Goal: Task Accomplishment & Management: Manage account settings

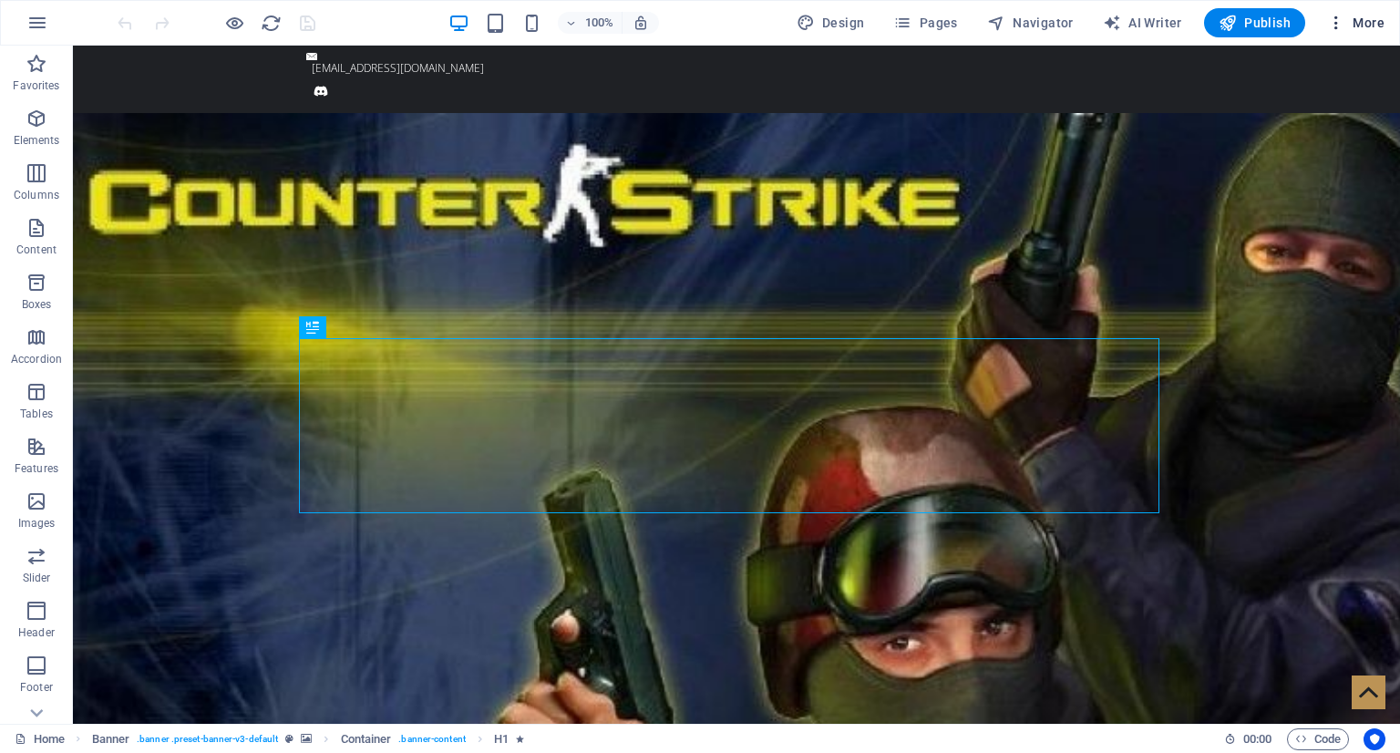
click at [1352, 32] on button "More" at bounding box center [1356, 22] width 72 height 29
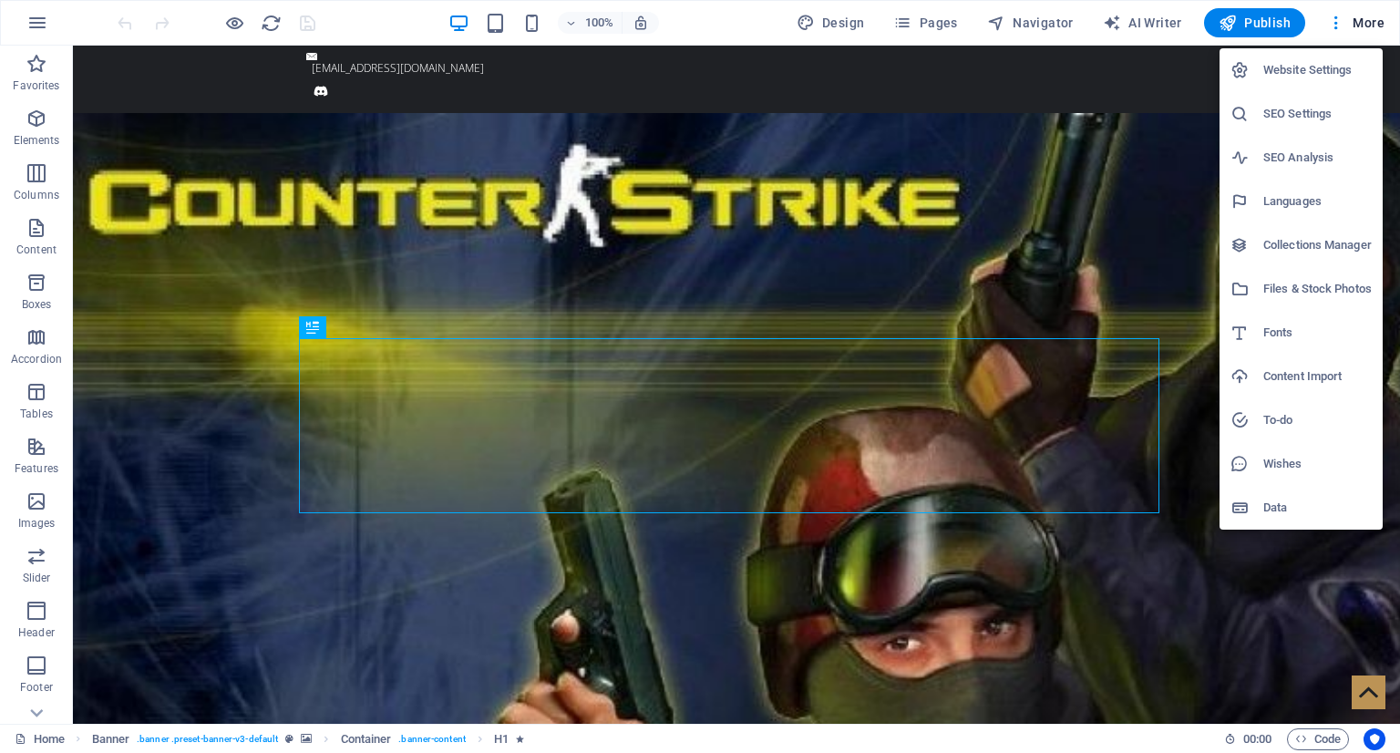
click at [1316, 296] on h6 "Files & Stock Photos" at bounding box center [1317, 289] width 108 height 22
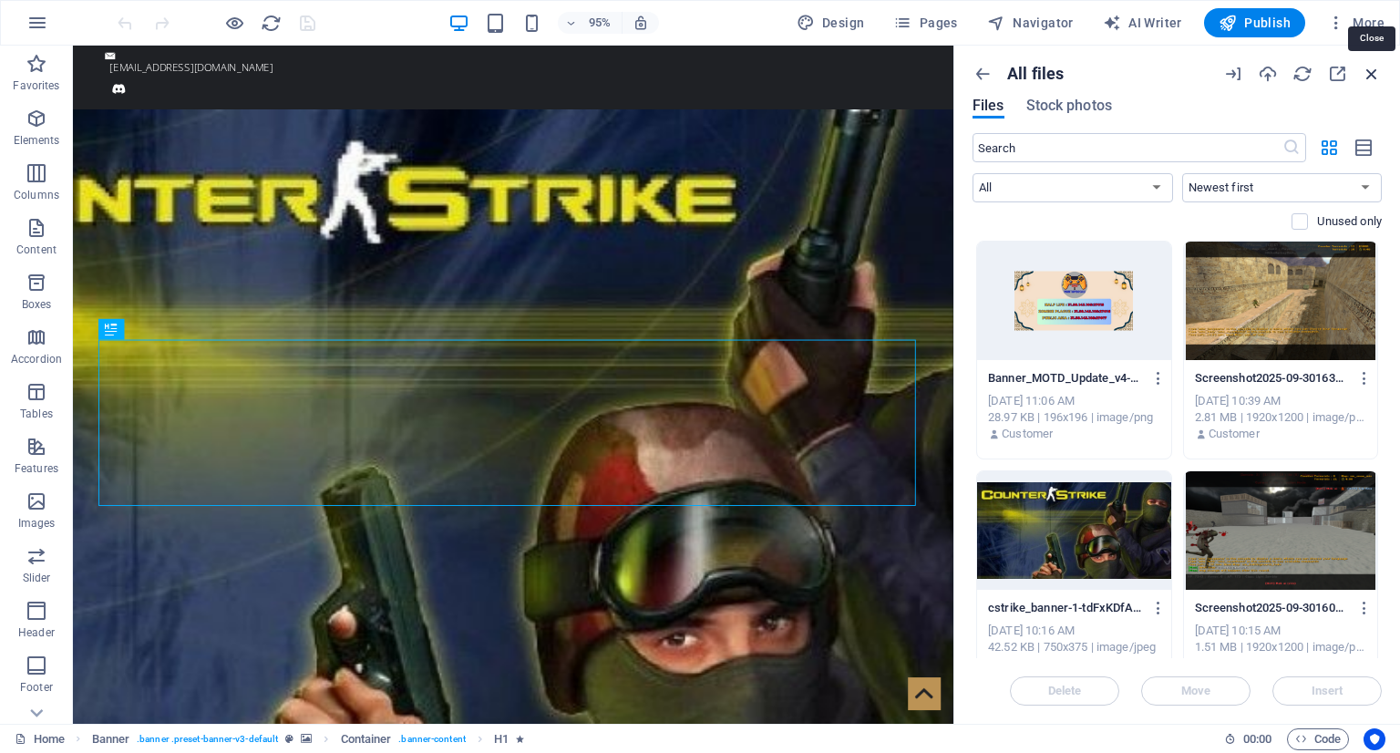
click at [1367, 74] on icon "button" at bounding box center [1372, 74] width 20 height 20
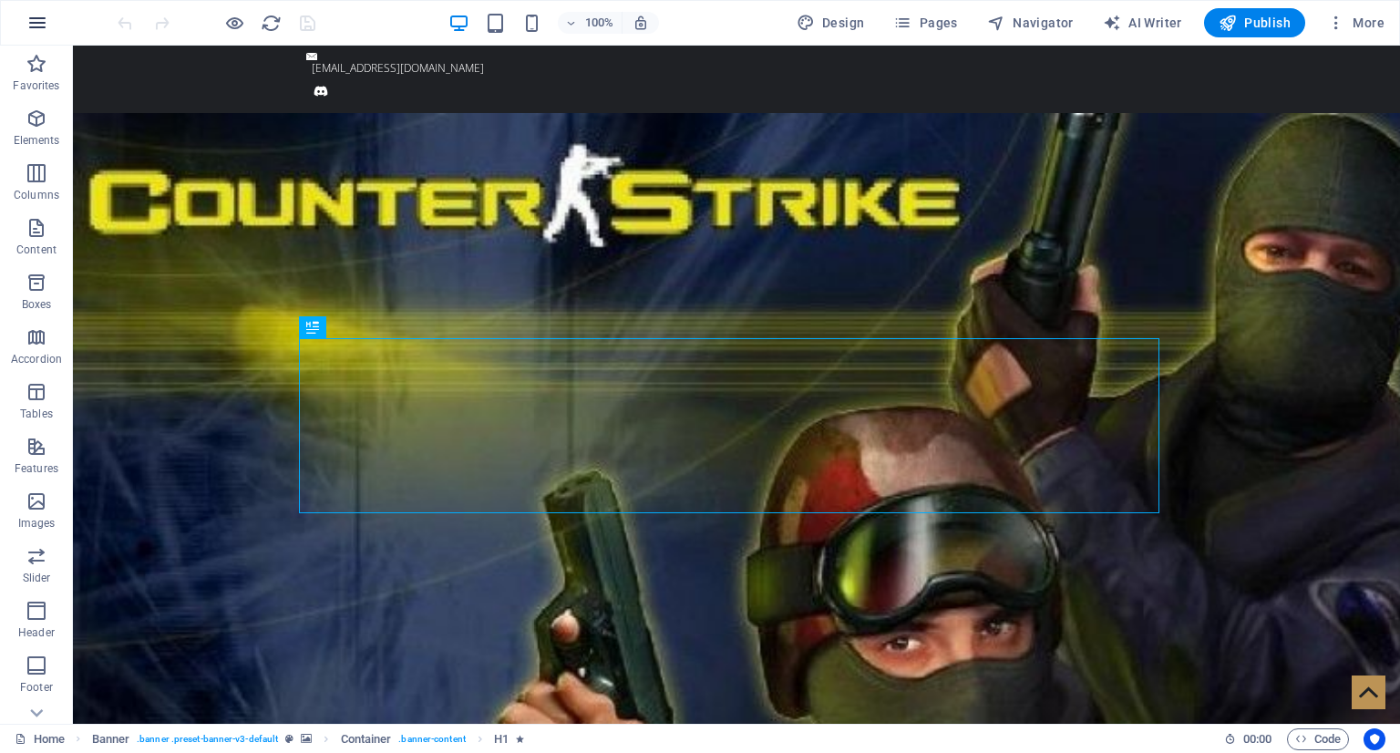
click at [49, 22] on button "button" at bounding box center [37, 23] width 44 height 44
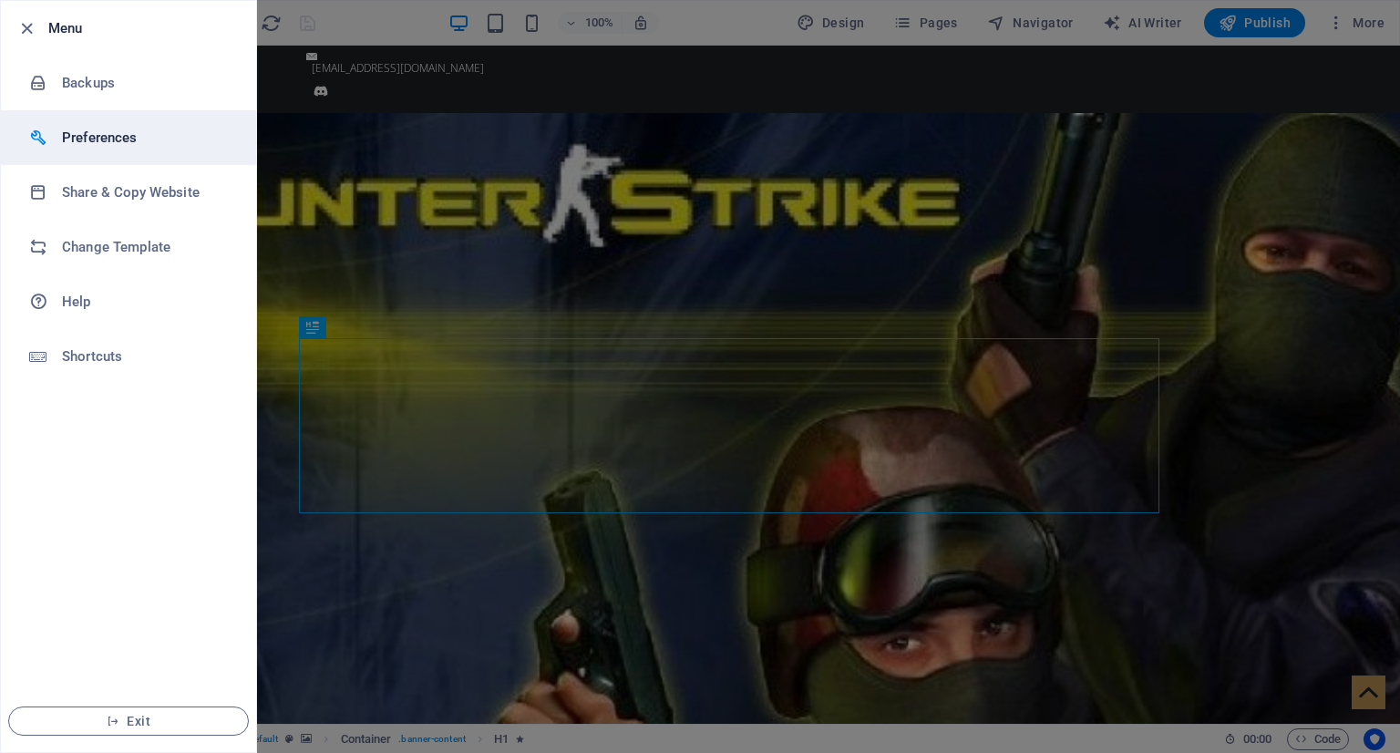
click at [114, 136] on h6 "Preferences" at bounding box center [146, 138] width 169 height 22
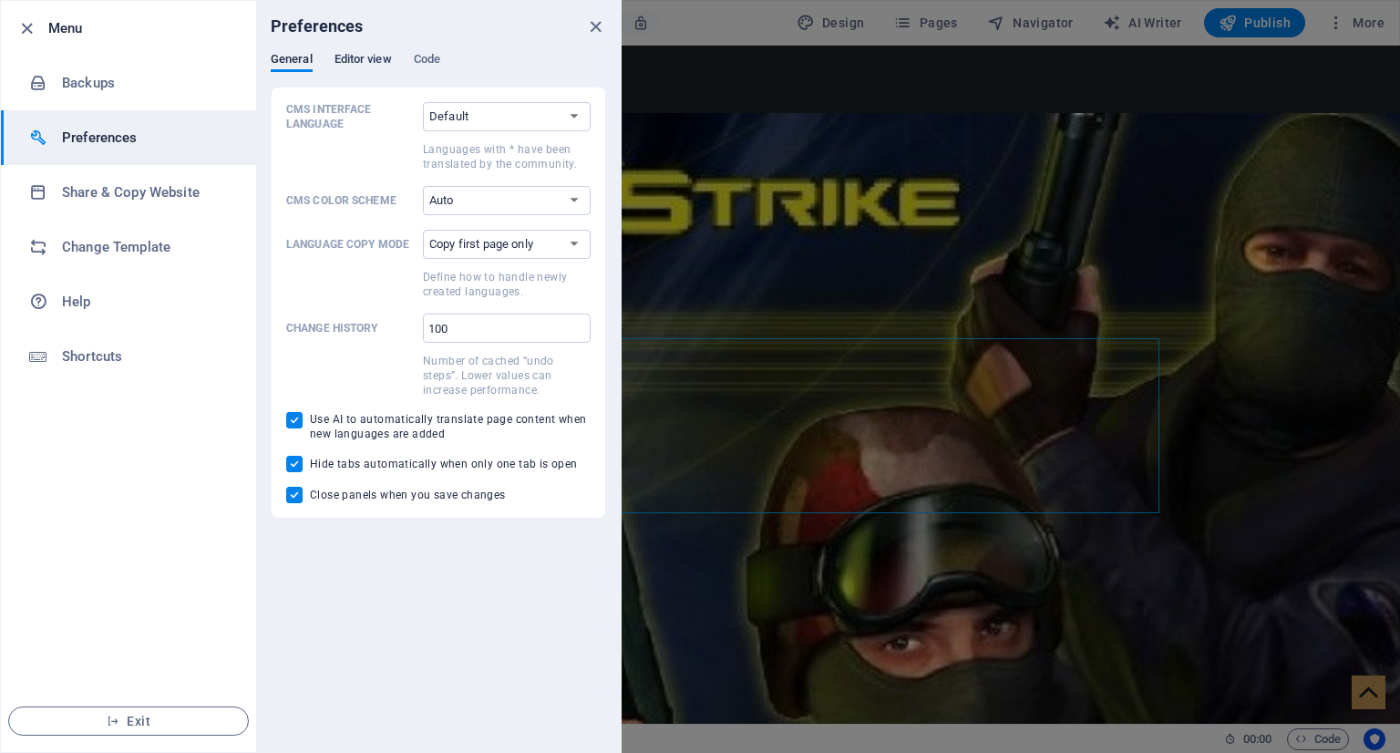
click at [359, 61] on span "Editor view" at bounding box center [363, 61] width 57 height 26
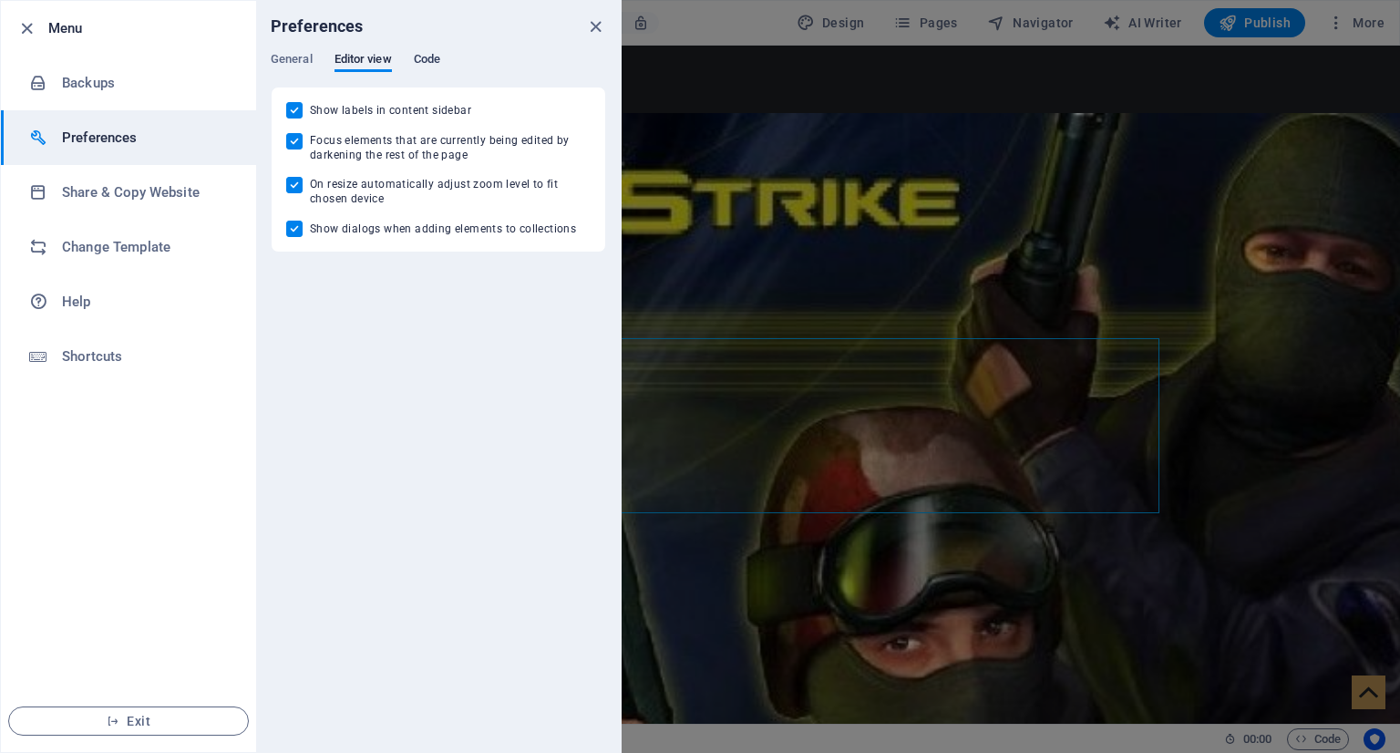
click at [438, 65] on span "Code" at bounding box center [427, 61] width 26 height 26
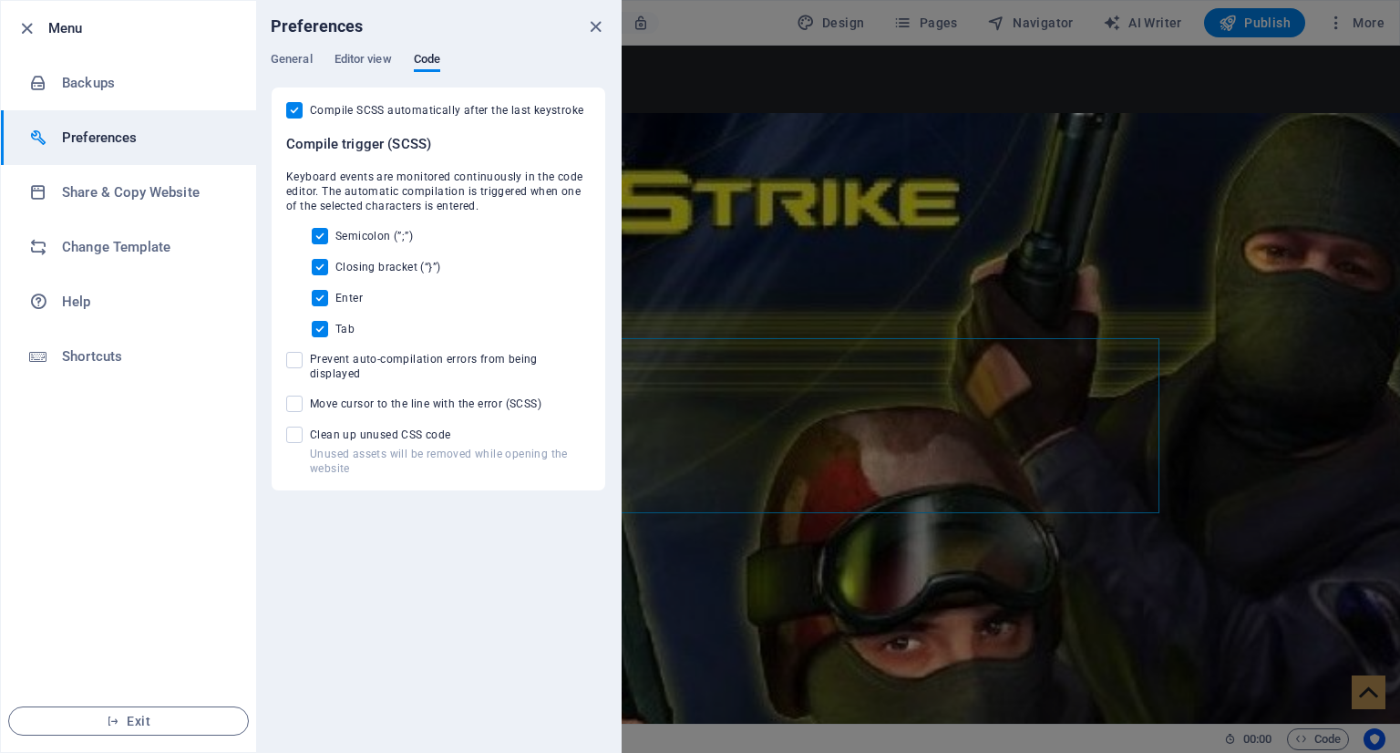
click at [312, 66] on div "General Editor view Code" at bounding box center [438, 69] width 335 height 35
click at [282, 57] on span "General" at bounding box center [292, 61] width 42 height 26
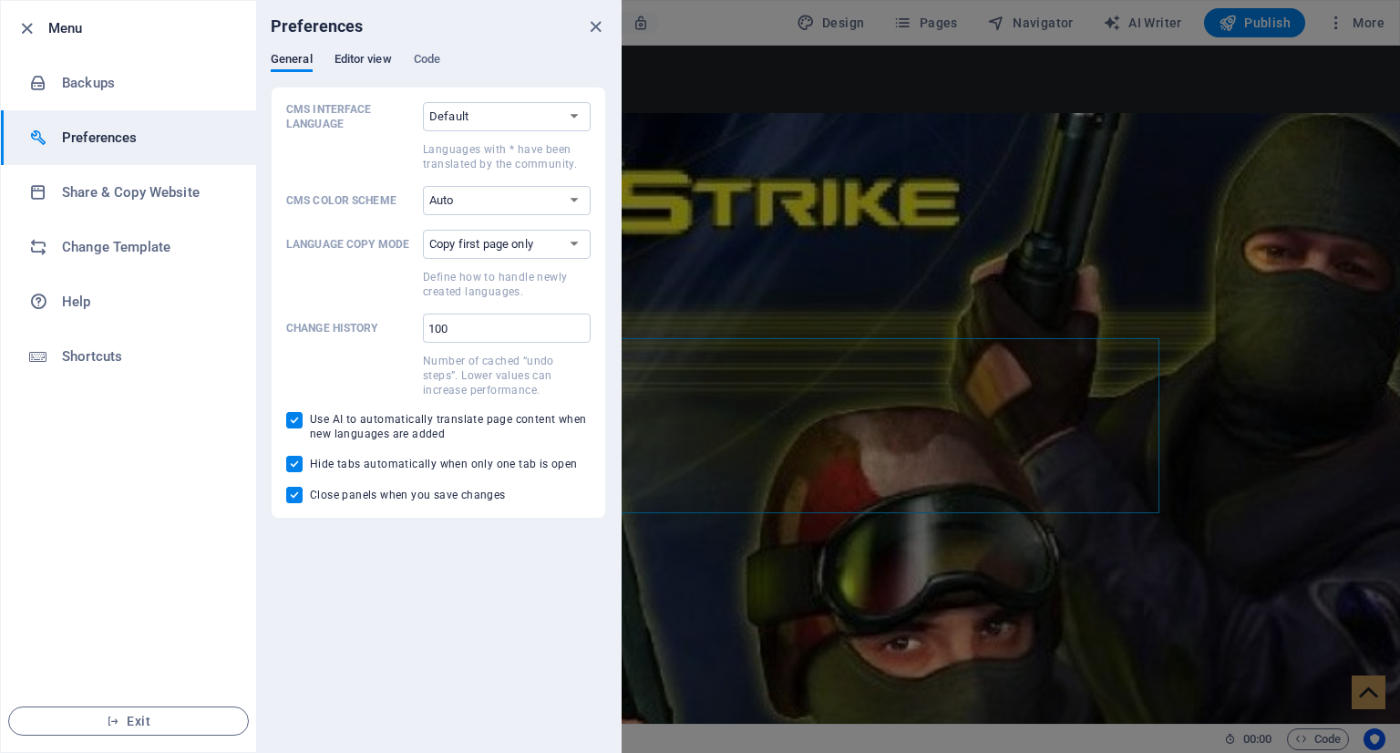
click at [350, 57] on span "Editor view" at bounding box center [363, 61] width 57 height 26
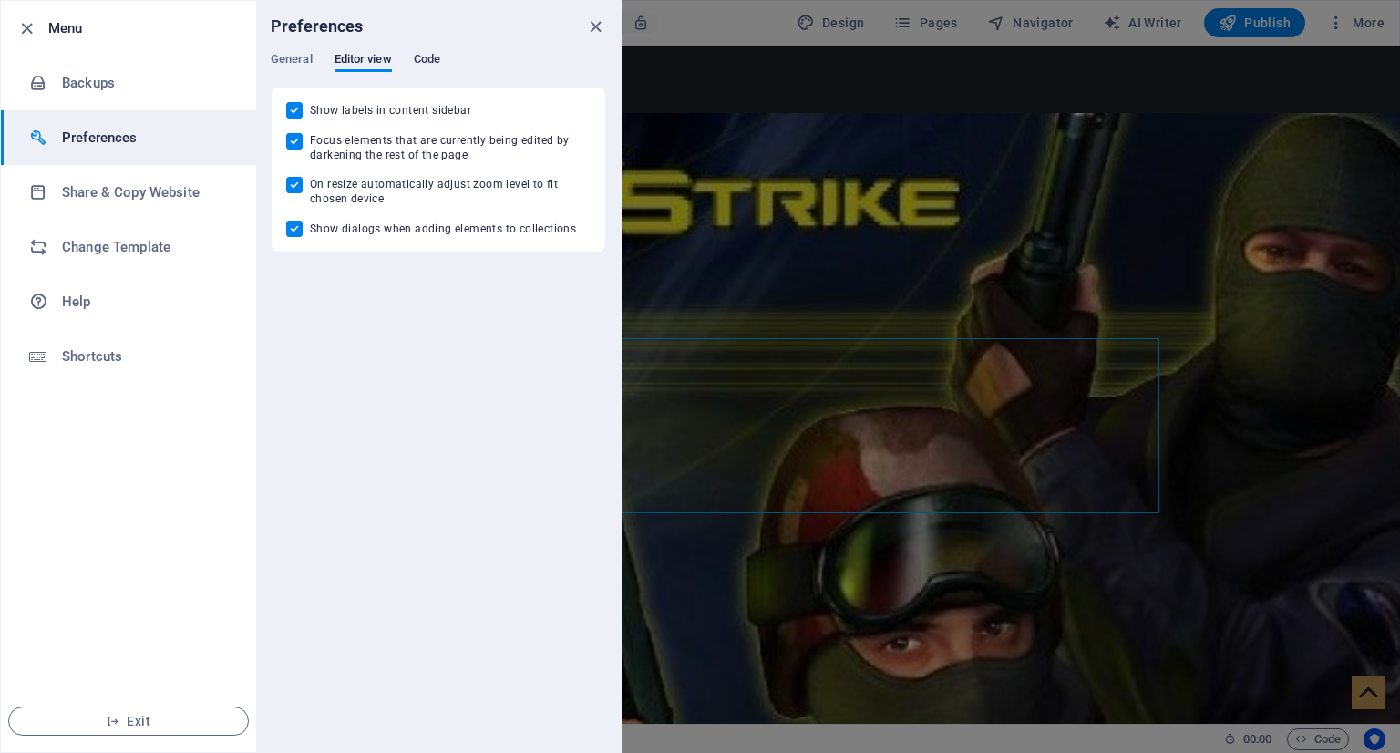
click at [427, 52] on span "Code" at bounding box center [427, 61] width 26 height 26
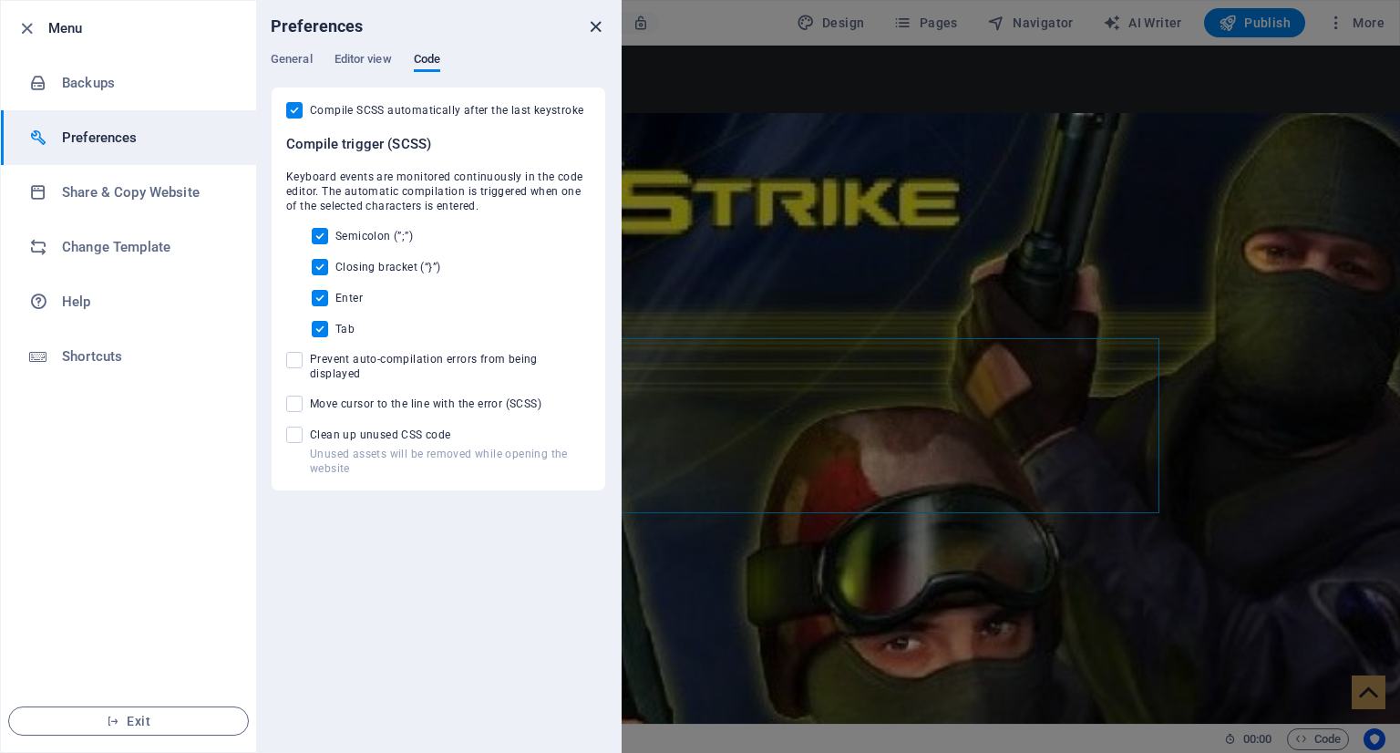
click at [594, 30] on icon "close" at bounding box center [595, 26] width 21 height 21
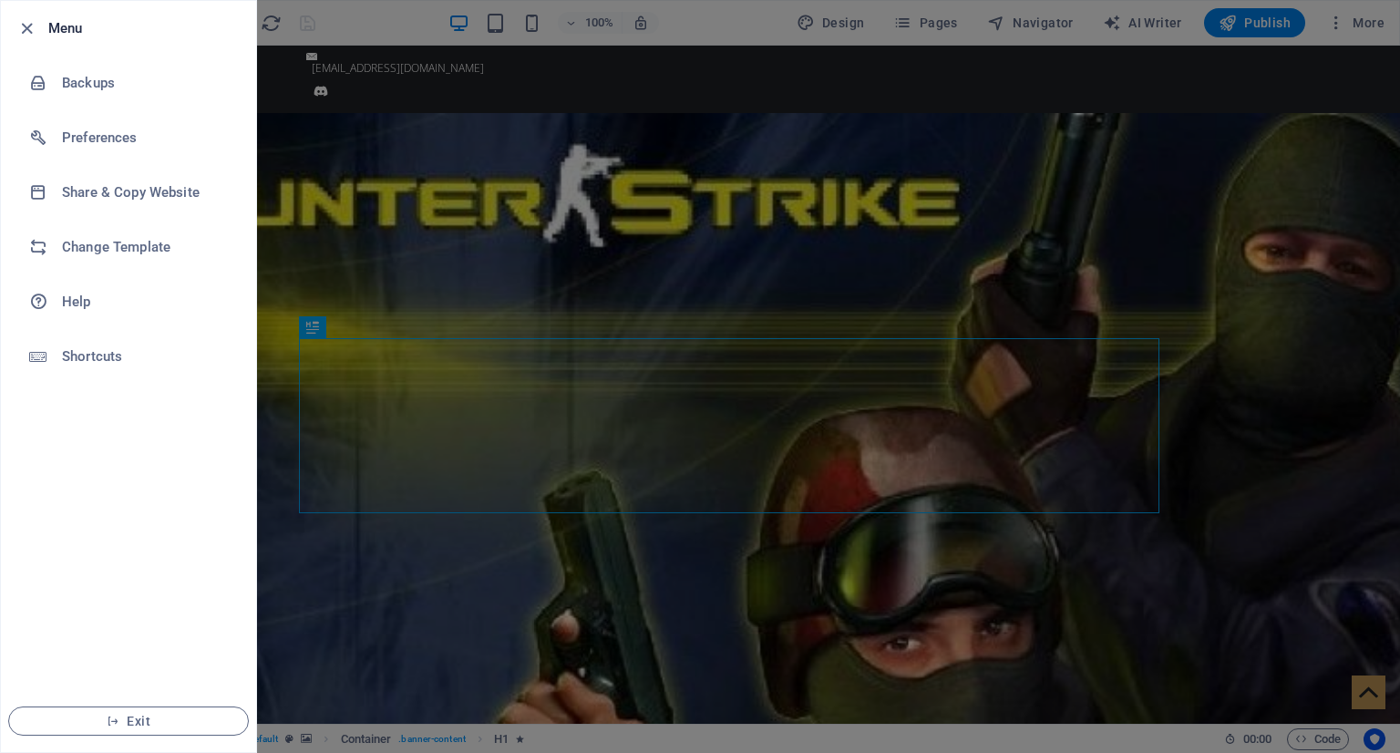
click at [539, 235] on div at bounding box center [700, 376] width 1400 height 753
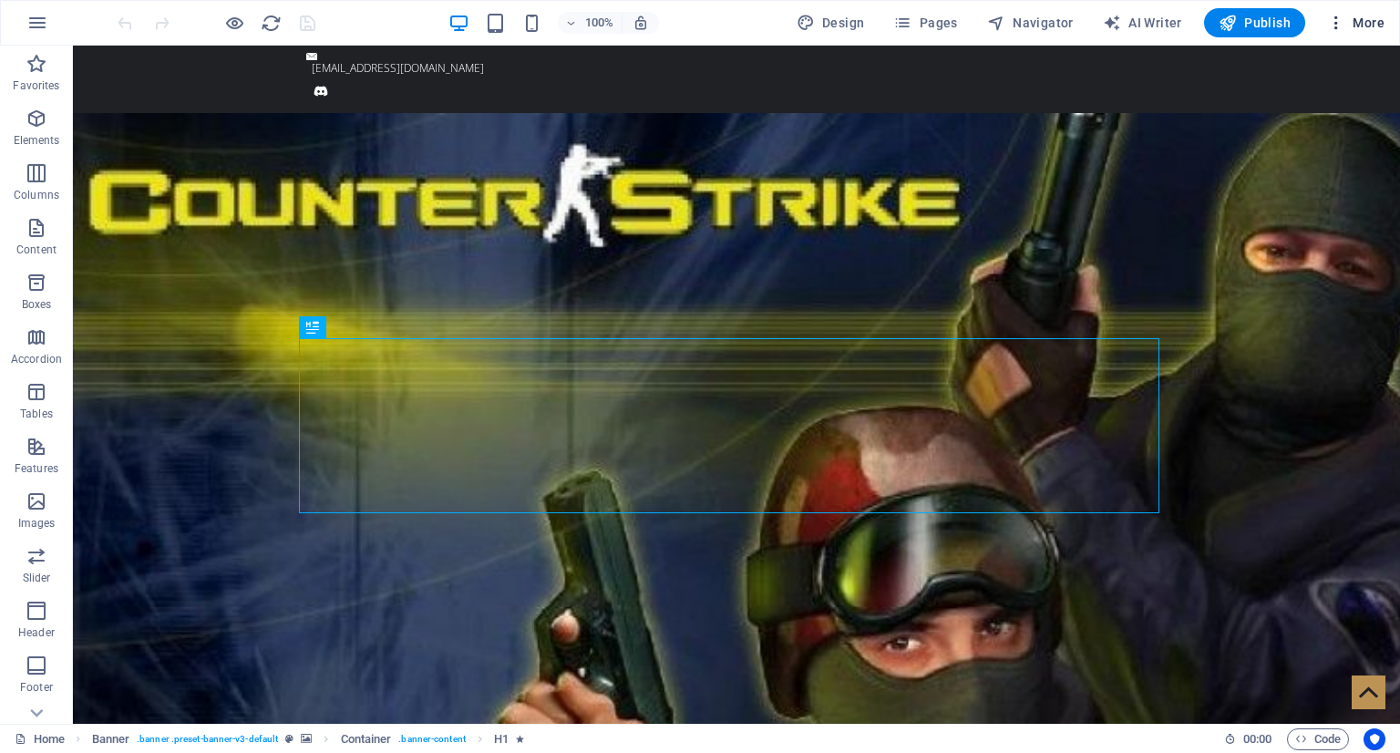
click at [1374, 17] on span "More" at bounding box center [1355, 23] width 57 height 18
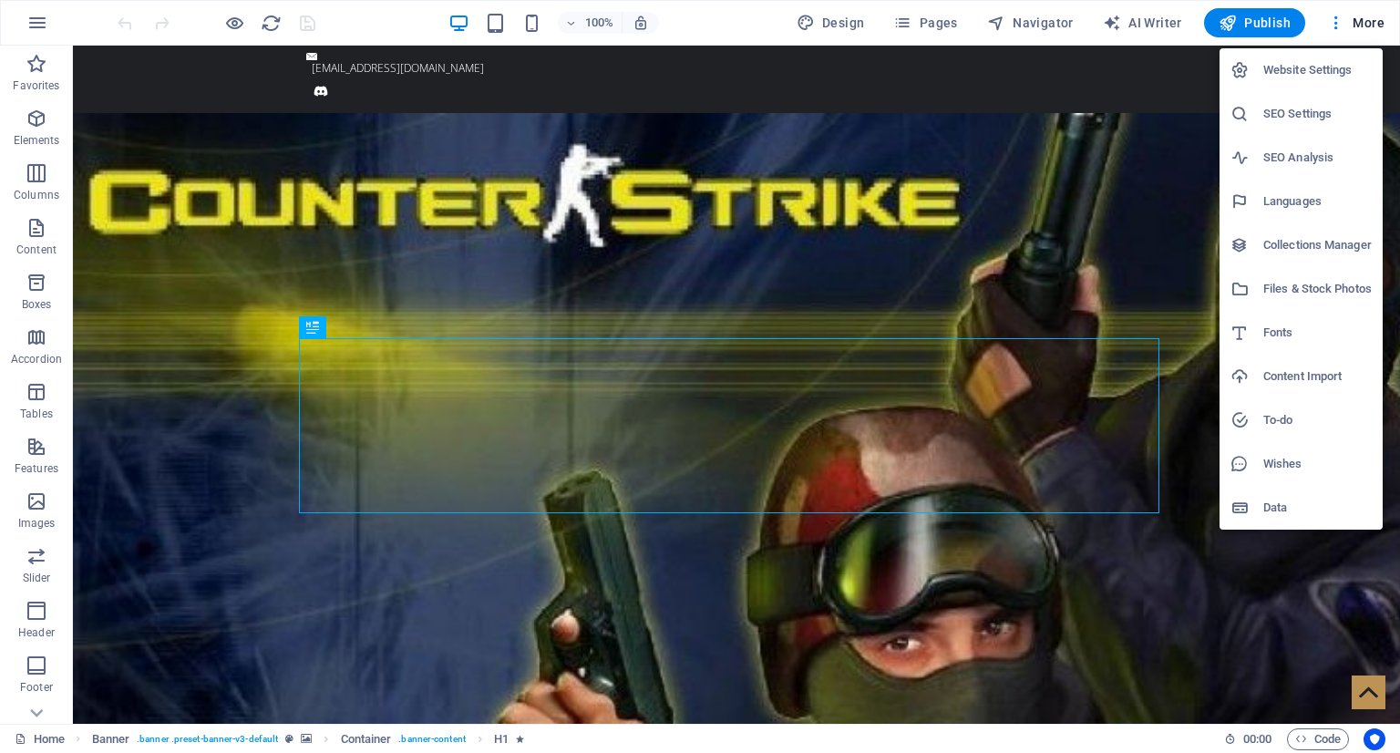
click at [1324, 71] on h6 "Website Settings" at bounding box center [1317, 70] width 108 height 22
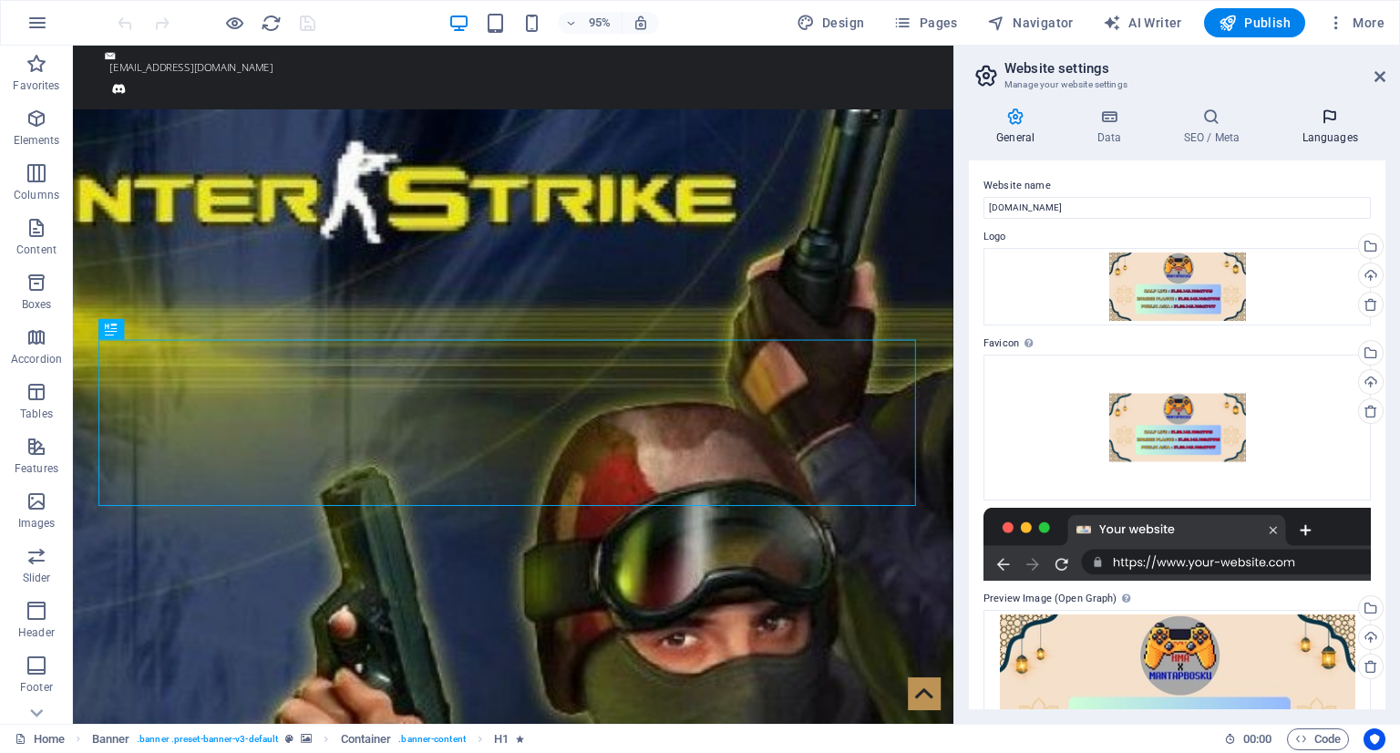
click at [1318, 123] on icon at bounding box center [1329, 117] width 111 height 18
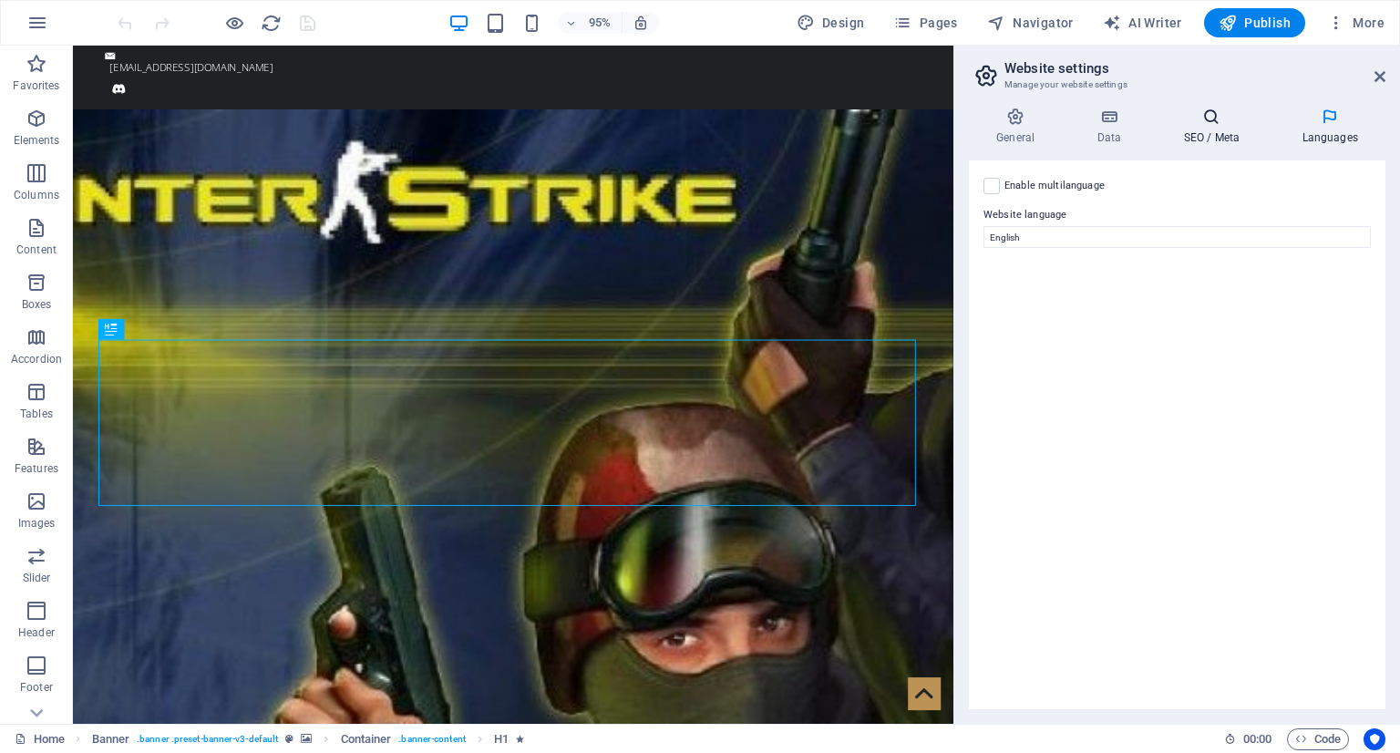
click at [1211, 125] on icon at bounding box center [1211, 117] width 111 height 18
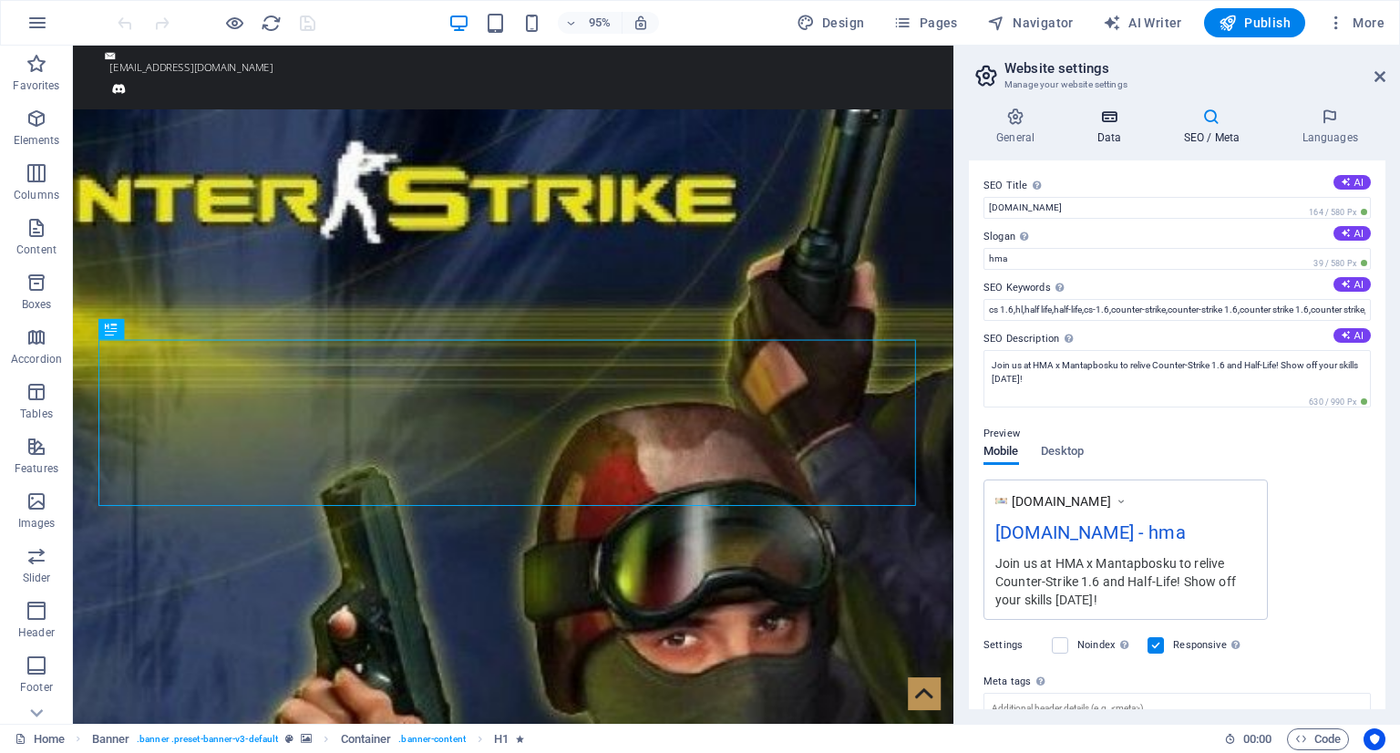
click at [1112, 136] on h4 "Data" at bounding box center [1112, 127] width 87 height 38
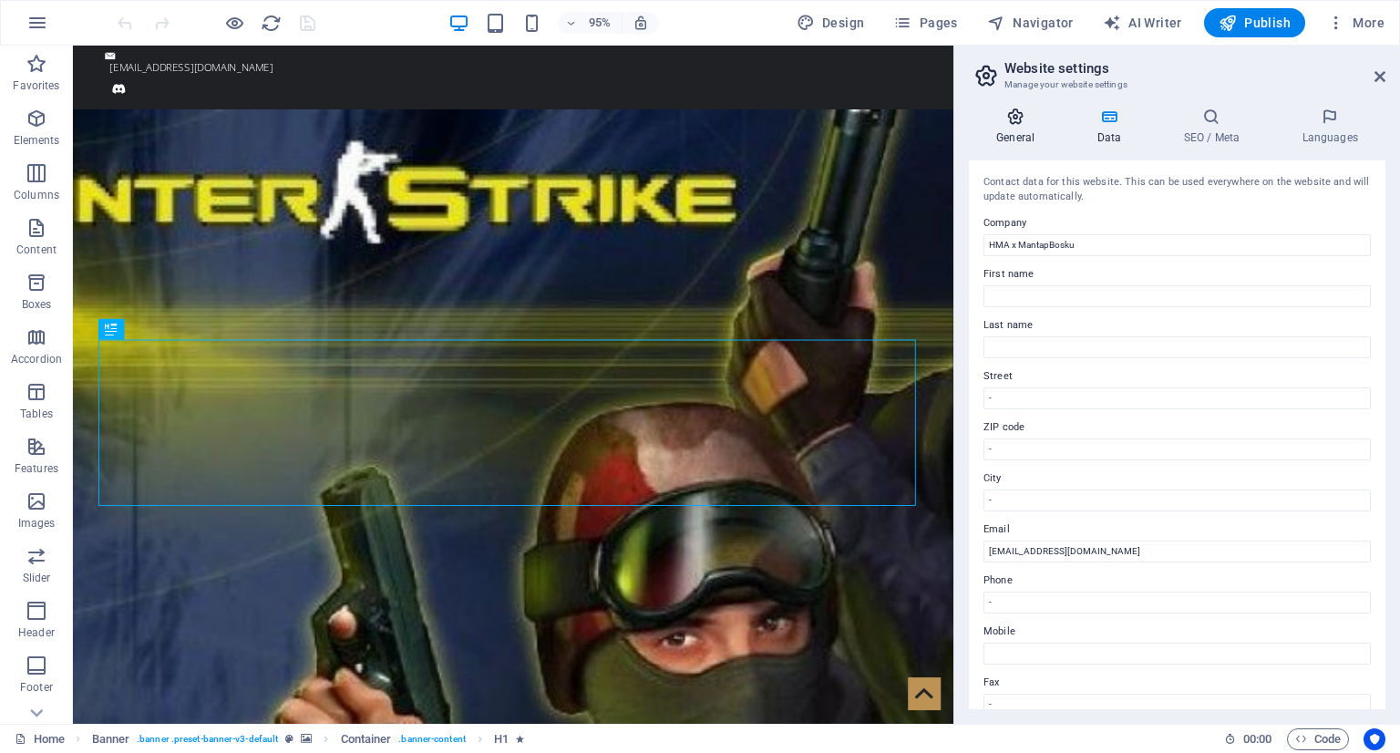
click at [1031, 132] on h4 "General" at bounding box center [1019, 127] width 100 height 38
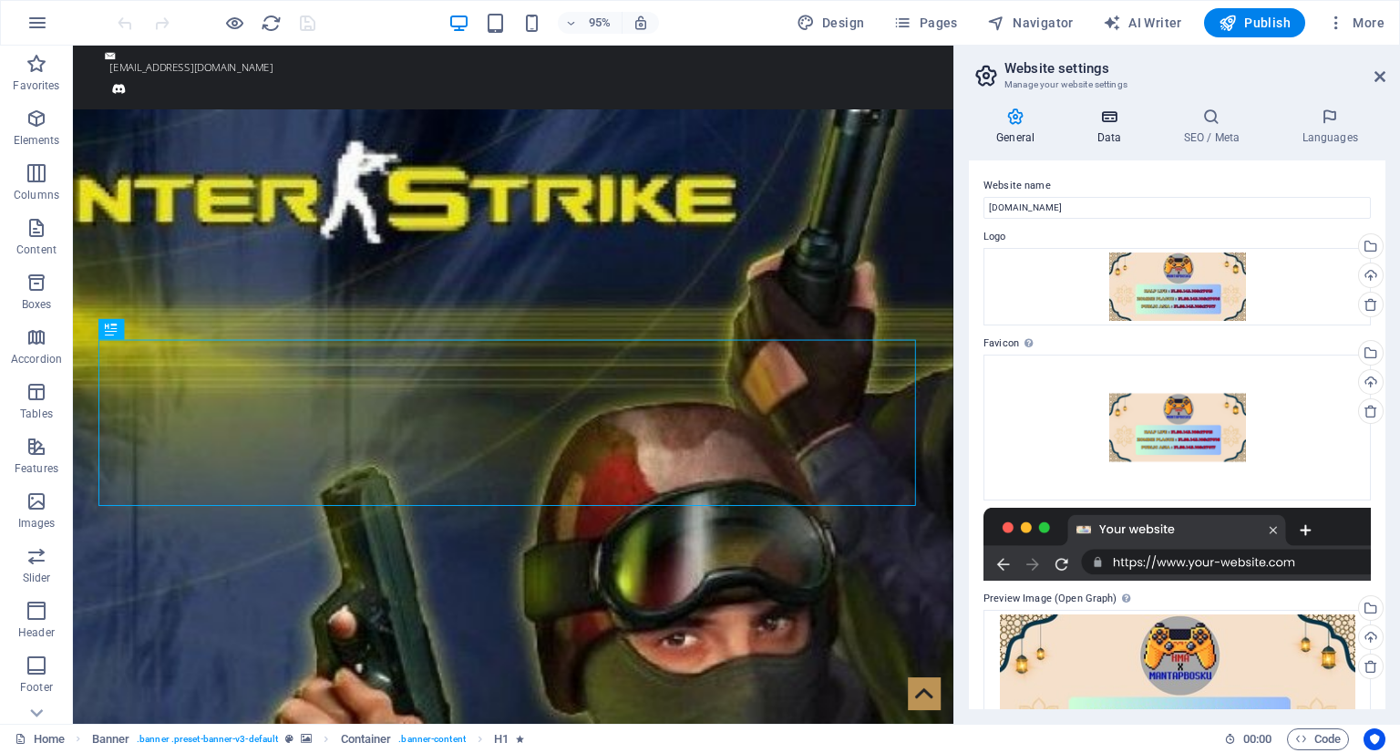
click at [1116, 128] on h4 "Data" at bounding box center [1112, 127] width 87 height 38
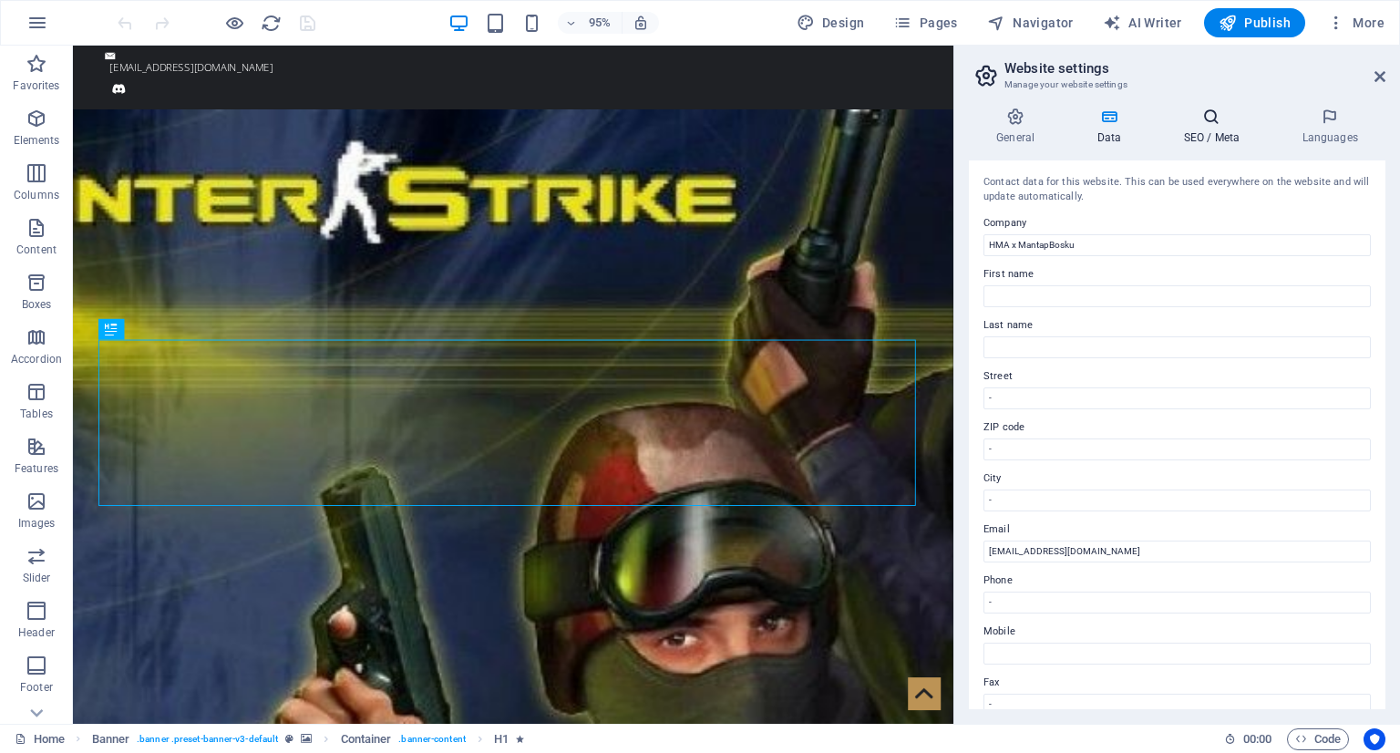
click at [1223, 123] on icon at bounding box center [1211, 117] width 111 height 18
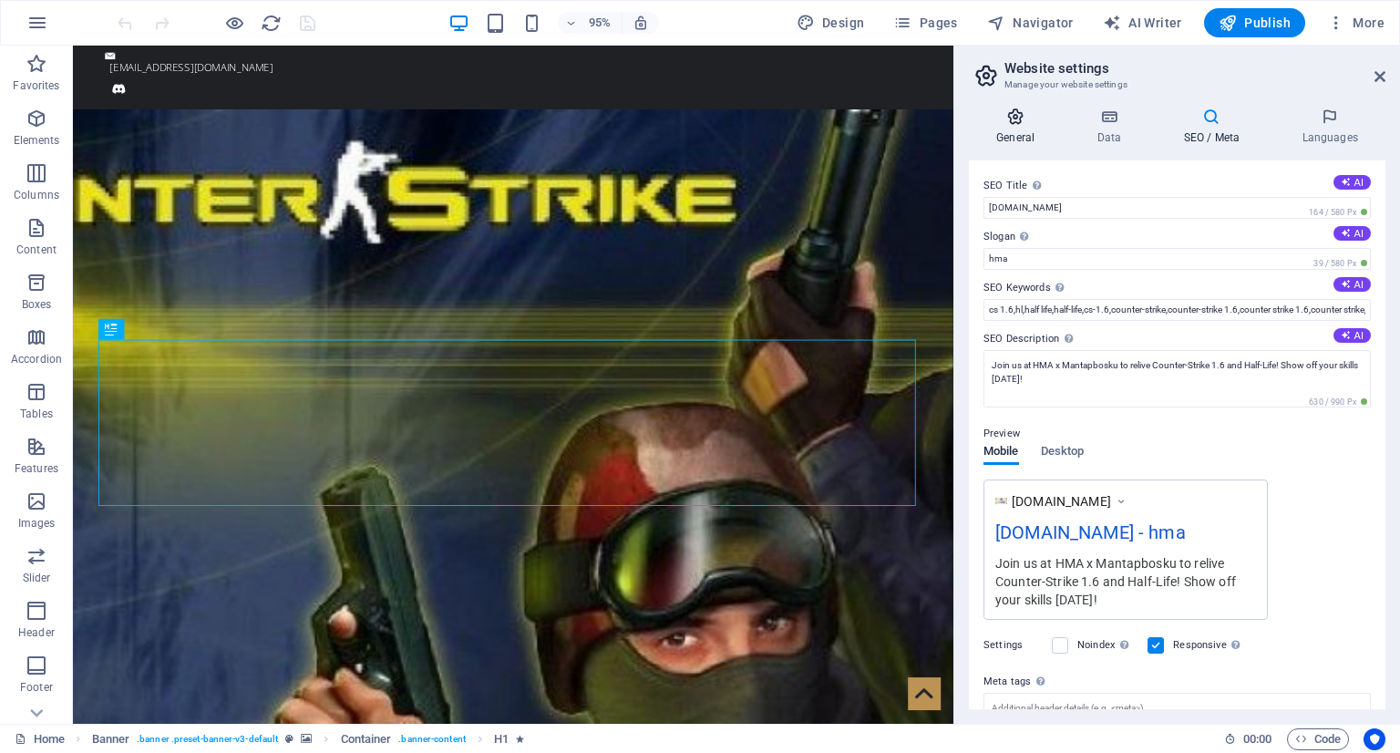
click at [1026, 132] on h4 "General" at bounding box center [1019, 127] width 100 height 38
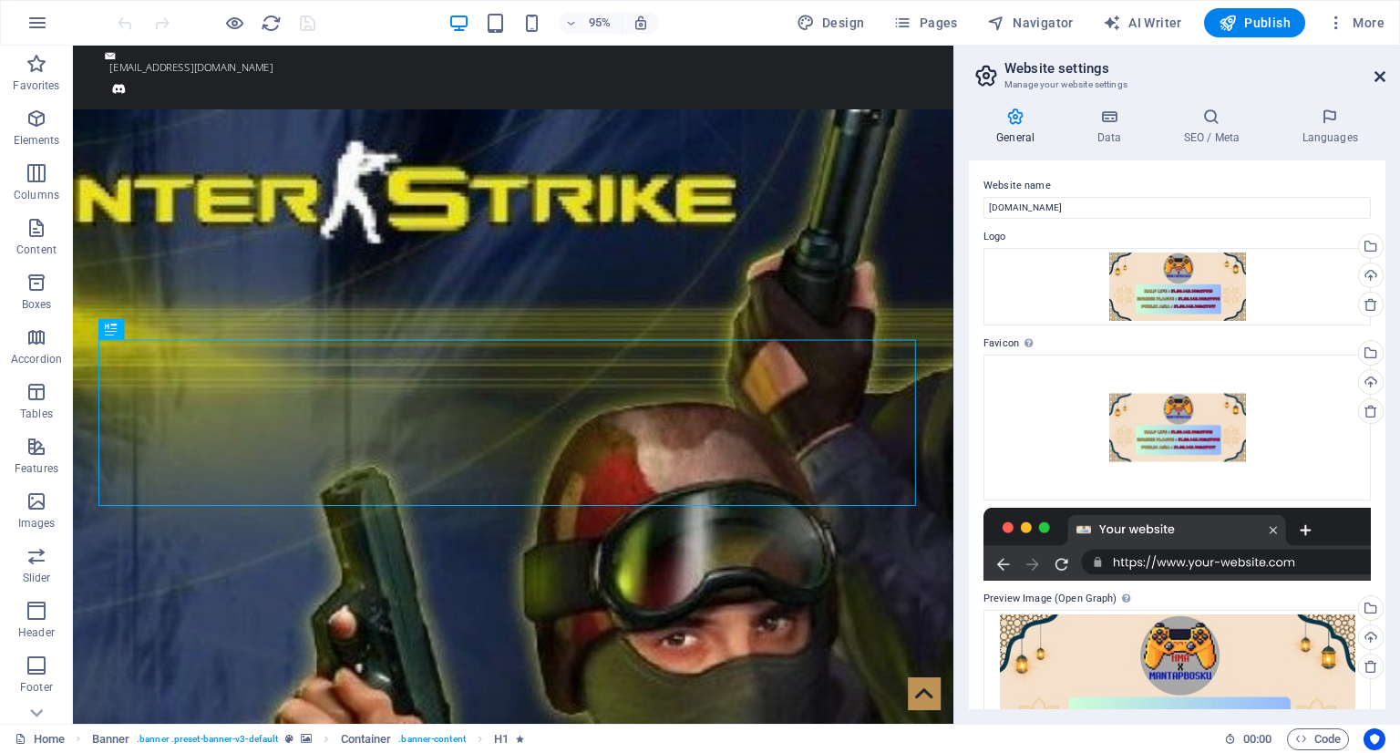
click at [1375, 83] on icon at bounding box center [1380, 76] width 11 height 15
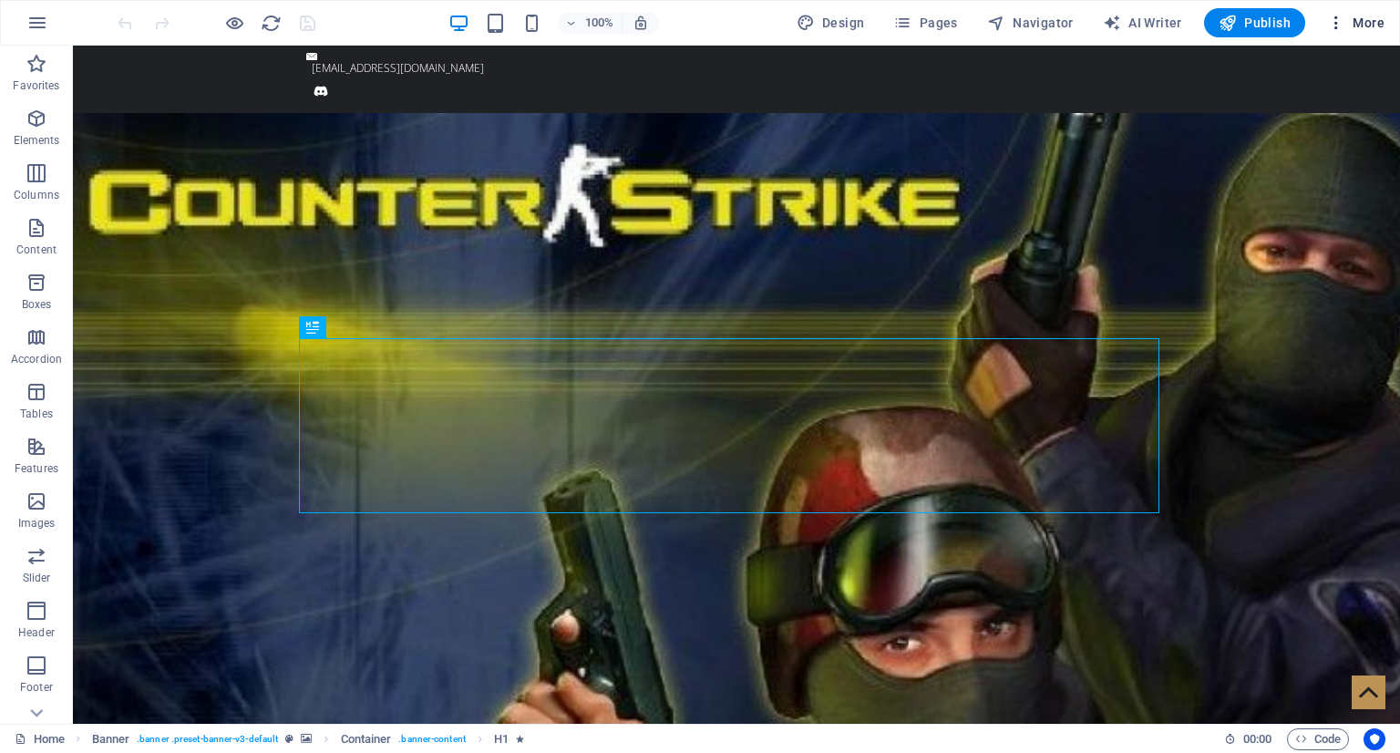
click at [1365, 22] on span "More" at bounding box center [1355, 23] width 57 height 18
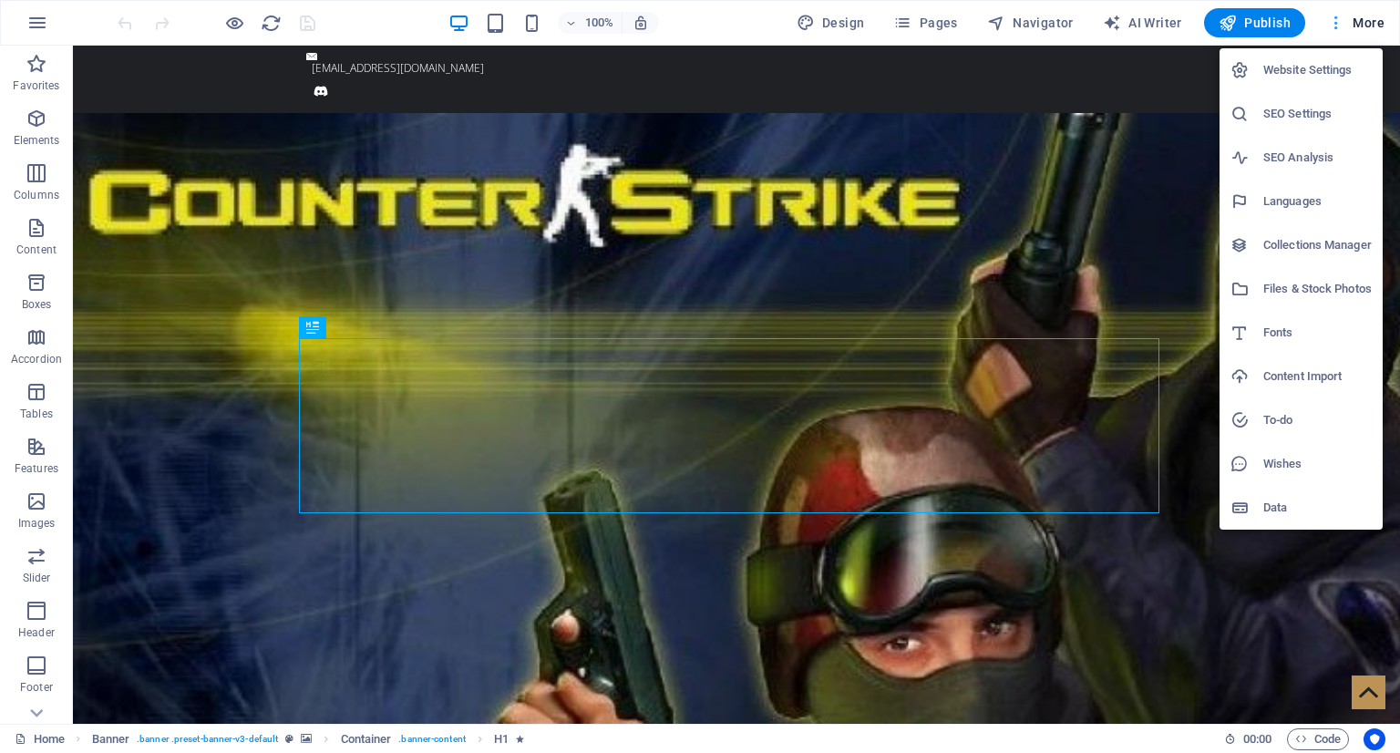
click at [1365, 22] on div at bounding box center [700, 376] width 1400 height 753
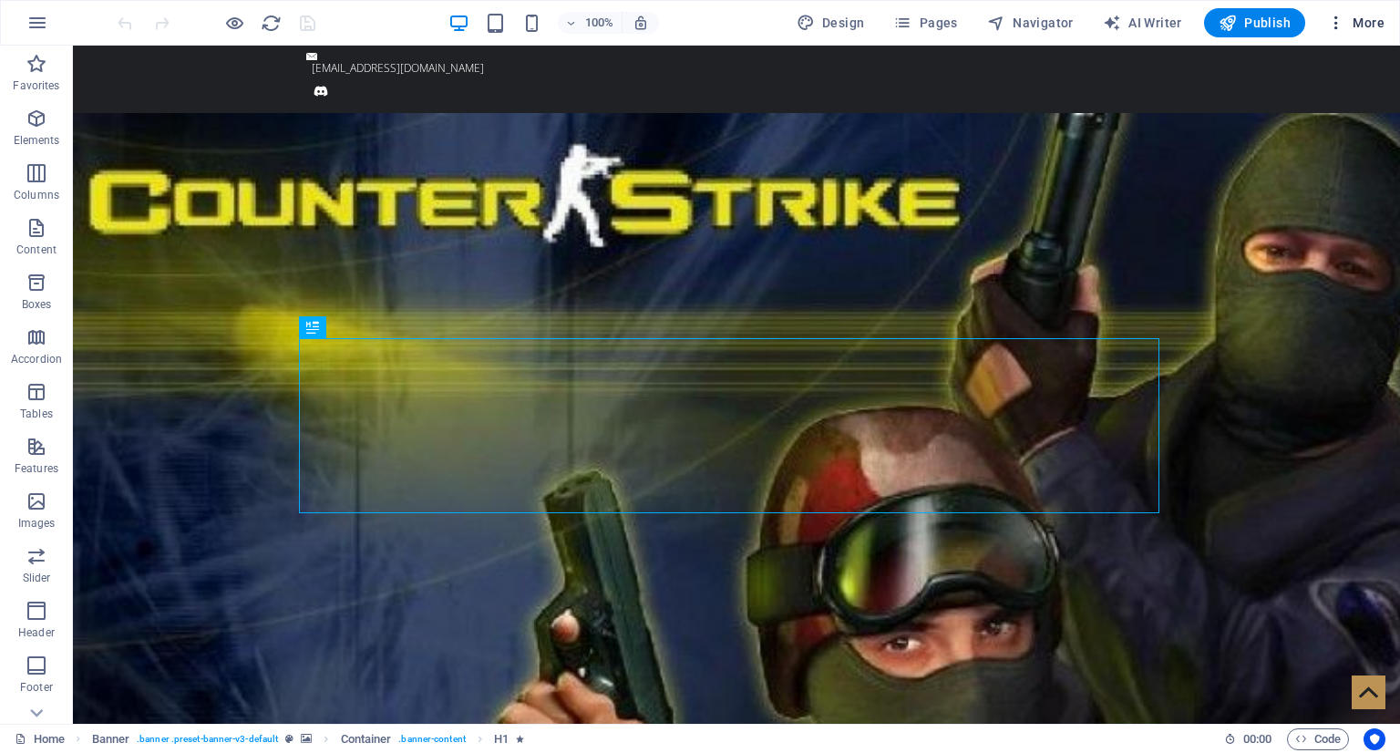
click at [1356, 24] on span "More" at bounding box center [1355, 23] width 57 height 18
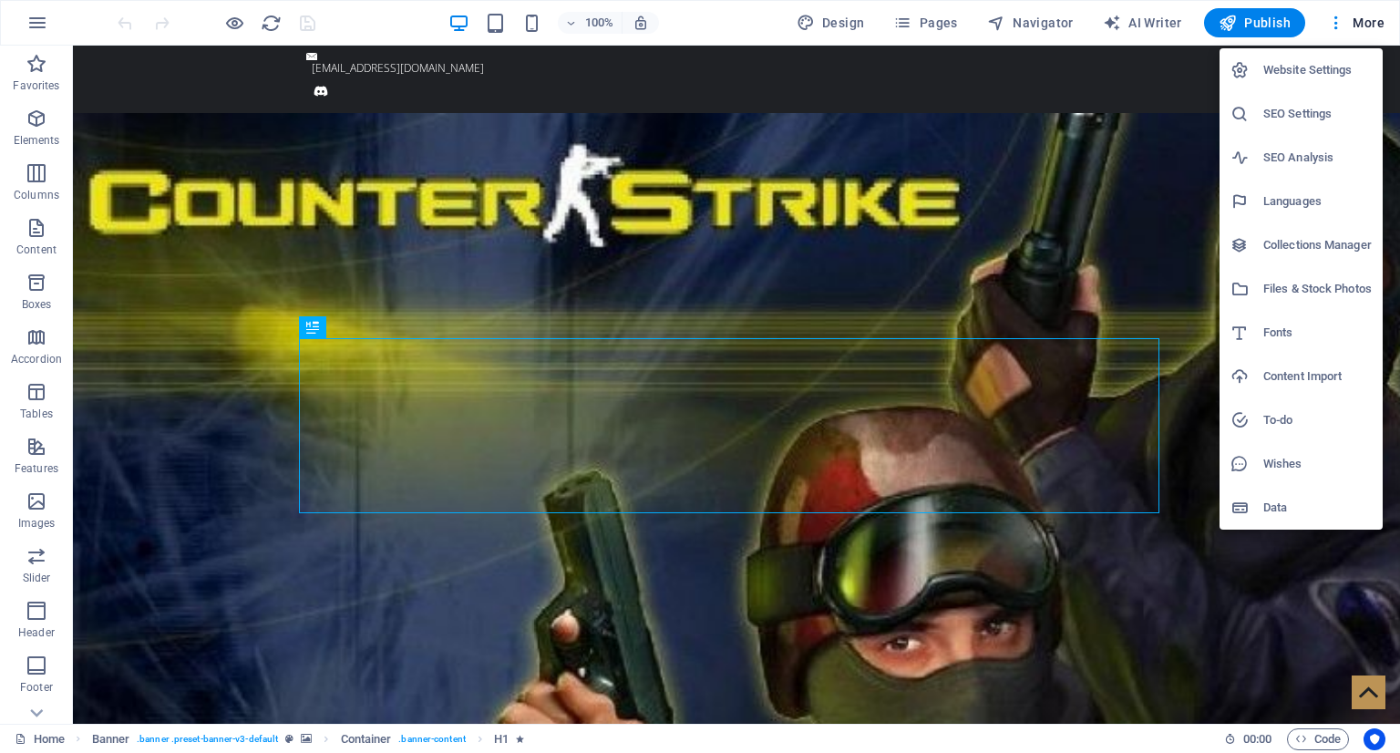
click at [1382, 19] on div at bounding box center [700, 376] width 1400 height 753
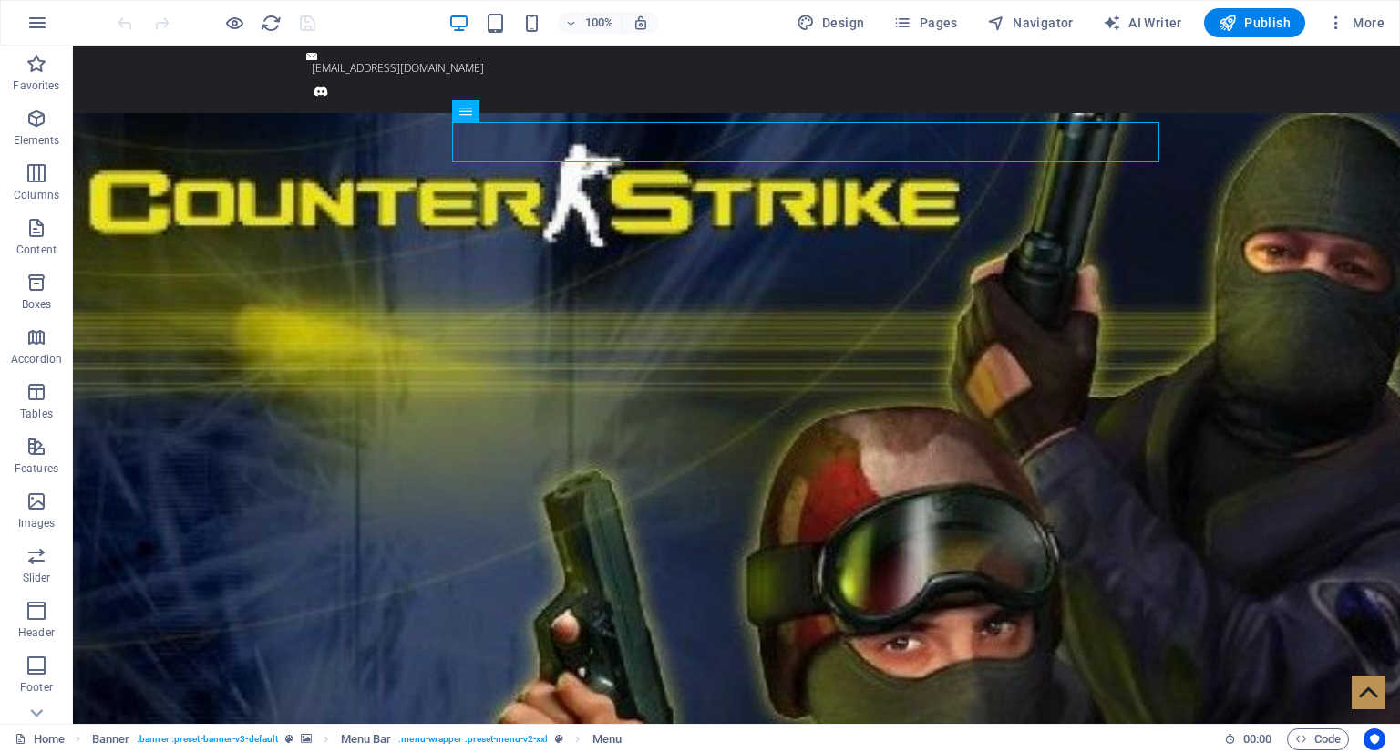
click at [1393, 35] on div "100% Design Pages Navigator AI Writer Publish More" at bounding box center [700, 23] width 1398 height 44
click at [1365, 24] on span "More" at bounding box center [1355, 23] width 57 height 18
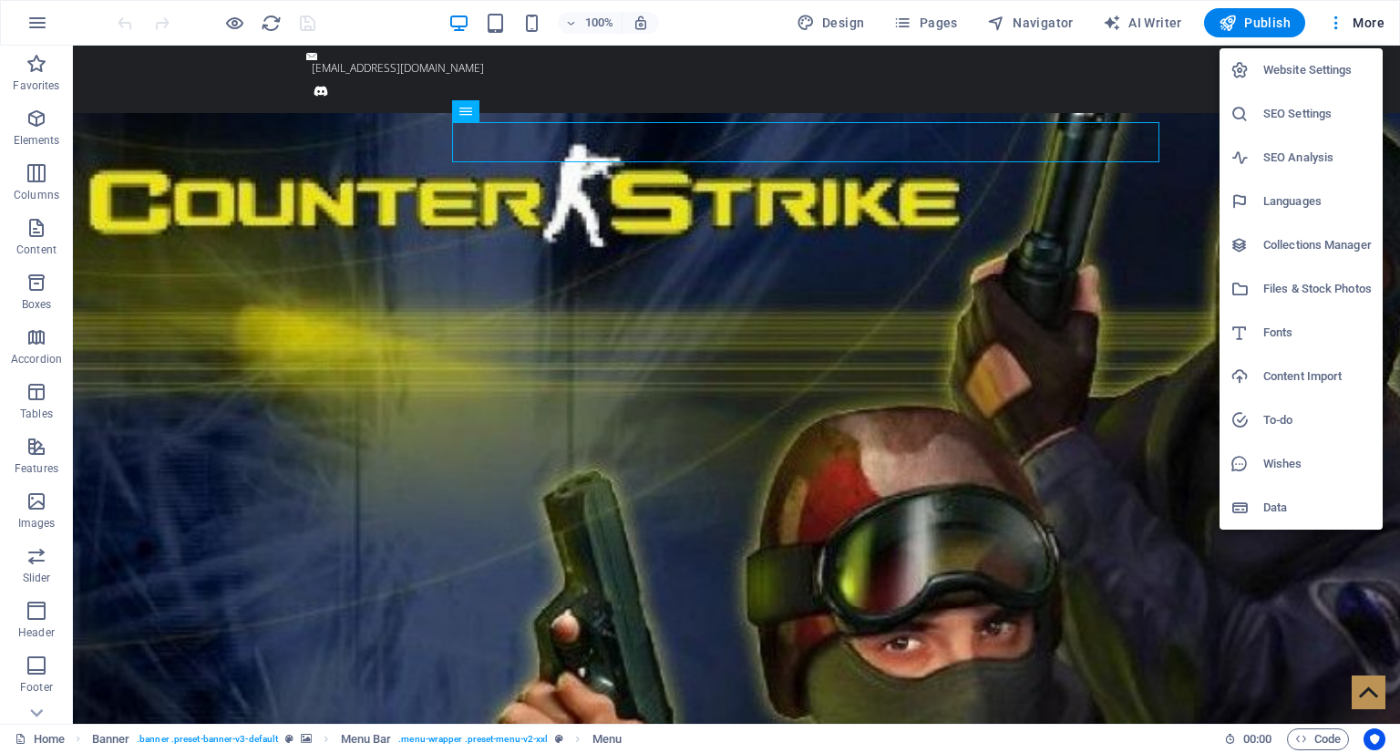
click at [1345, 31] on div at bounding box center [700, 376] width 1400 height 753
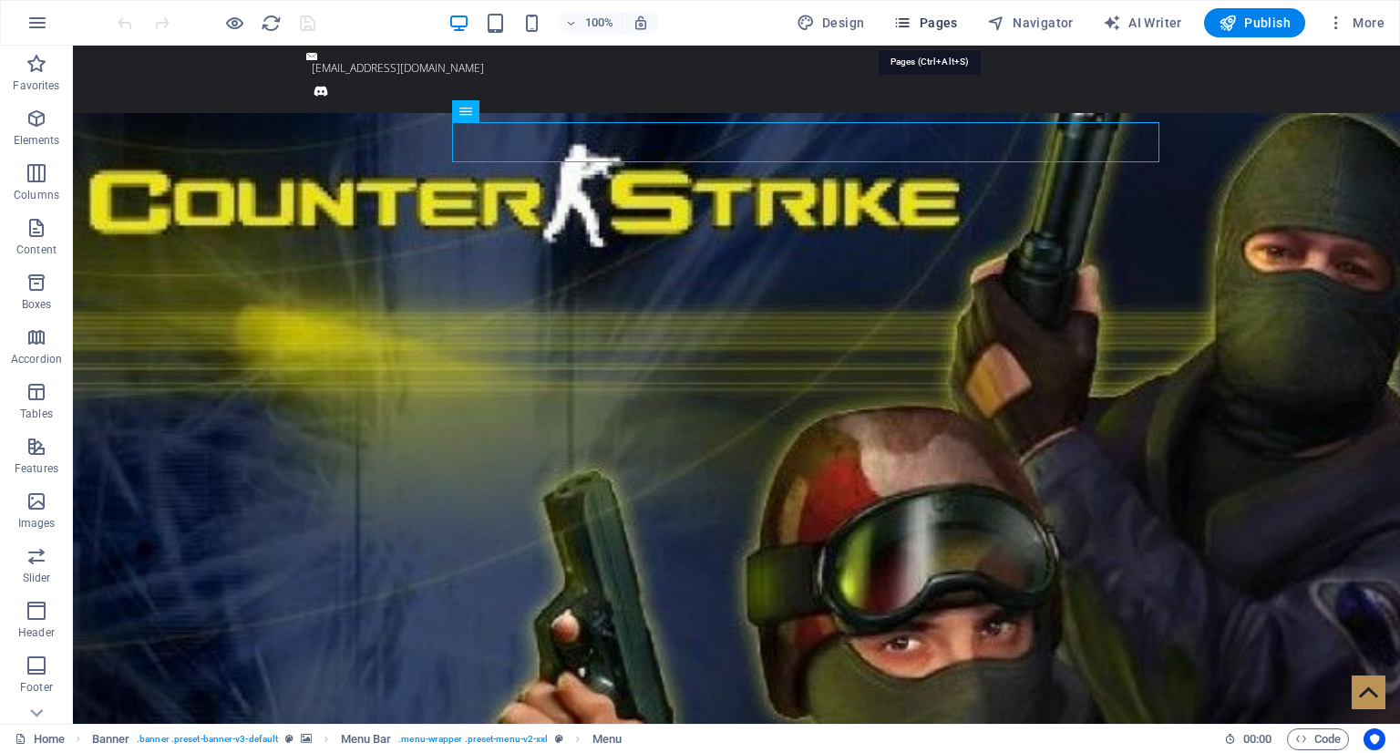
click at [902, 21] on icon "button" at bounding box center [902, 23] width 18 height 18
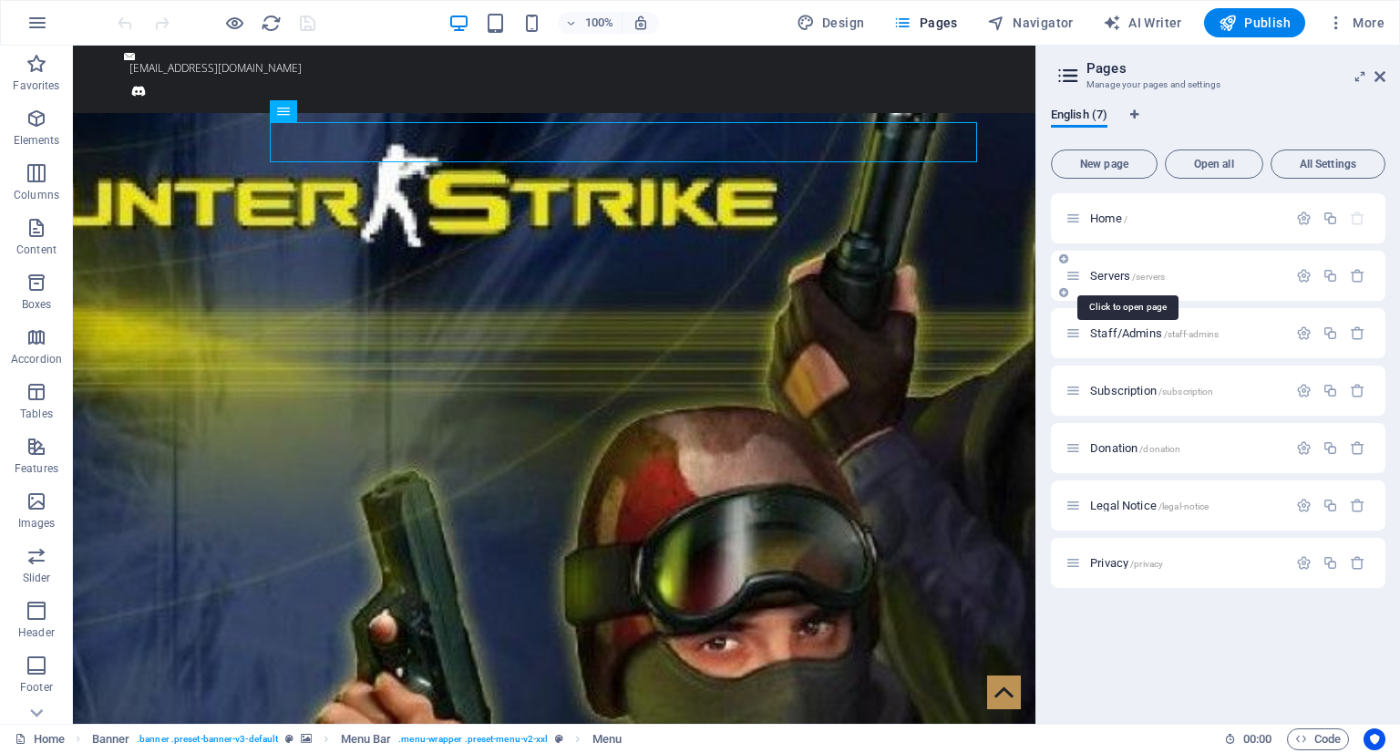
click at [1107, 271] on span "Servers /servers" at bounding box center [1127, 276] width 75 height 14
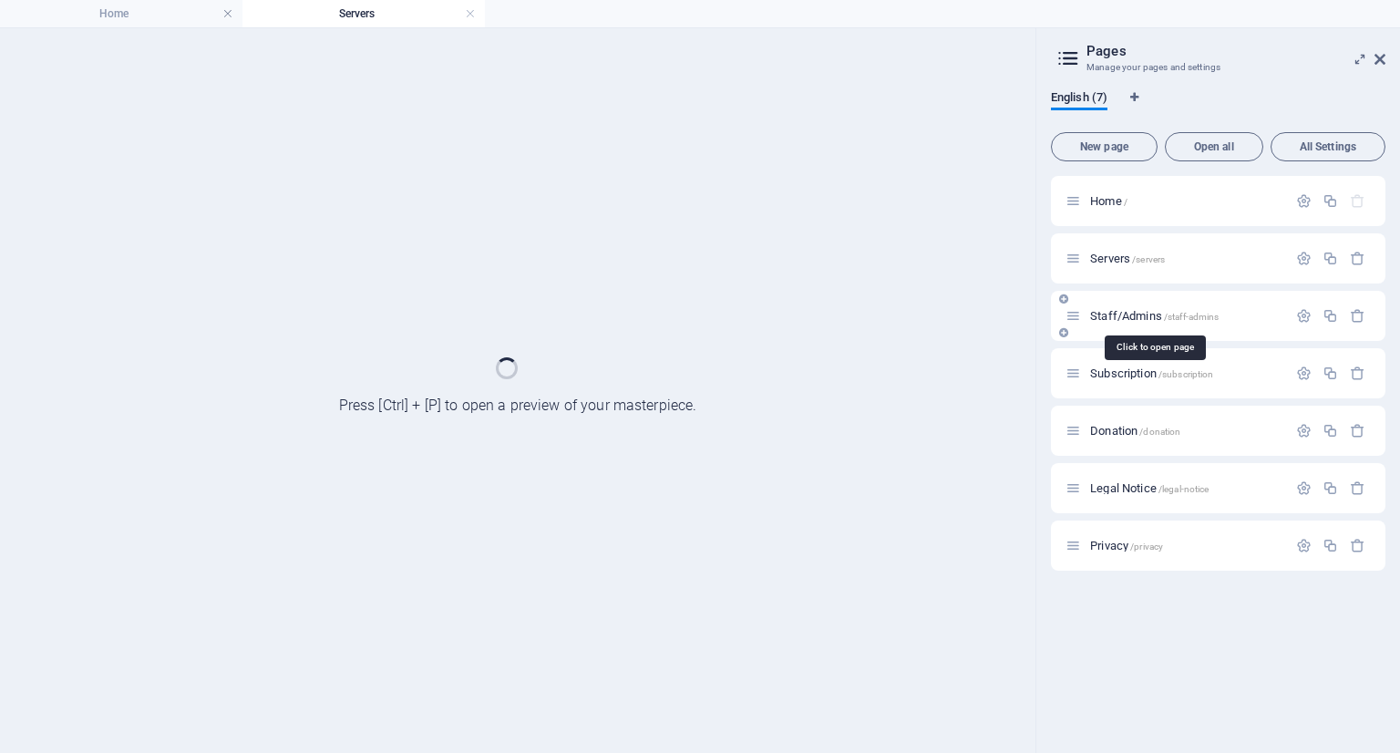
click at [1134, 318] on span "Staff/Admins /staff-admins" at bounding box center [1154, 316] width 129 height 14
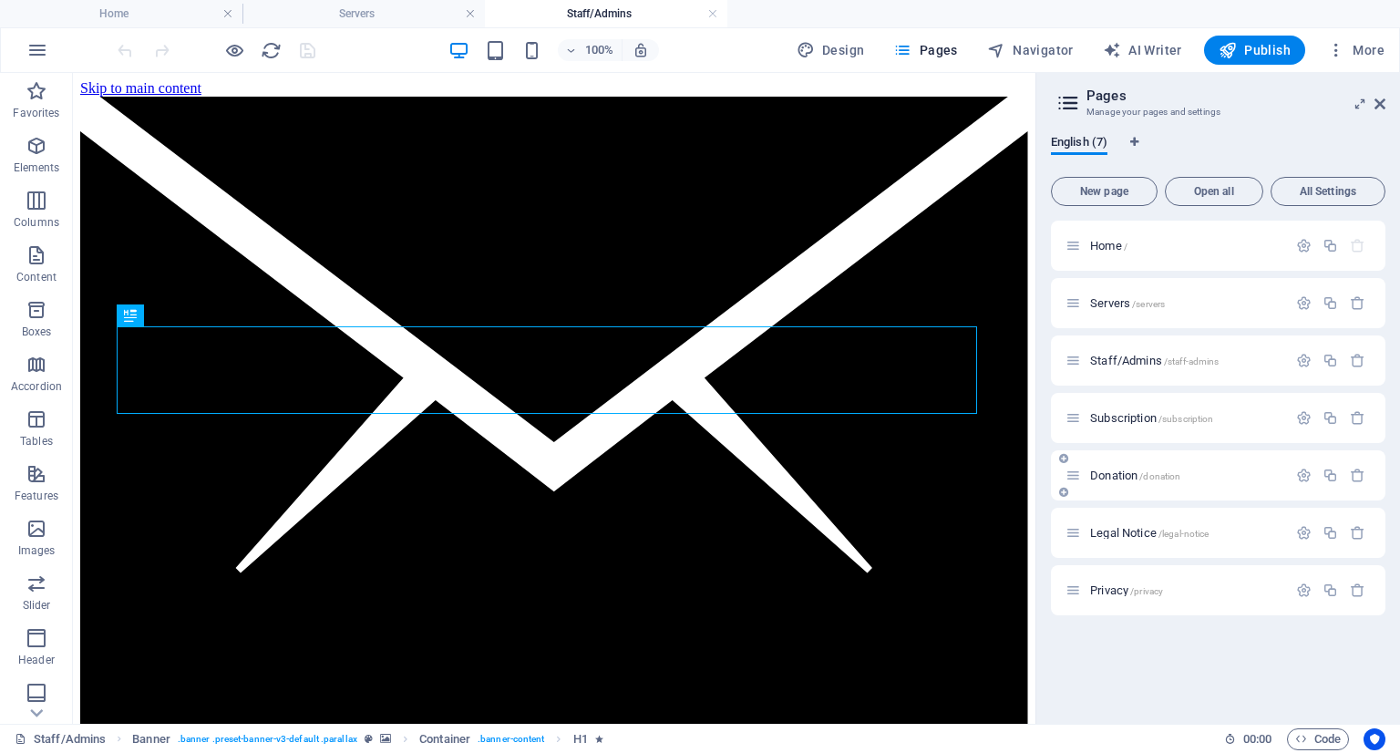
click at [1124, 475] on span "Donation /donation" at bounding box center [1135, 476] width 90 height 14
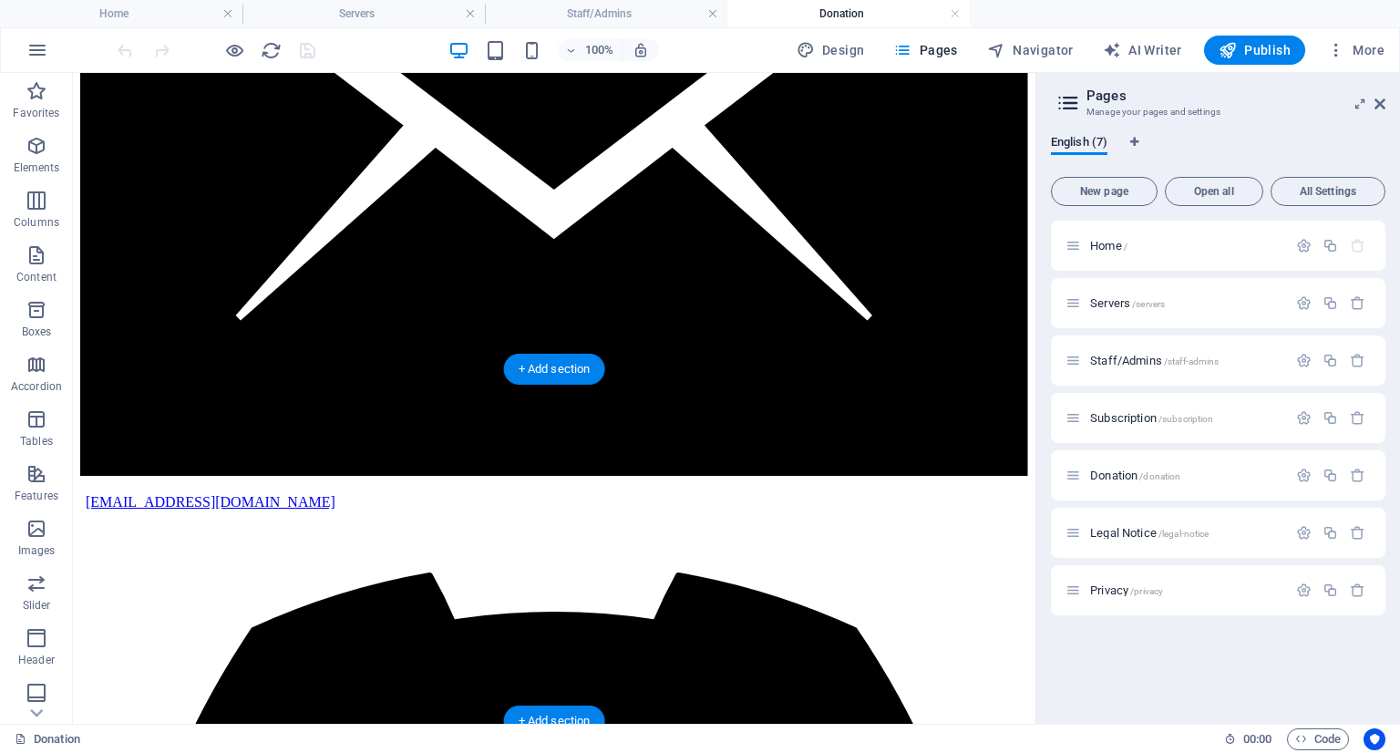
scroll to position [273, 0]
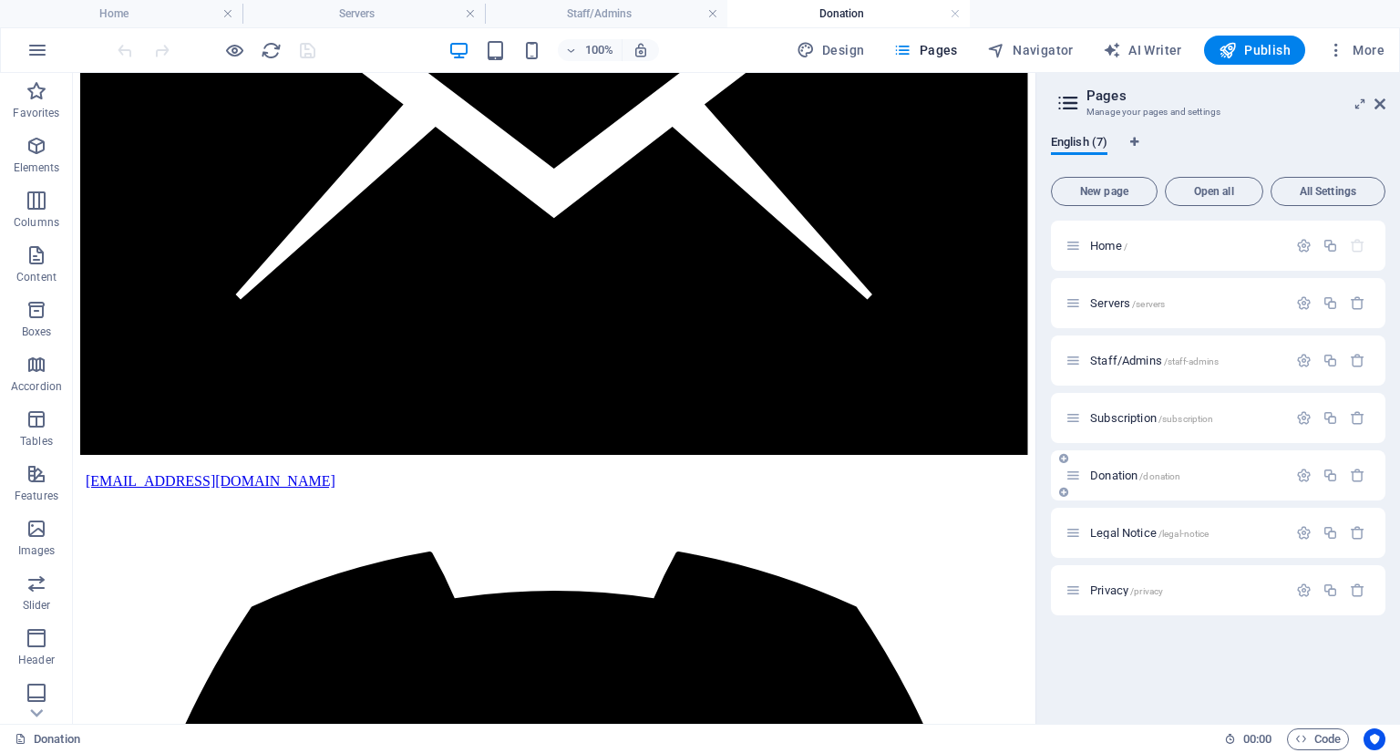
click at [1113, 473] on span "Donation /donation" at bounding box center [1135, 476] width 90 height 14
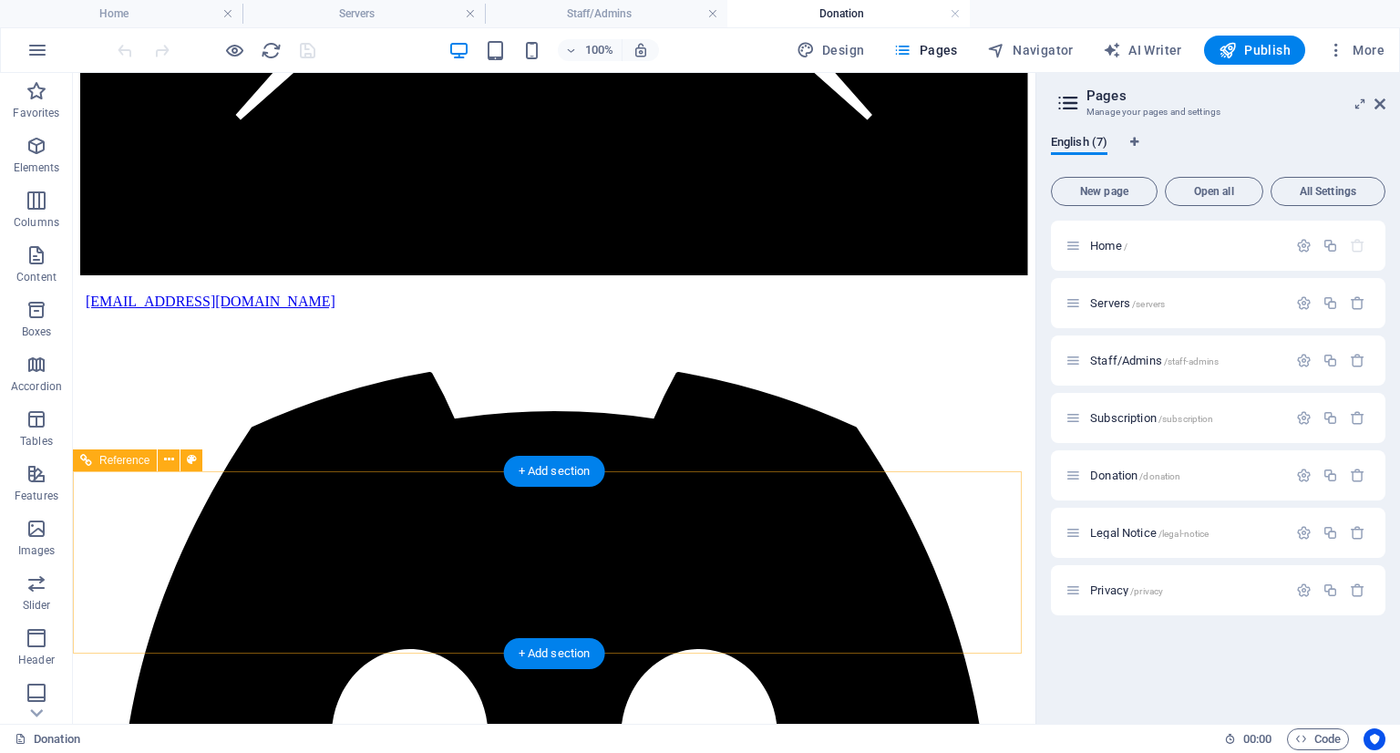
scroll to position [456, 0]
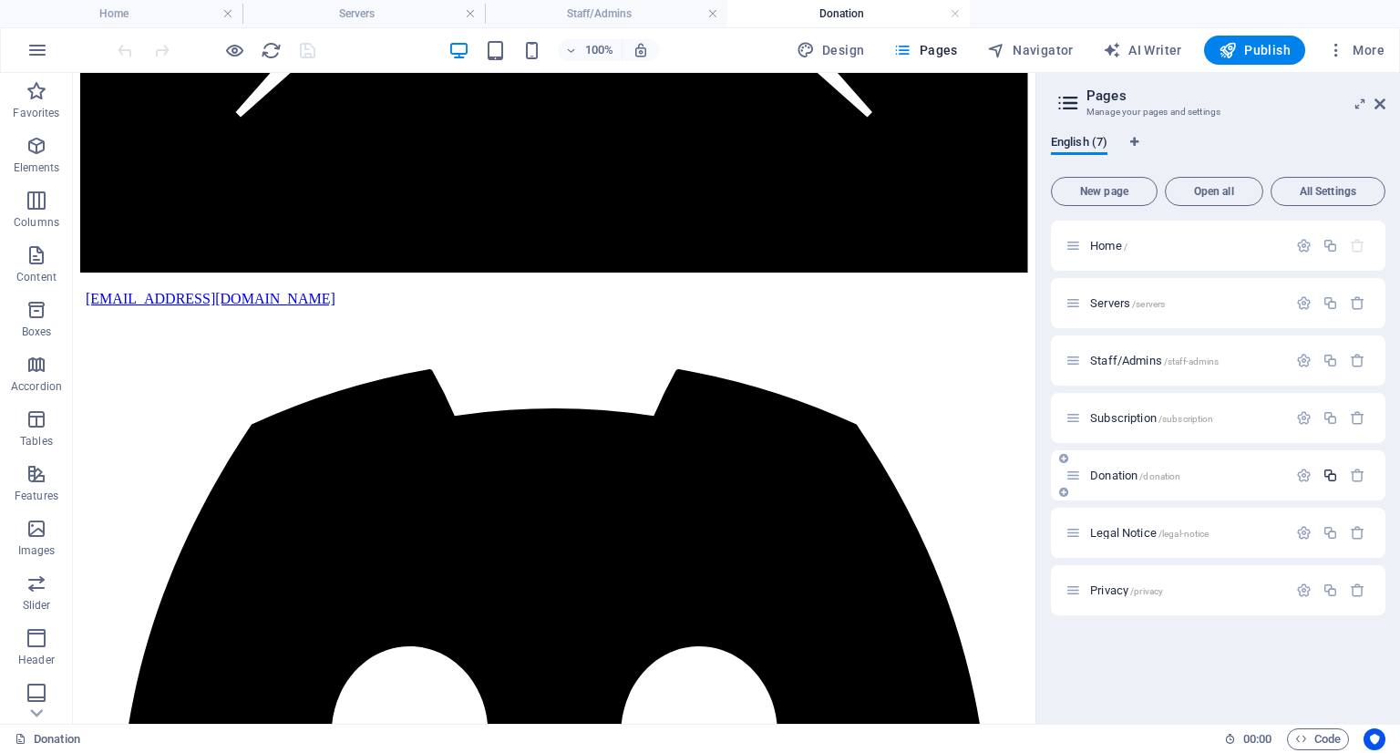
click at [1334, 477] on icon "button" at bounding box center [1330, 475] width 15 height 15
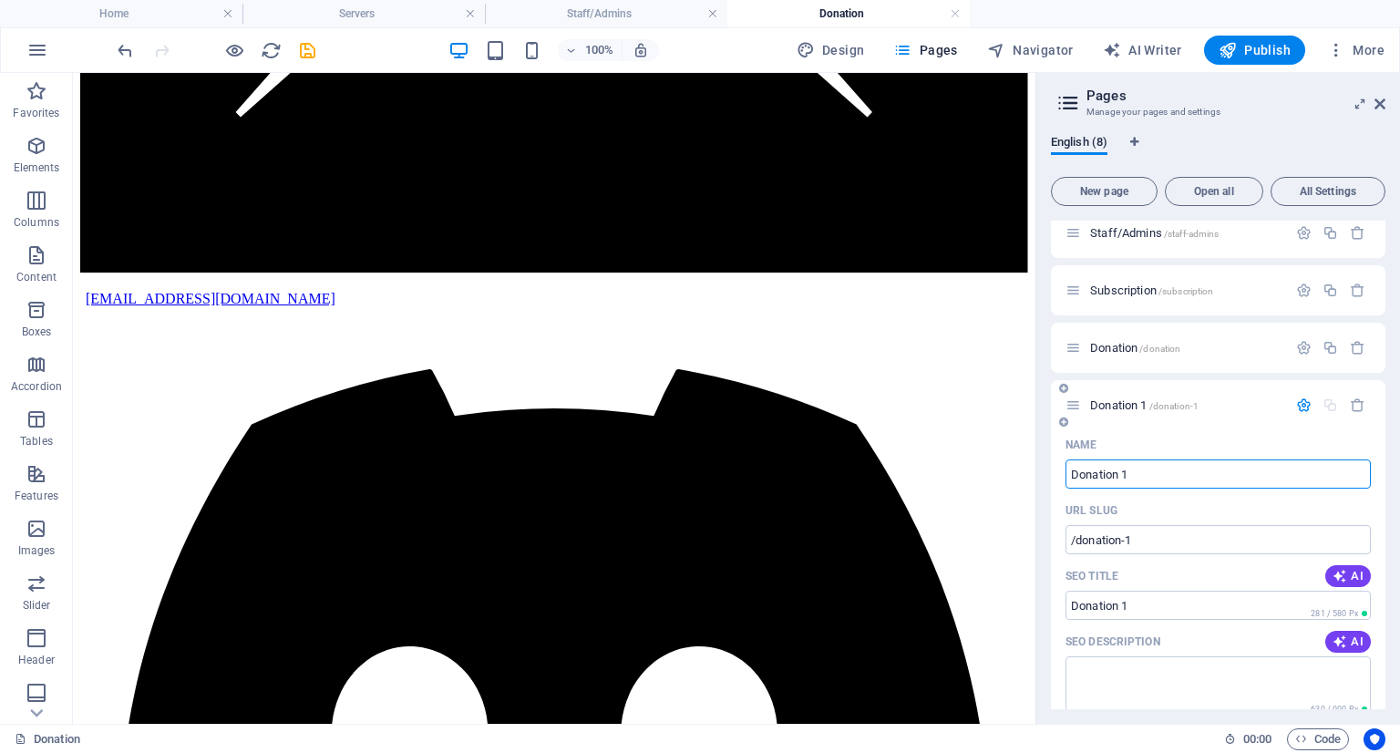
scroll to position [182, 0]
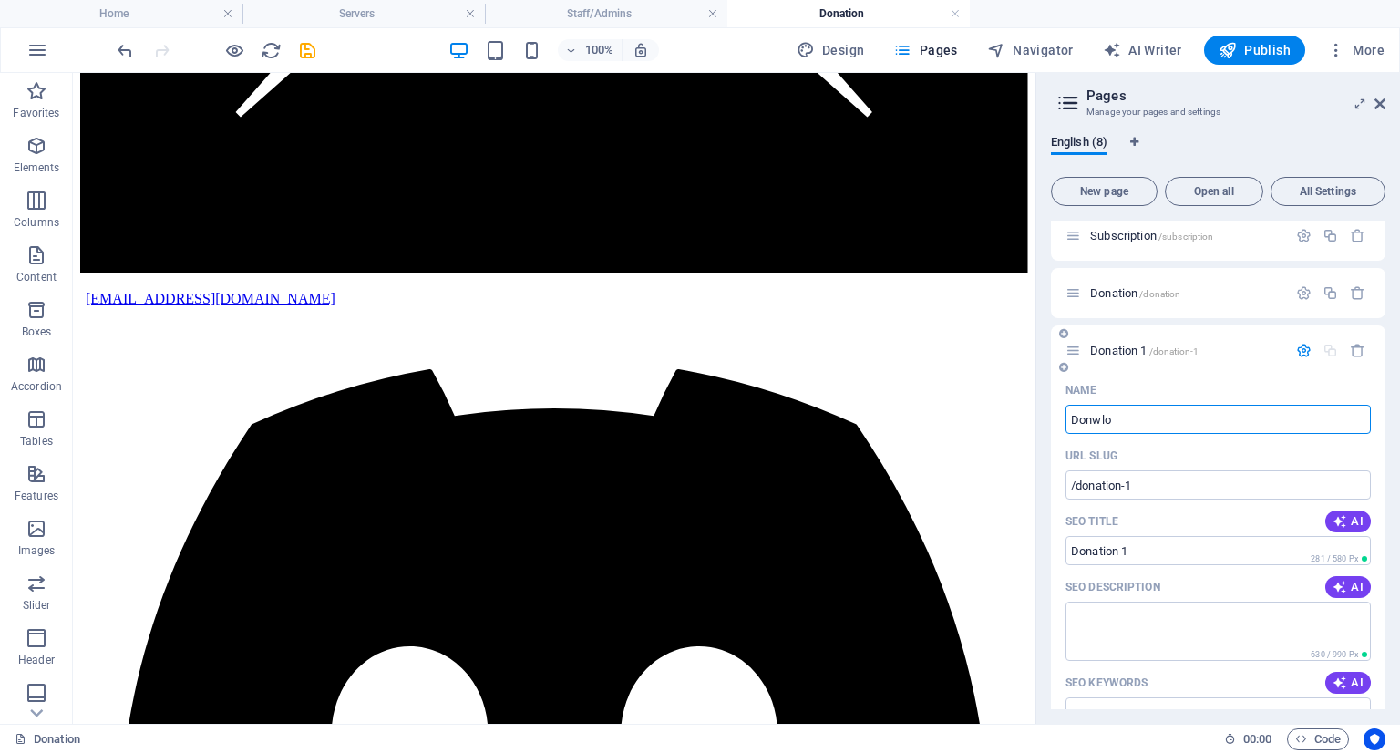
type input "Donwl"
type input "/donwload"
type input "Donwload"
type input "Downlo"
type input "/down"
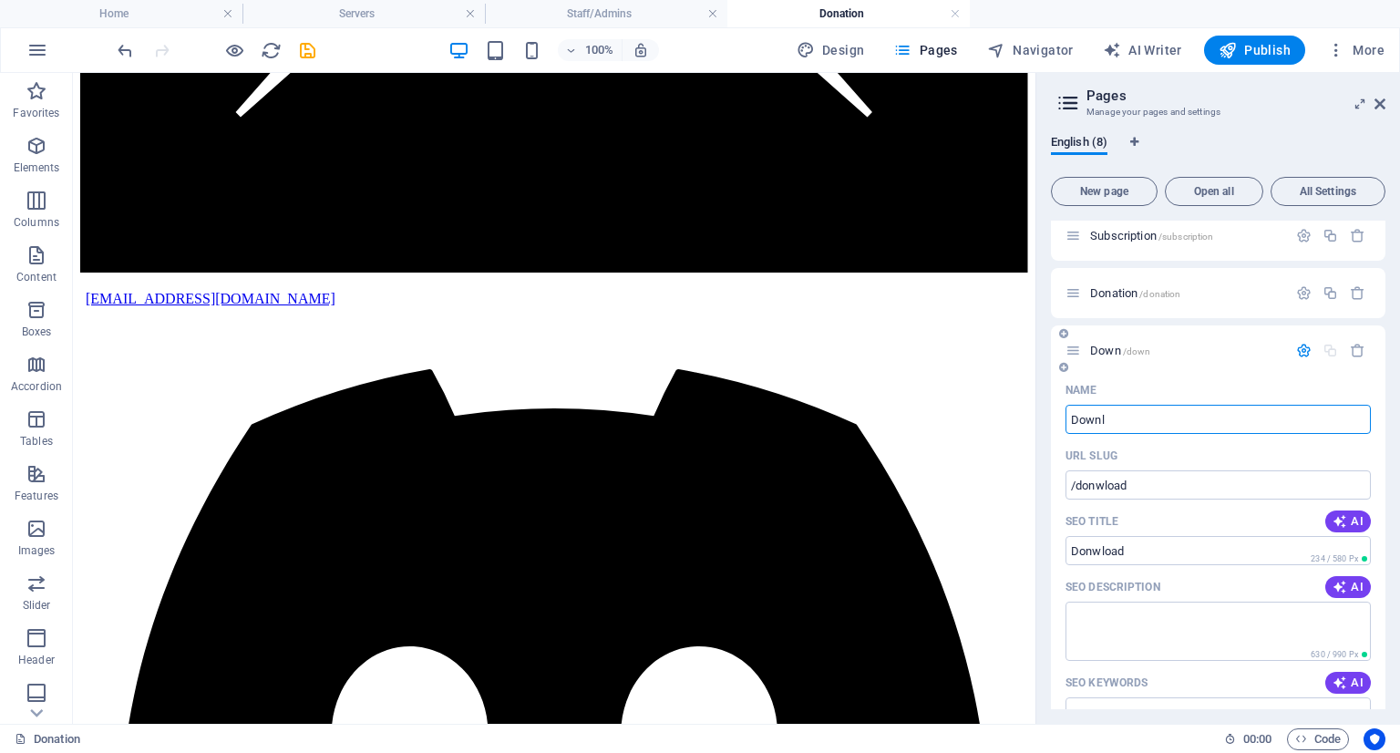
type input "Down"
type input "Download"
type input "/download"
type input "Download"
type input "Download CS"
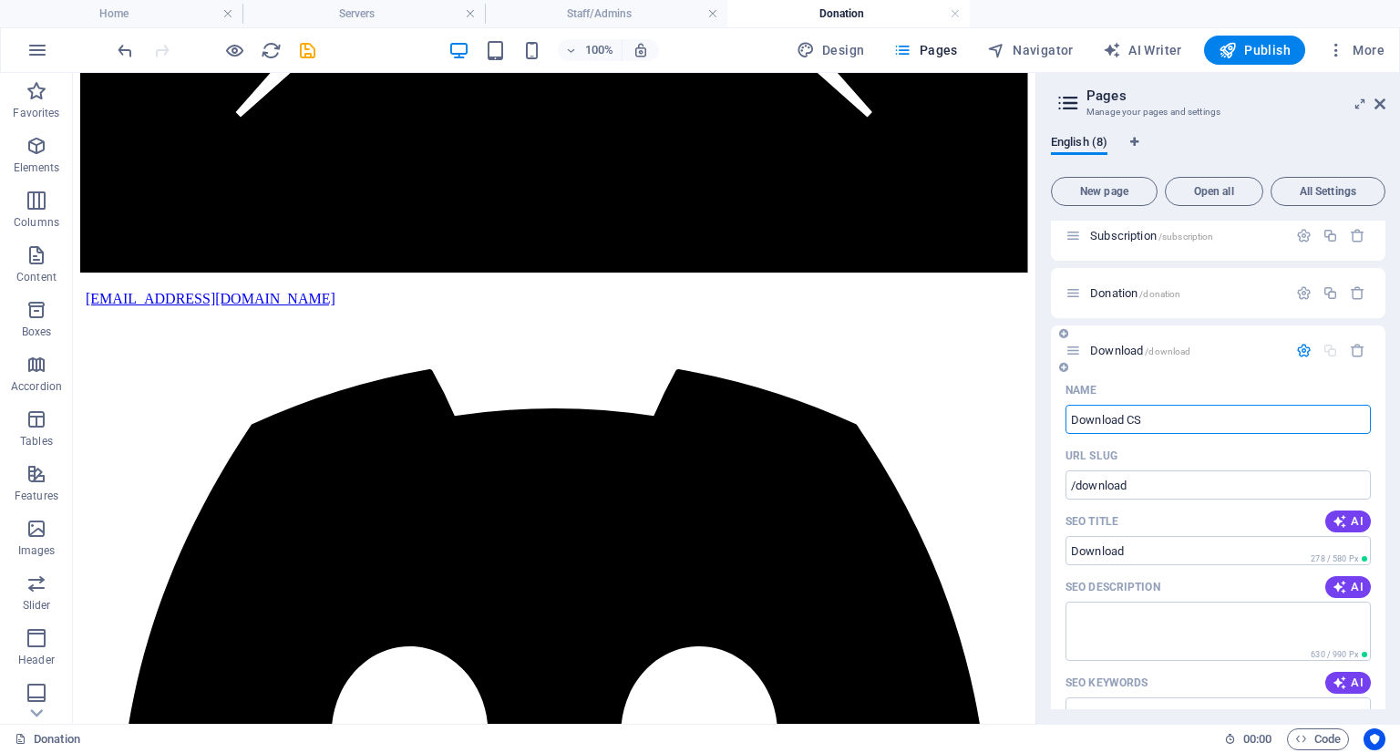
type input "Download"
type input "Download CS"
type input "/download-cs"
type input "Download CS"
type input "Download CS 1.6"
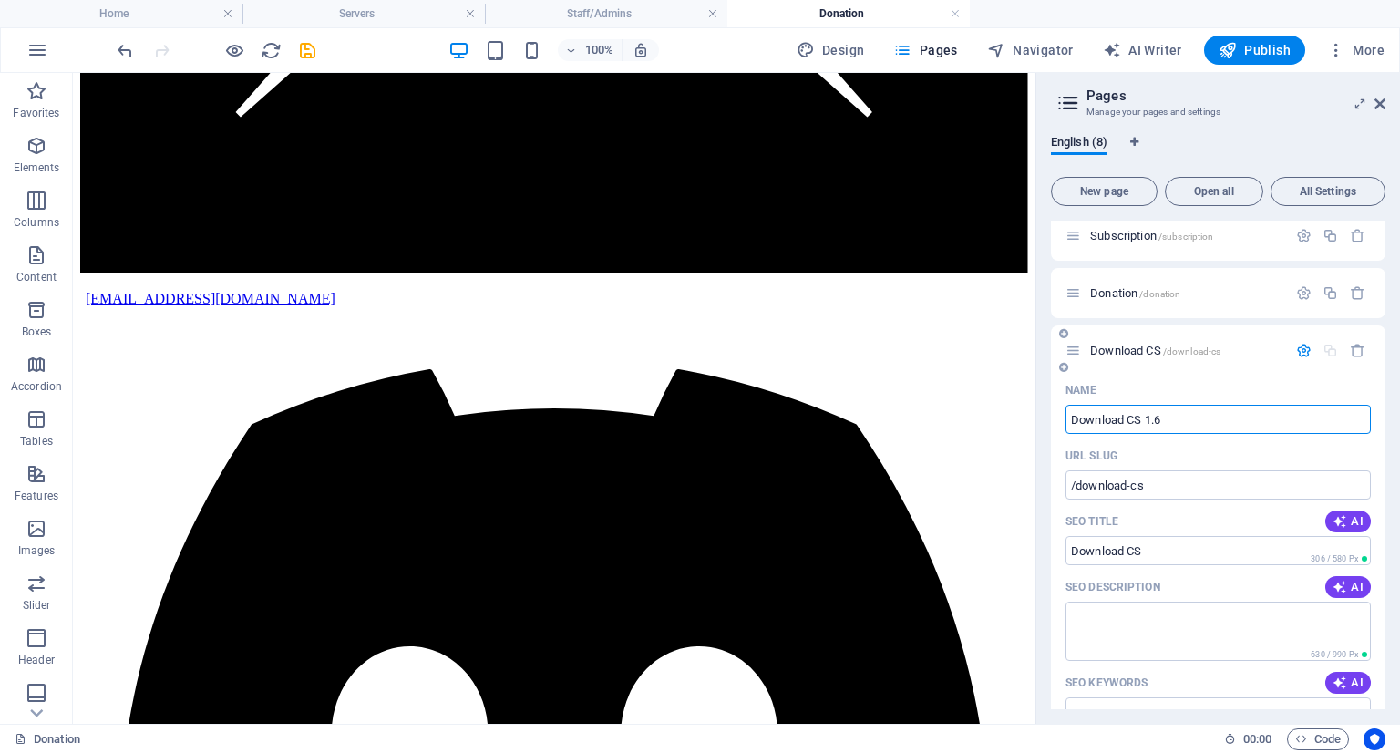
type input "/download-cs-1-6"
type input "Download CS 1.6"
type input "Download CS 1.6/"
type input "Download CS 1.6/Half"
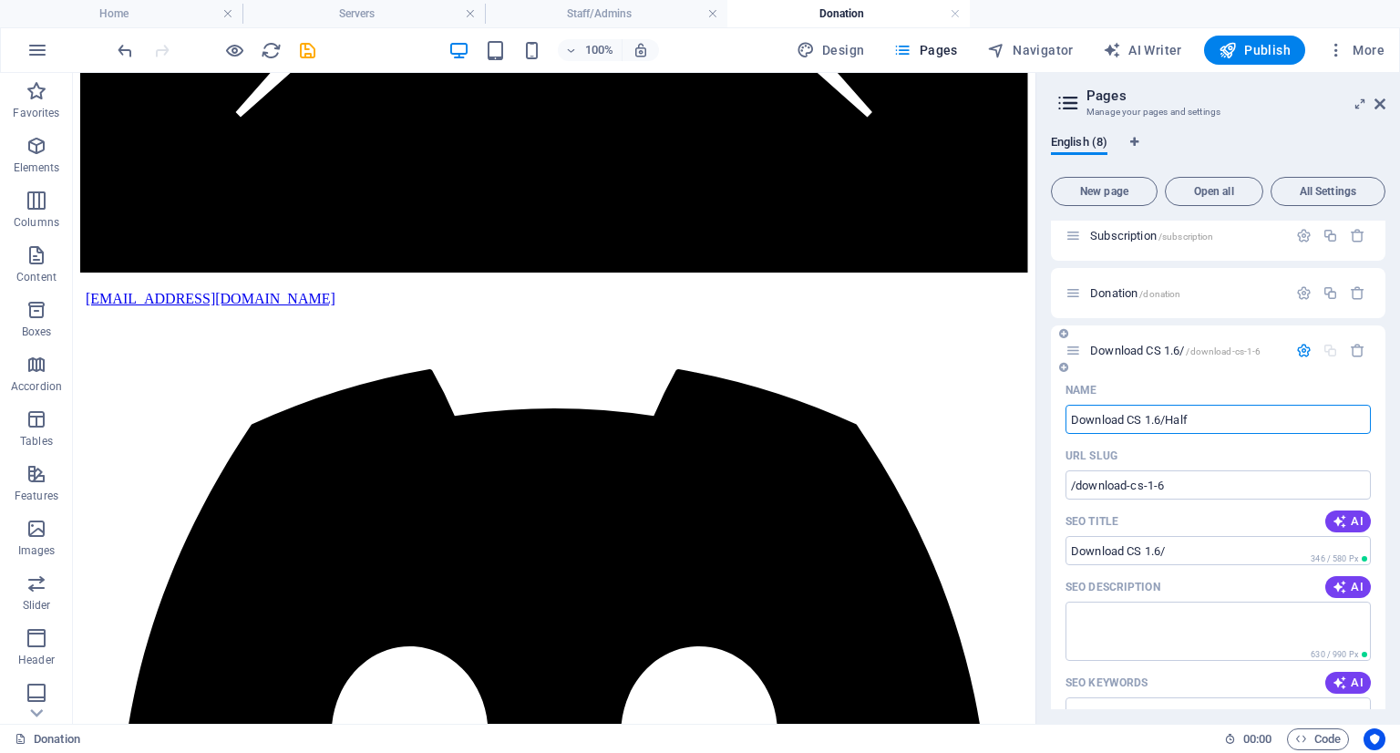
type input "/download-cs-1-6-half"
type input "Download CS 1.6/Half"
type input "Download CS 1.6/"
type input "/download-cs-1-6-half-lif"
type input "Download CS 1.6/Half-Lif"
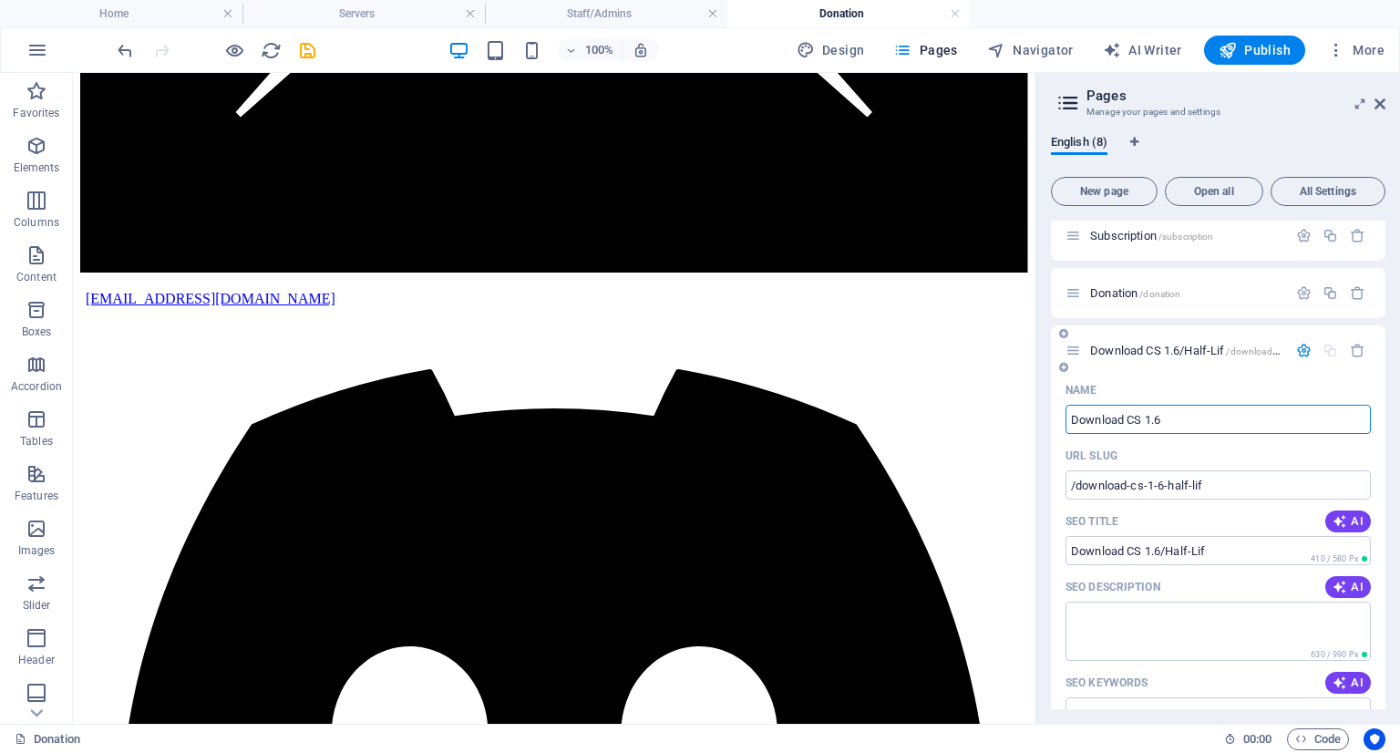
type input "Download CS 1.6"
type input "/download-cs-1-6"
type input "Download CS 1.6"
type input "Download CS1.6"
type input "/download-cs1"
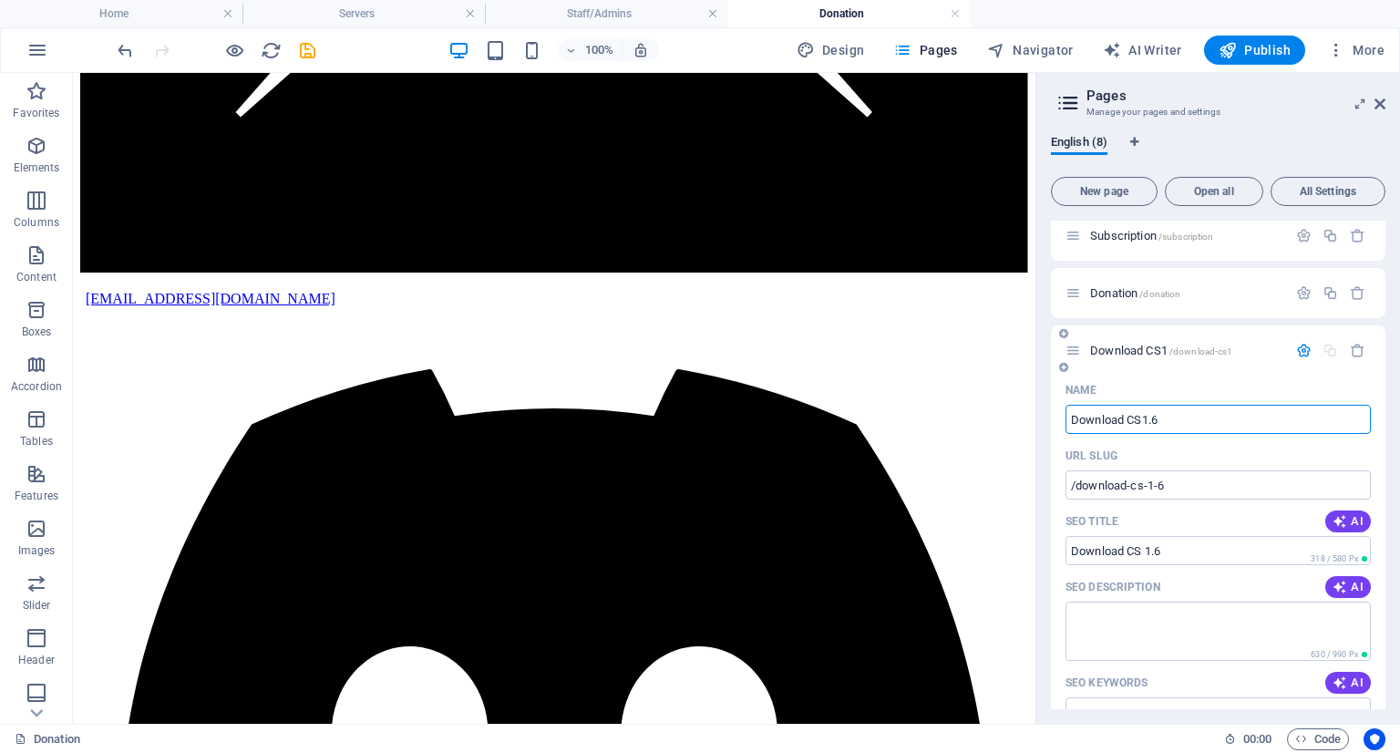
type input "Download CS1"
type input "Download CS1.6/H"
type input "/download-cs1-6"
type input "Download CS1.6/"
type input "Download CS1.6/Hk"
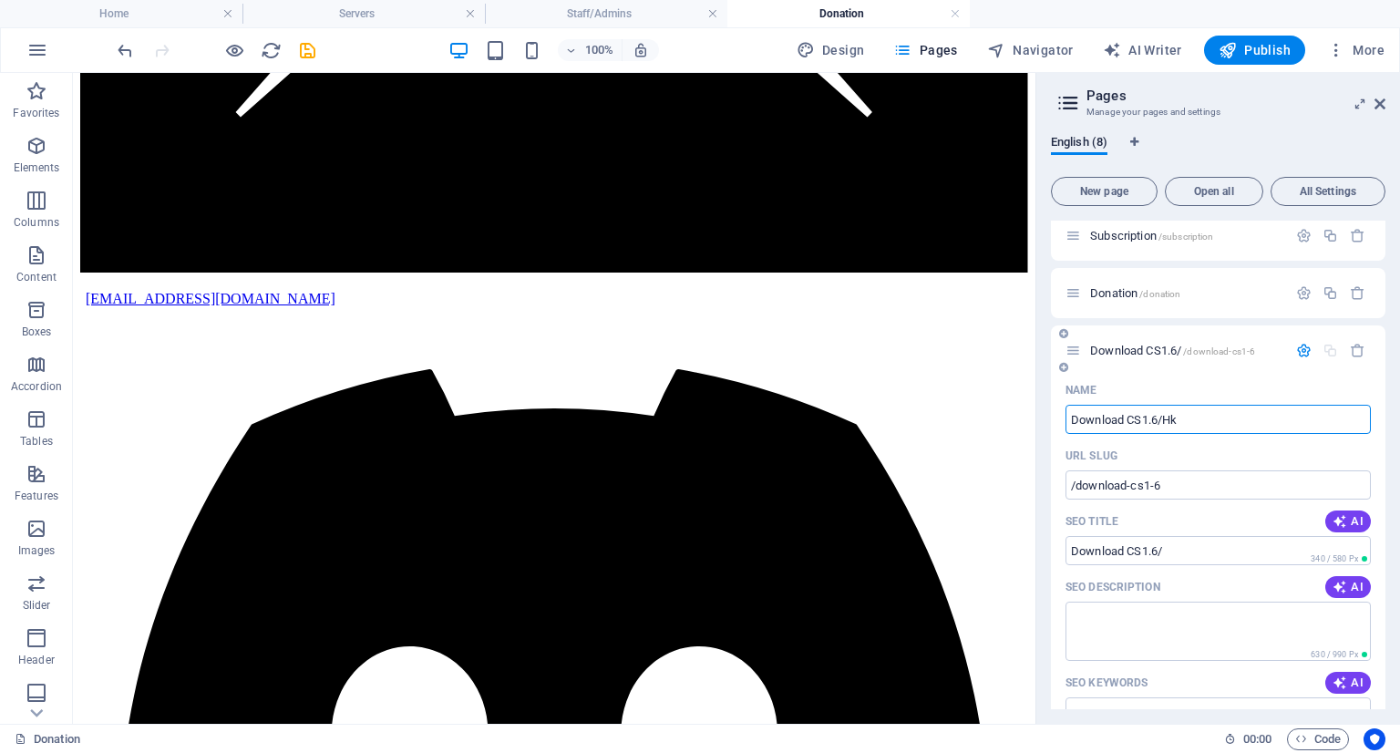
type input "/download-cs1-6-hk"
type input "Download CS1.6/Hk"
type input "Download CS1.6/HL"
type input "/download-cs1-6-hl"
type input "Download CS1.6/HL"
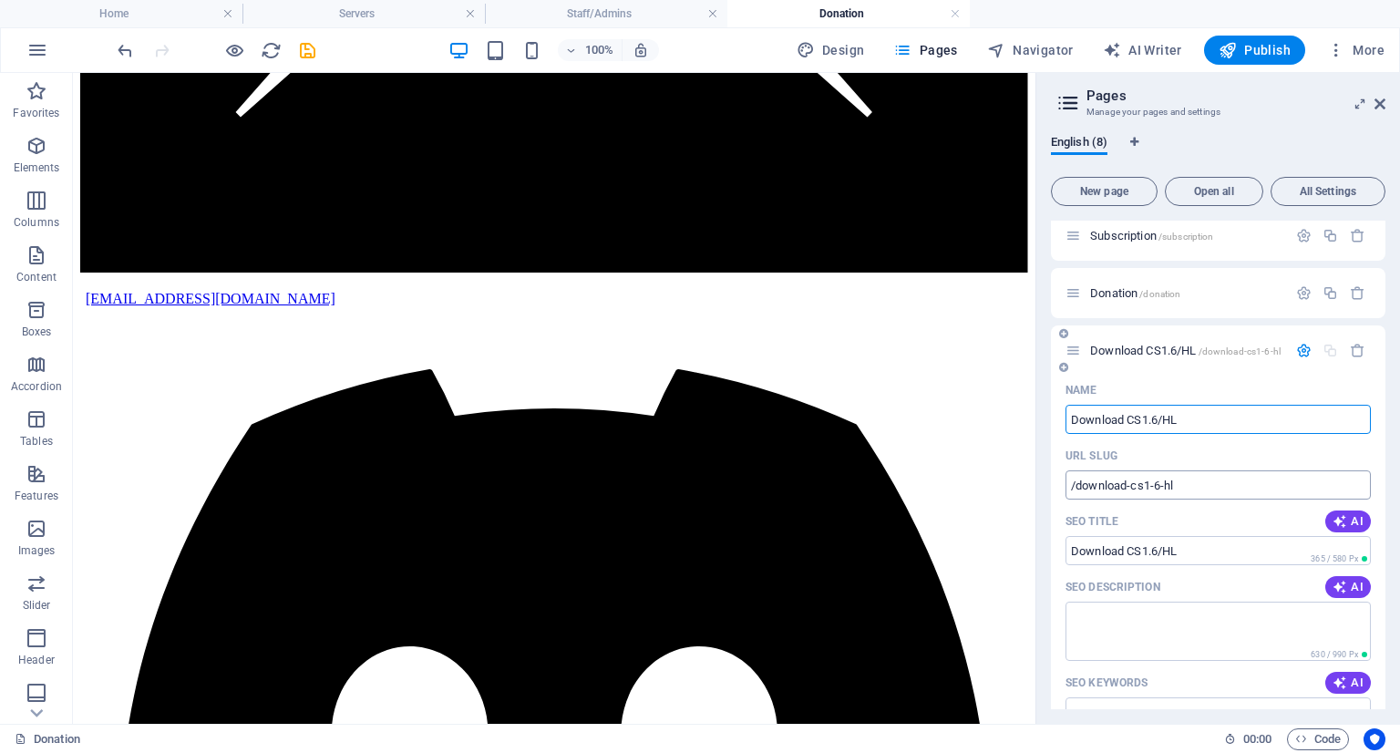
type input "Download CS1.6/HL"
click at [1206, 481] on input "/download-cs1-6-hl" at bounding box center [1218, 484] width 305 height 29
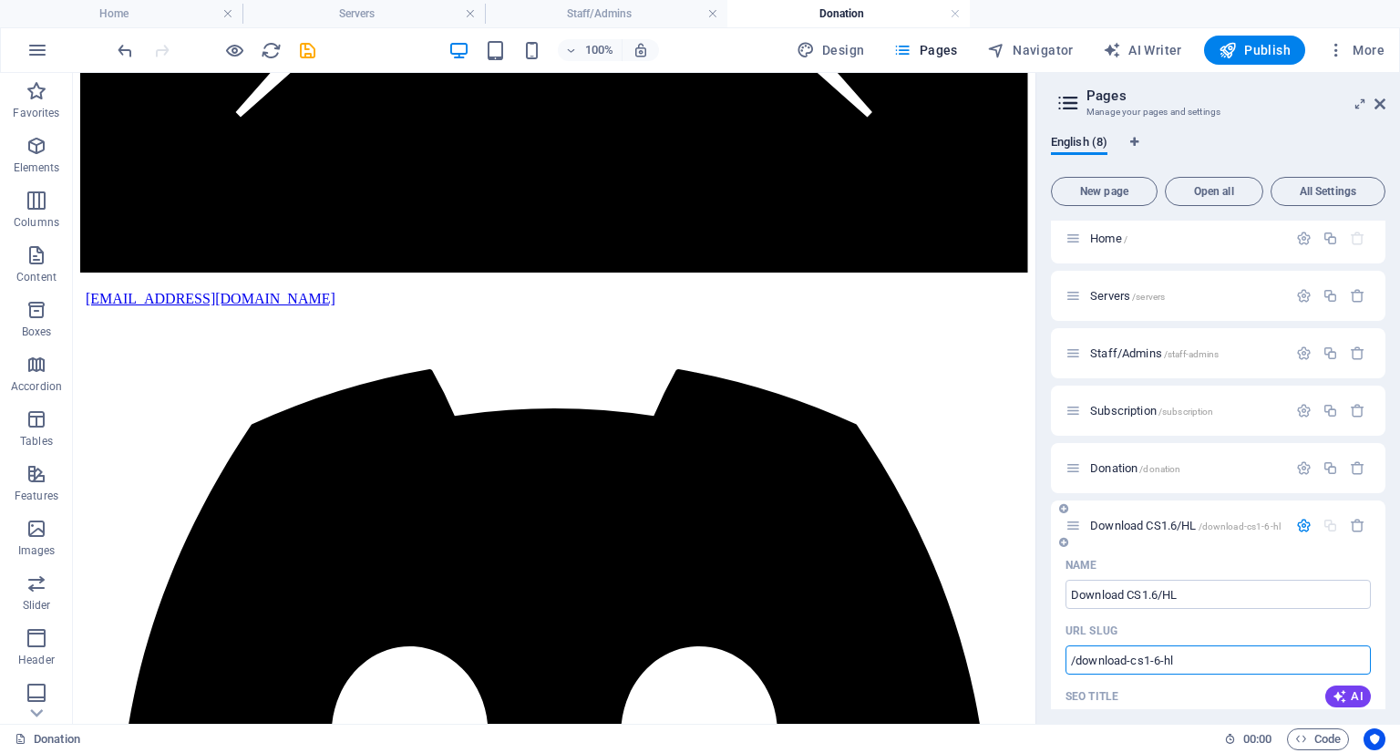
scroll to position [0, 0]
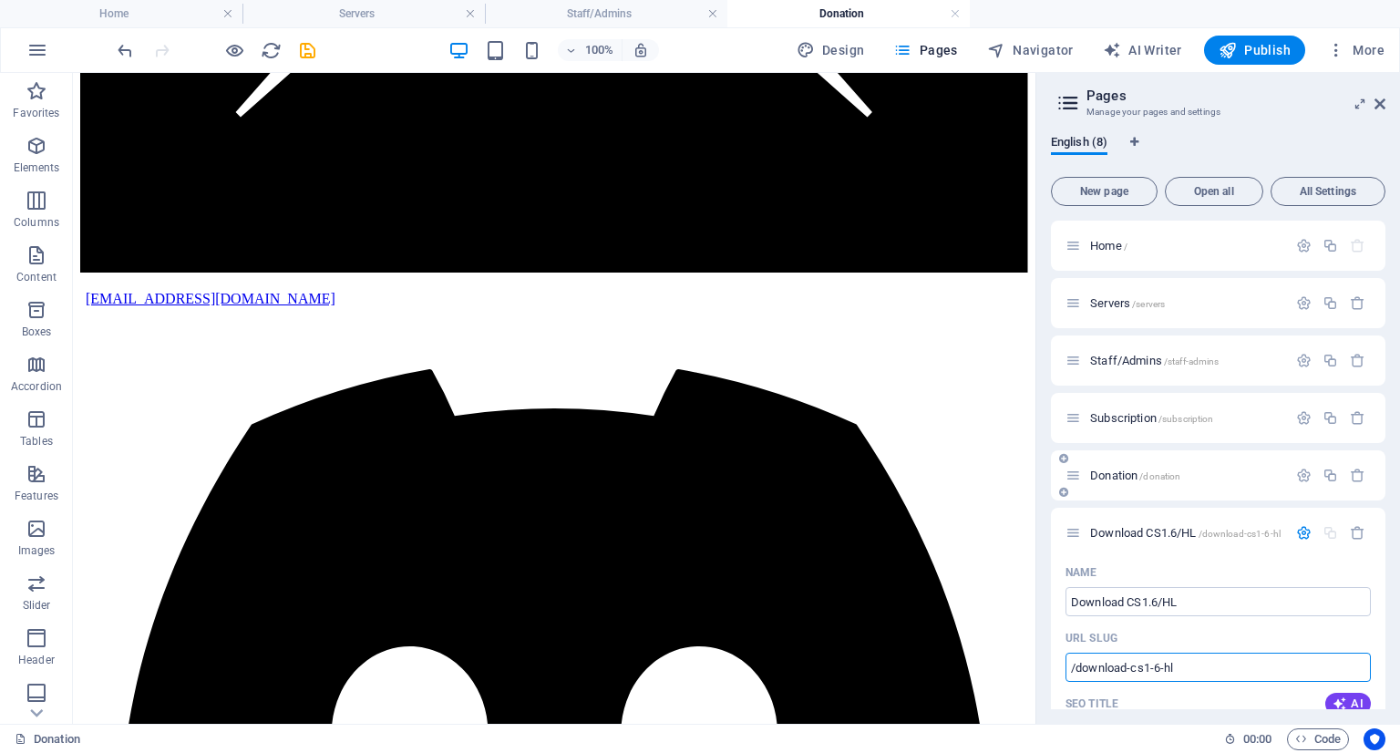
click at [1138, 471] on span "Donation /donation" at bounding box center [1135, 476] width 90 height 14
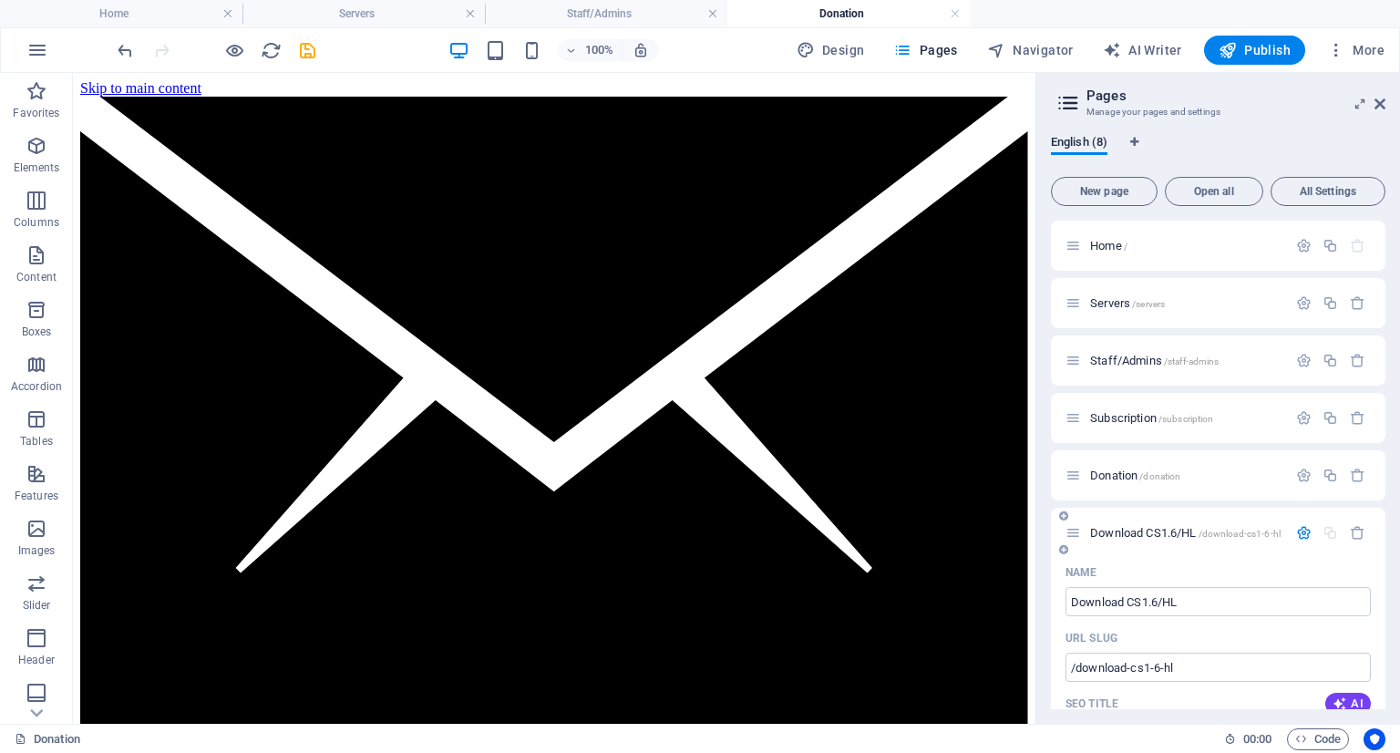
click at [1138, 534] on span "Download CS1.6/HL /download-cs1-6-hl" at bounding box center [1185, 533] width 191 height 14
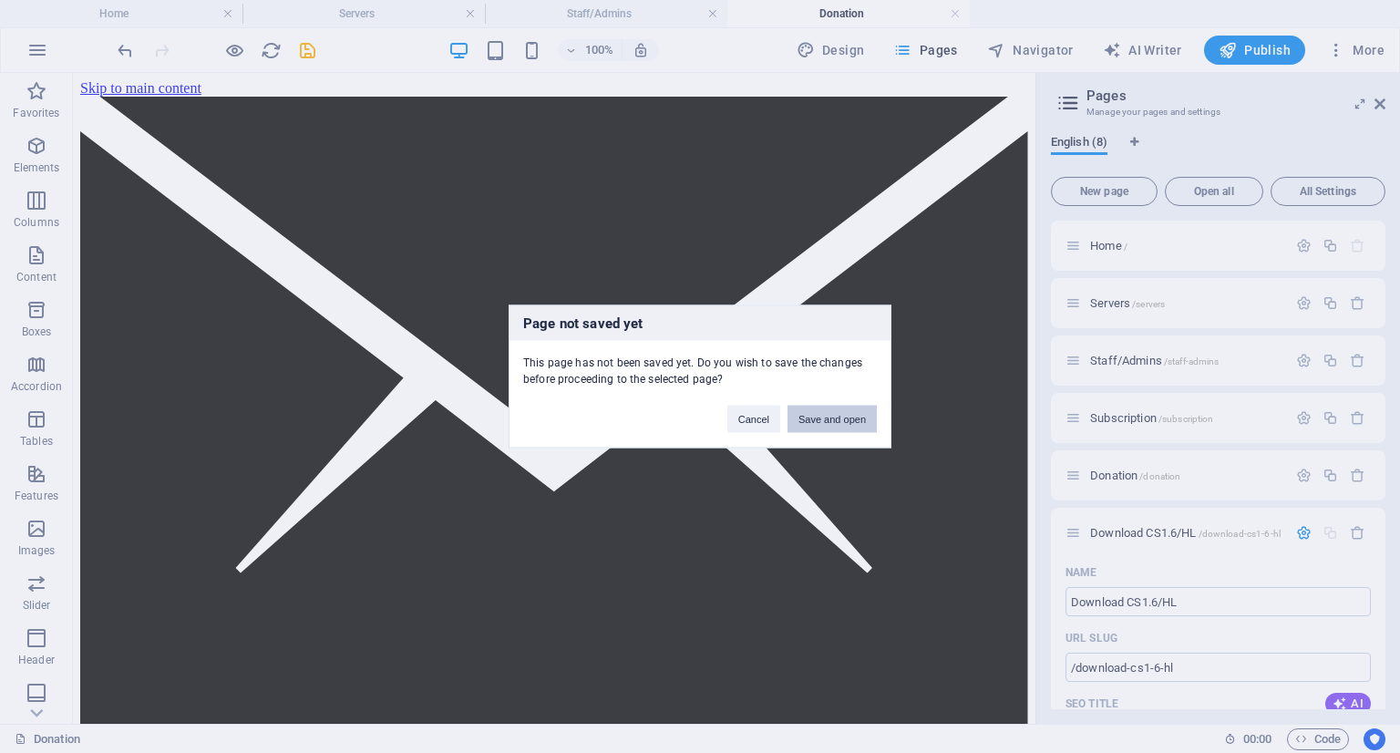
click at [830, 420] on button "Save and open" at bounding box center [832, 419] width 89 height 27
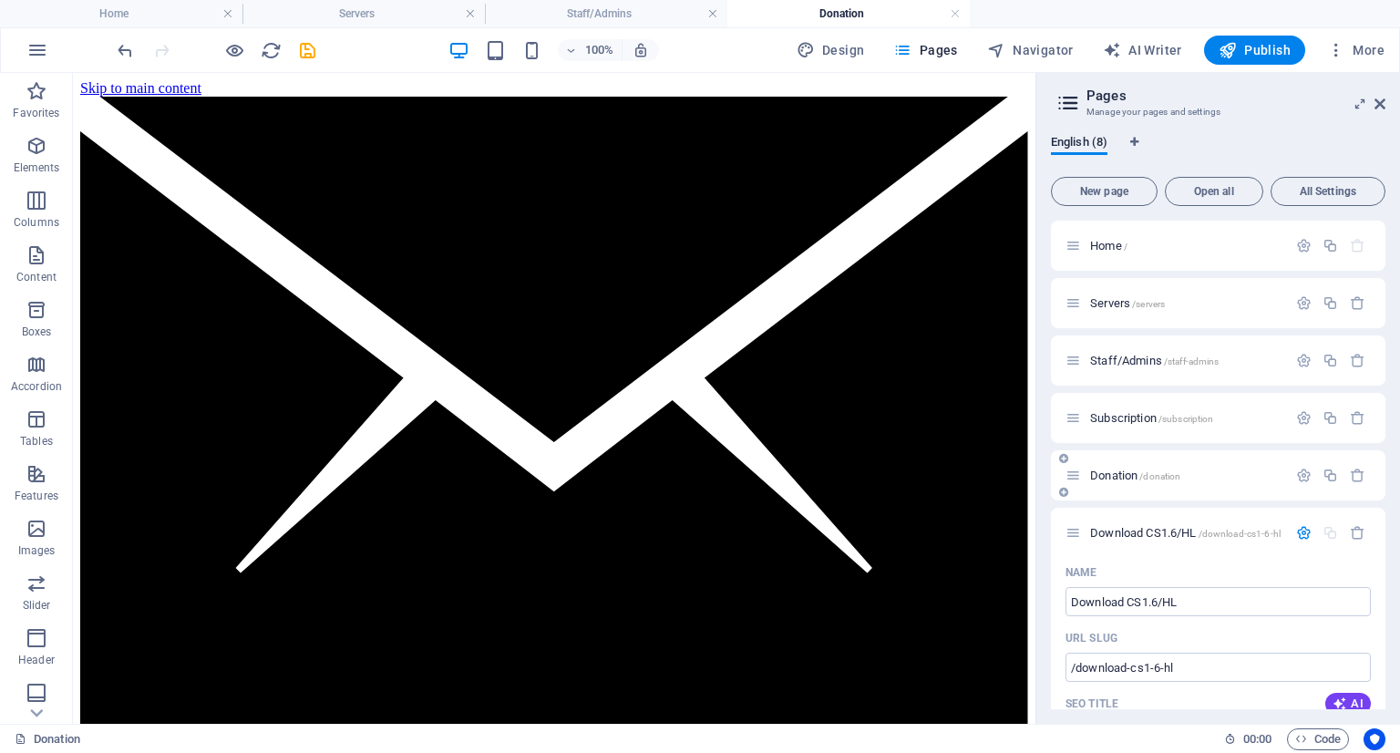
click at [1115, 467] on div "Donation /donation" at bounding box center [1177, 475] width 222 height 21
click at [1116, 472] on span "Donation /donation" at bounding box center [1135, 476] width 90 height 14
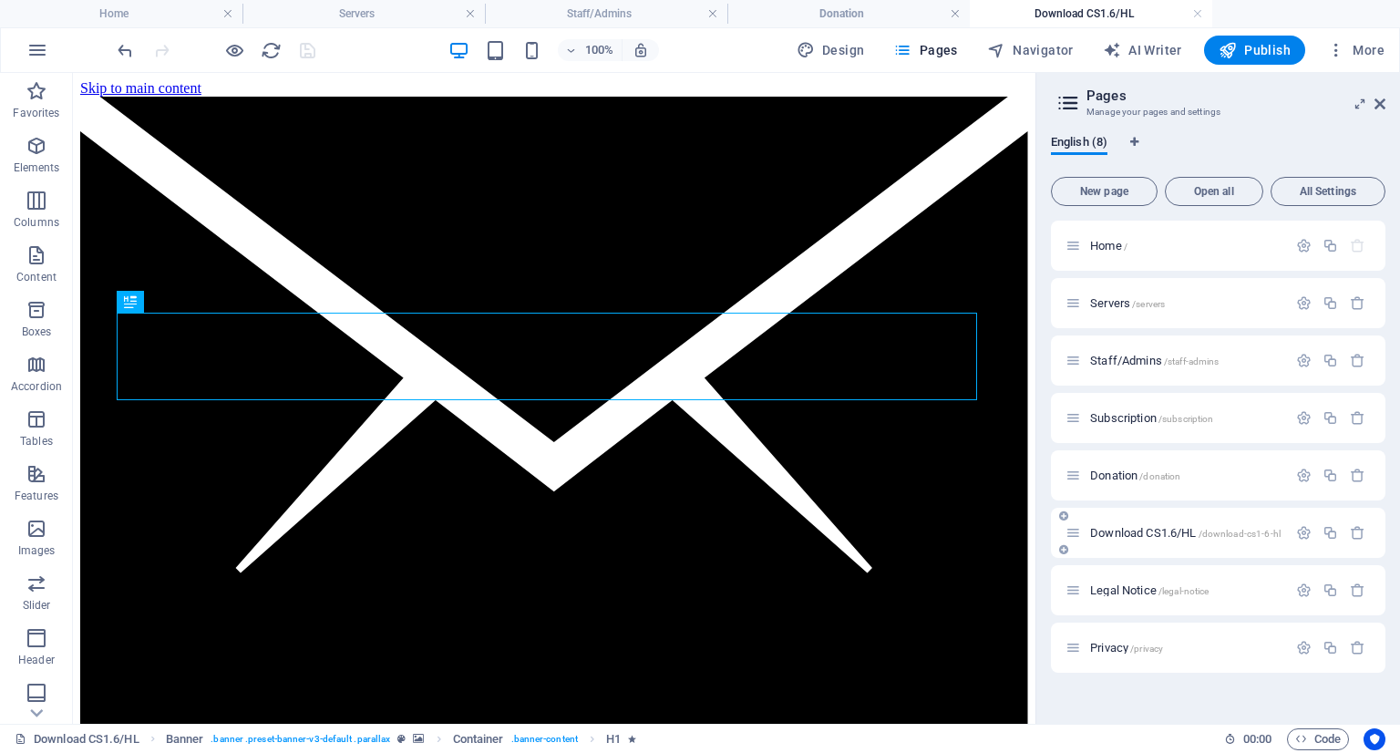
click at [1128, 527] on span "Download CS1.6/HL /download-cs1-6-hl" at bounding box center [1185, 533] width 191 height 14
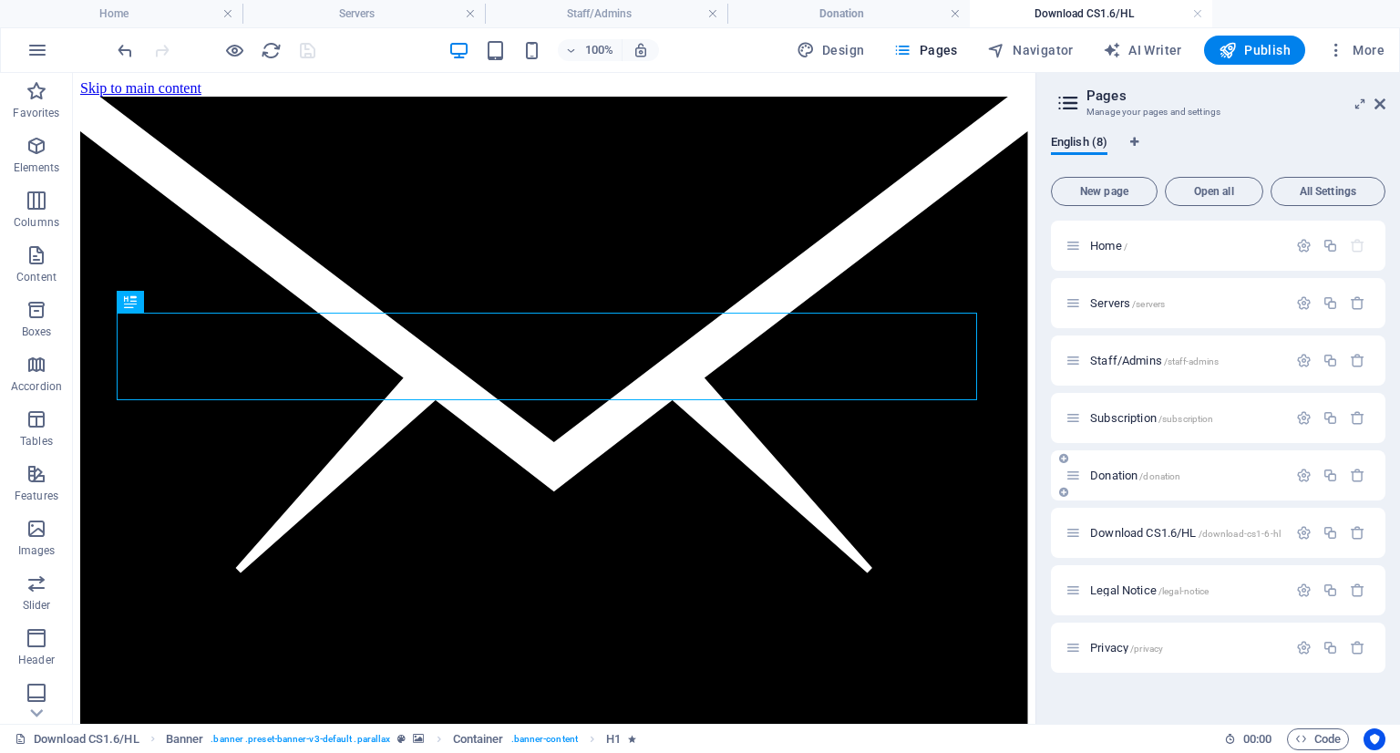
click at [1111, 466] on div "Donation /donation" at bounding box center [1177, 475] width 222 height 21
click at [1113, 477] on span "Donation /donation" at bounding box center [1135, 476] width 90 height 14
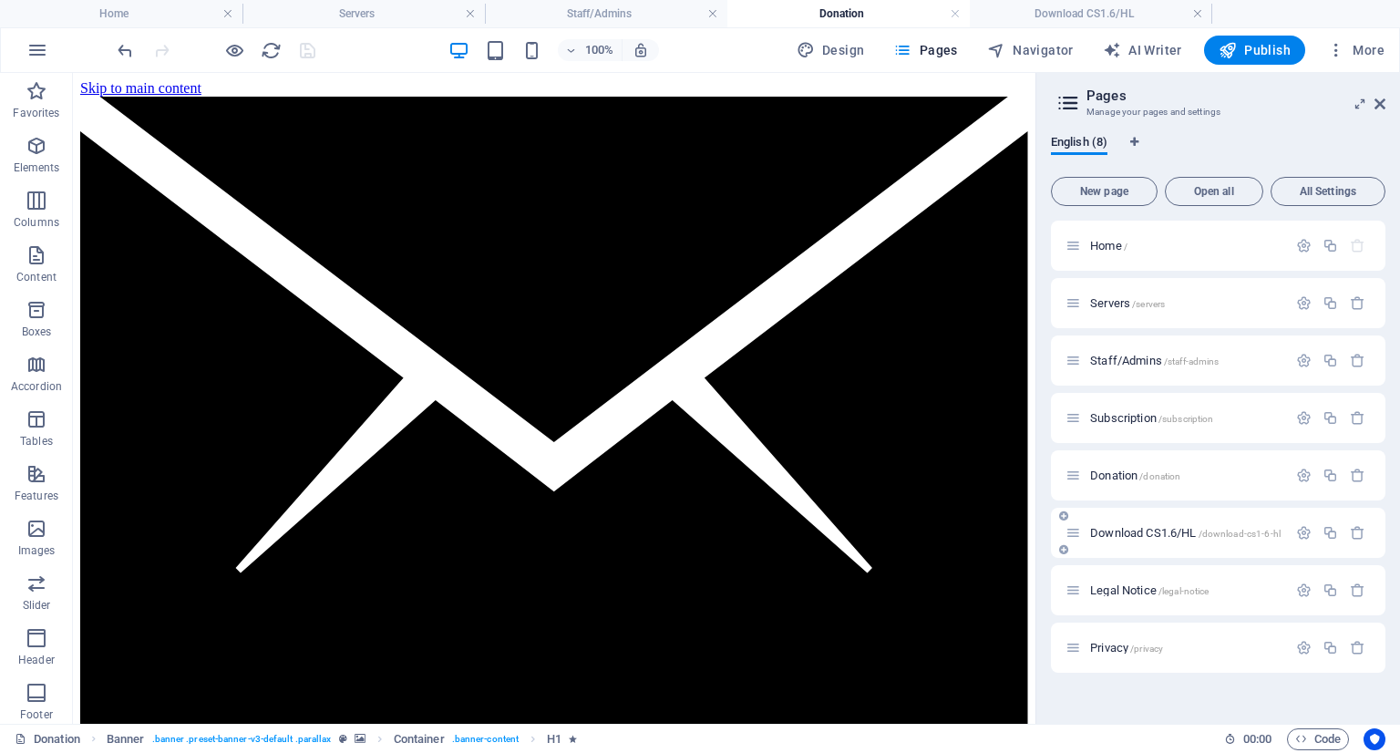
click at [1130, 533] on span "Download CS1.6/HL /download-cs1-6-hl" at bounding box center [1185, 533] width 191 height 14
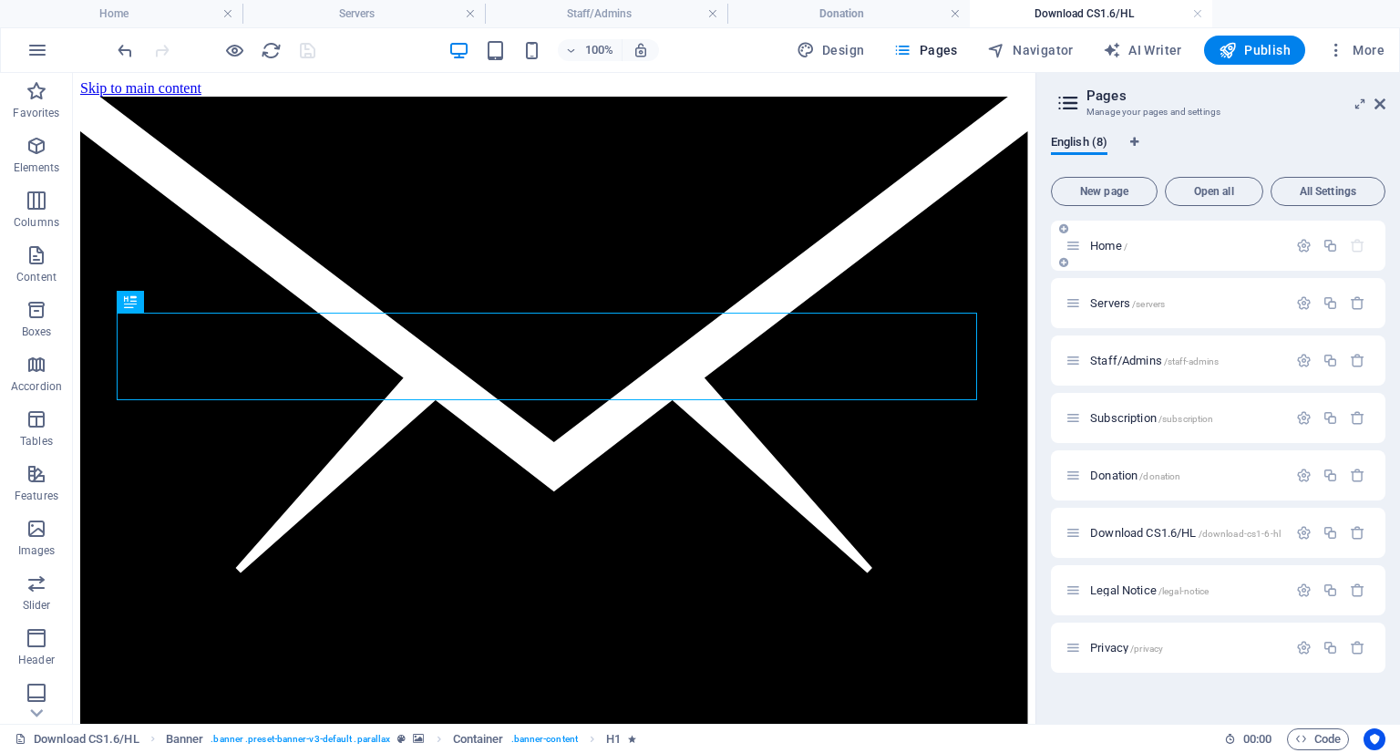
click at [1112, 245] on span "Home /" at bounding box center [1108, 246] width 37 height 14
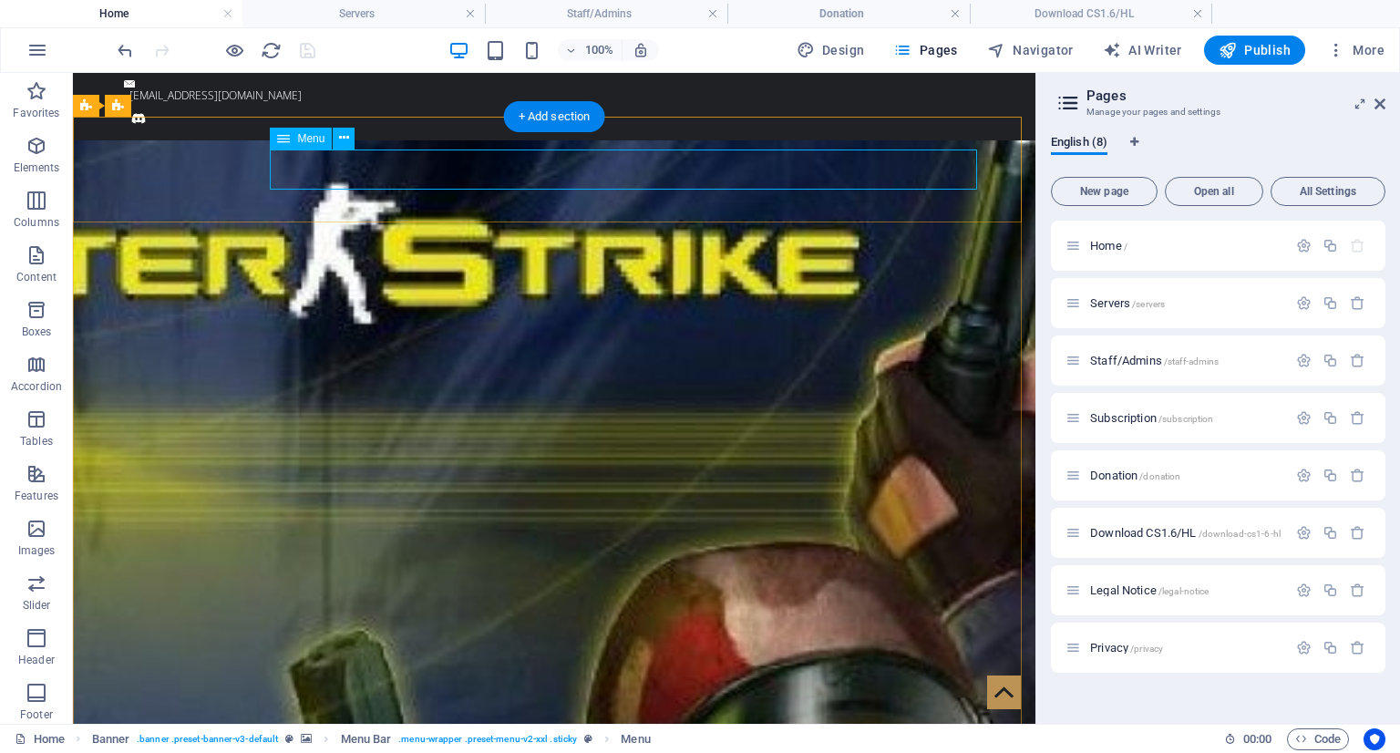
select select
select select "1"
select select
select select "2"
select select
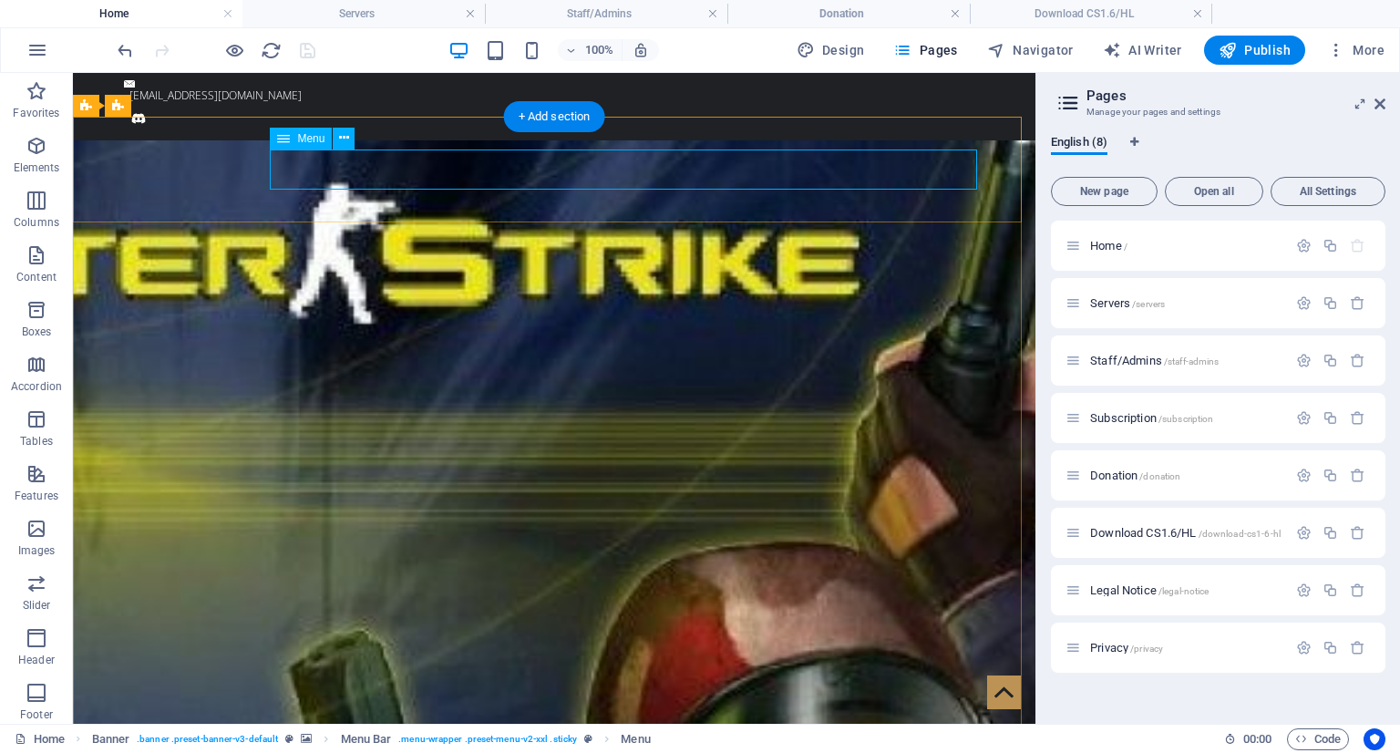
select select "3"
select select
select select "4"
select select
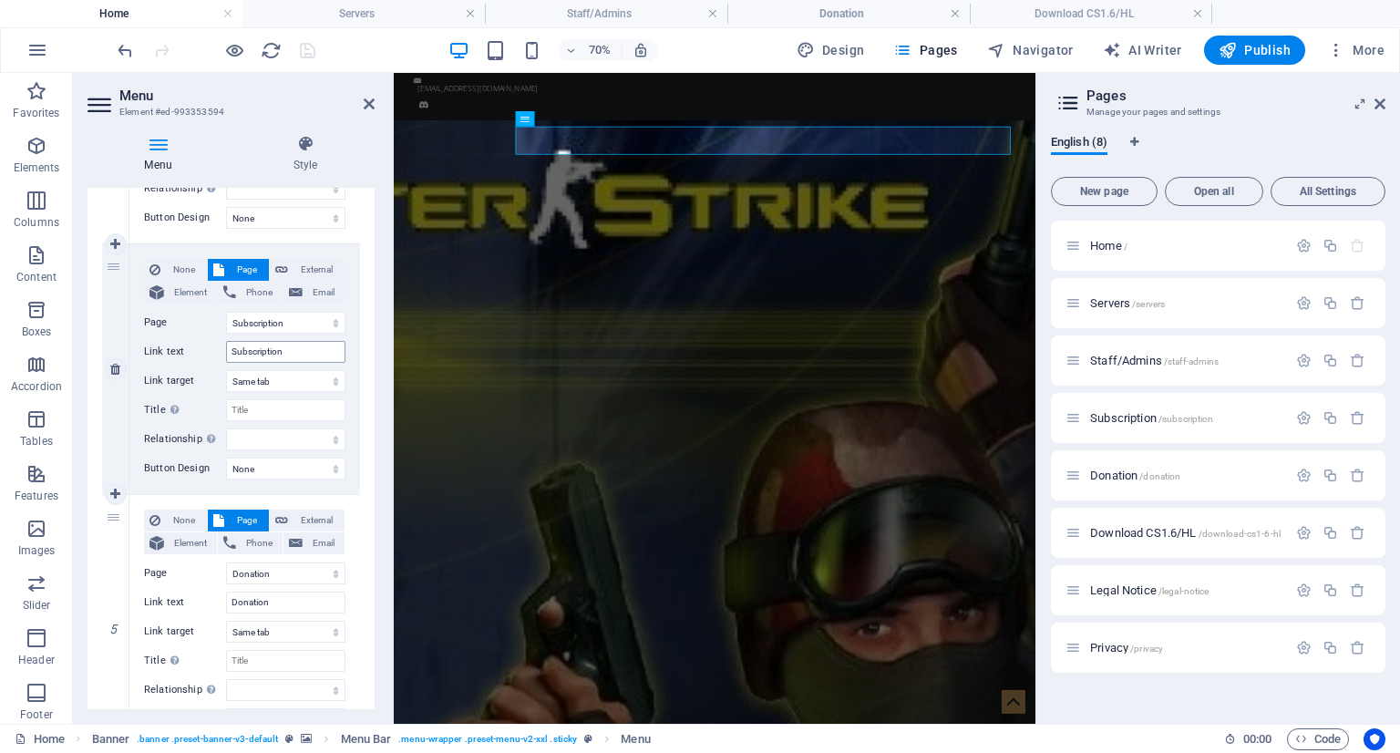
scroll to position [955, 0]
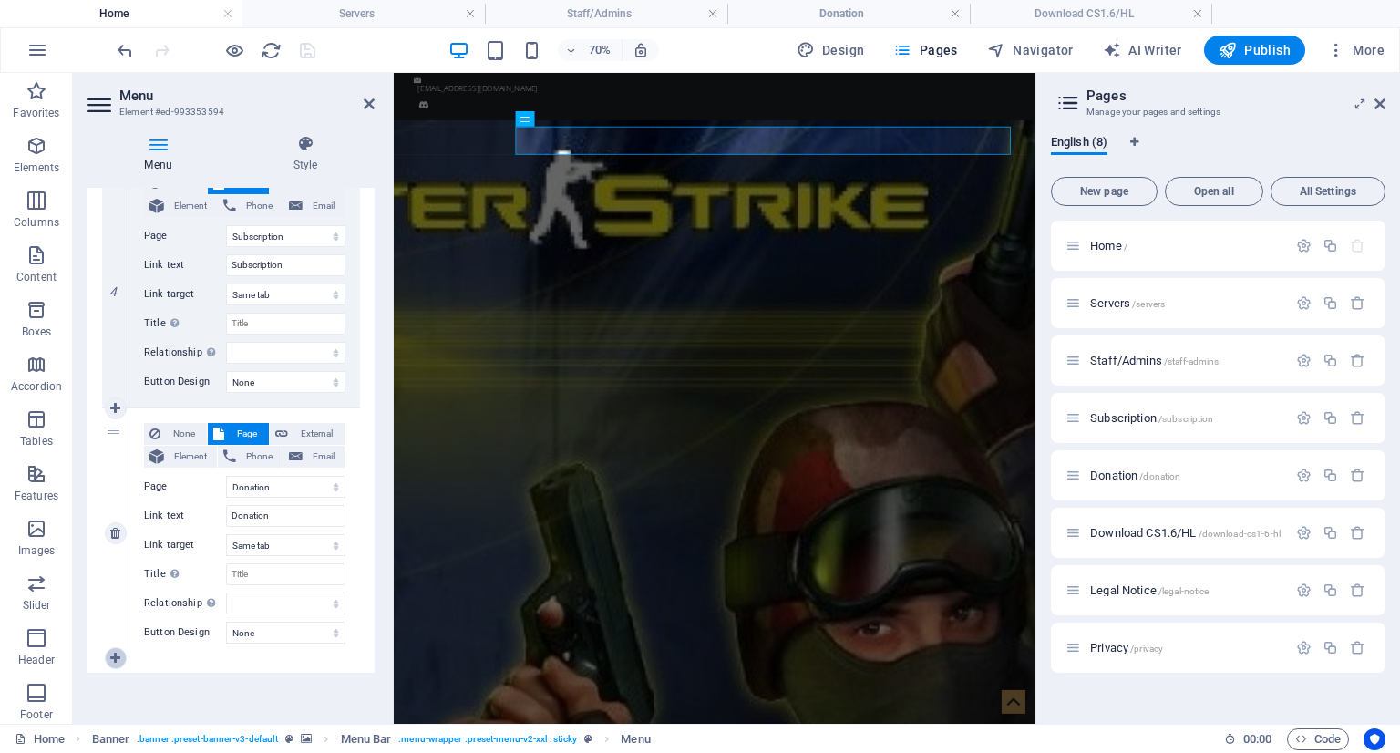
click at [120, 656] on link at bounding box center [116, 658] width 22 height 22
select select
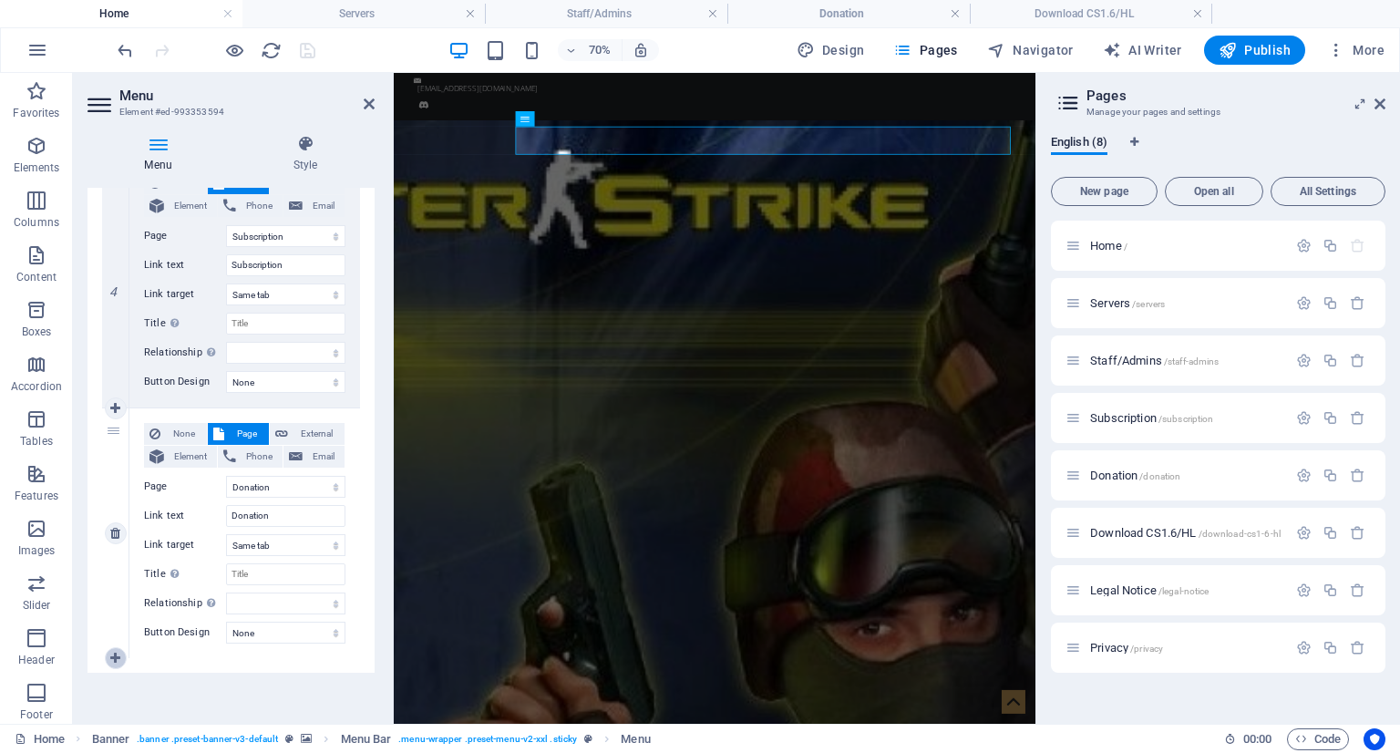
select select
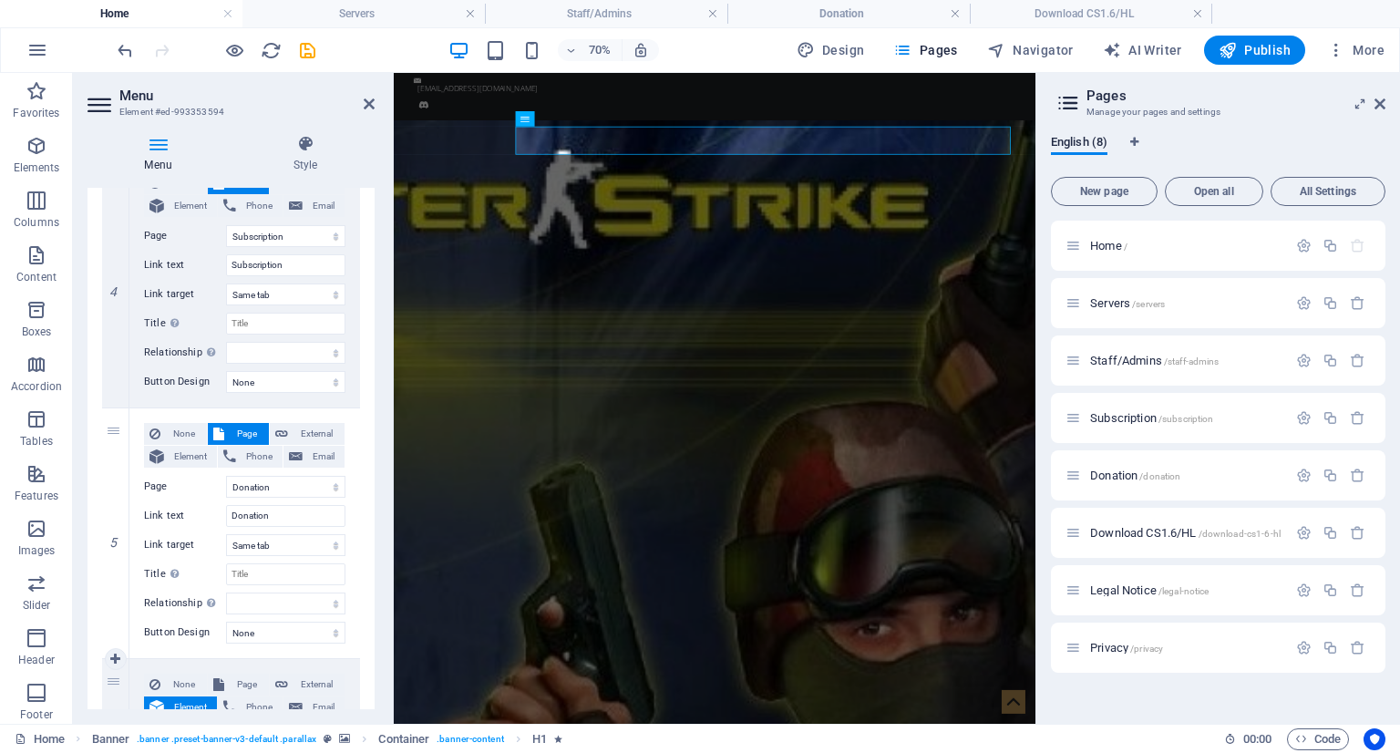
scroll to position [1177, 0]
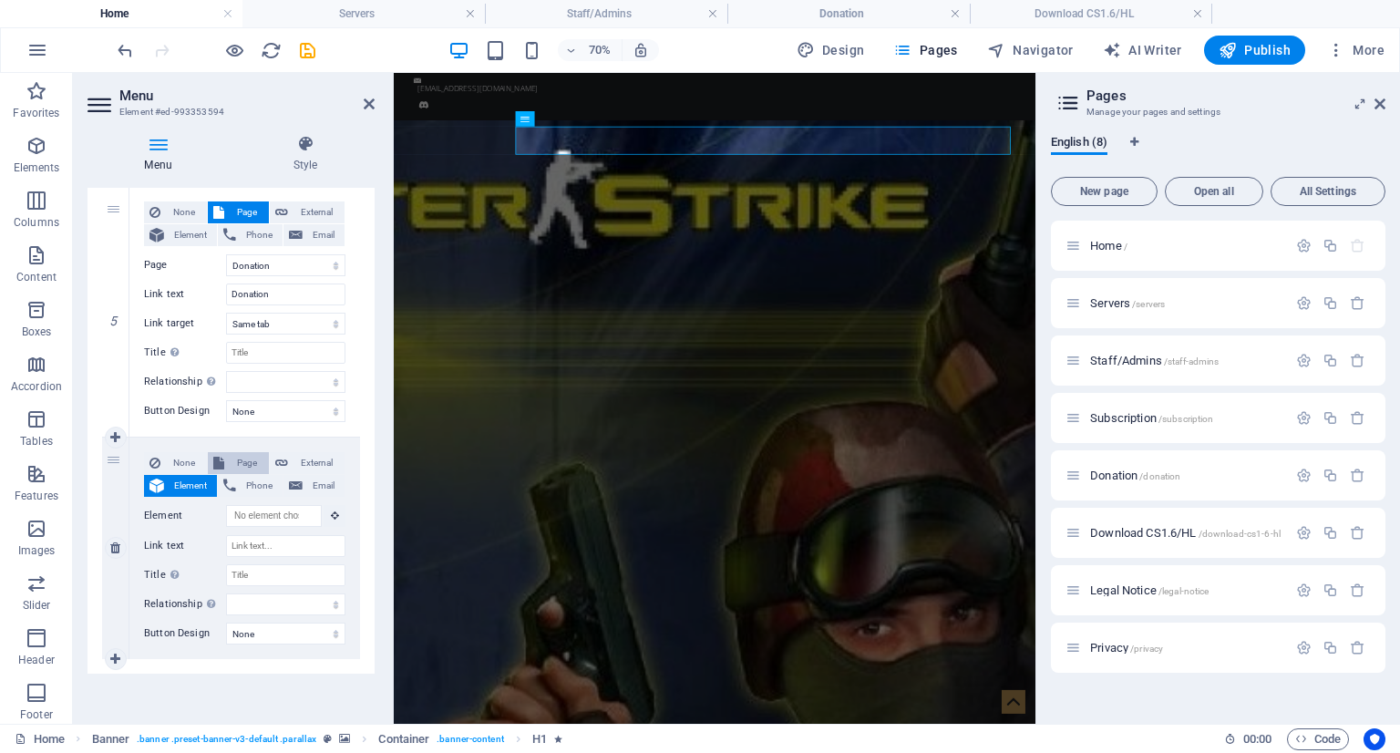
click at [252, 463] on span "Page" at bounding box center [247, 463] width 34 height 22
select select
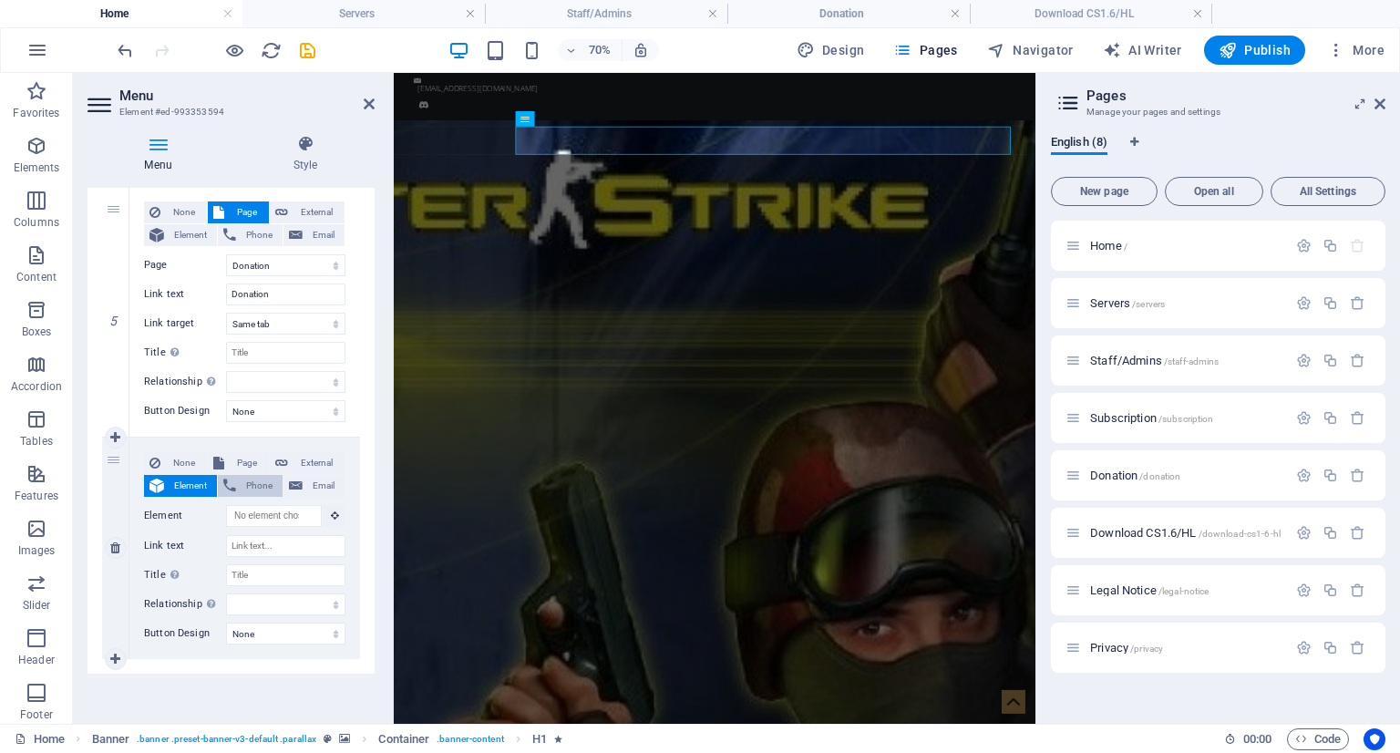
select select
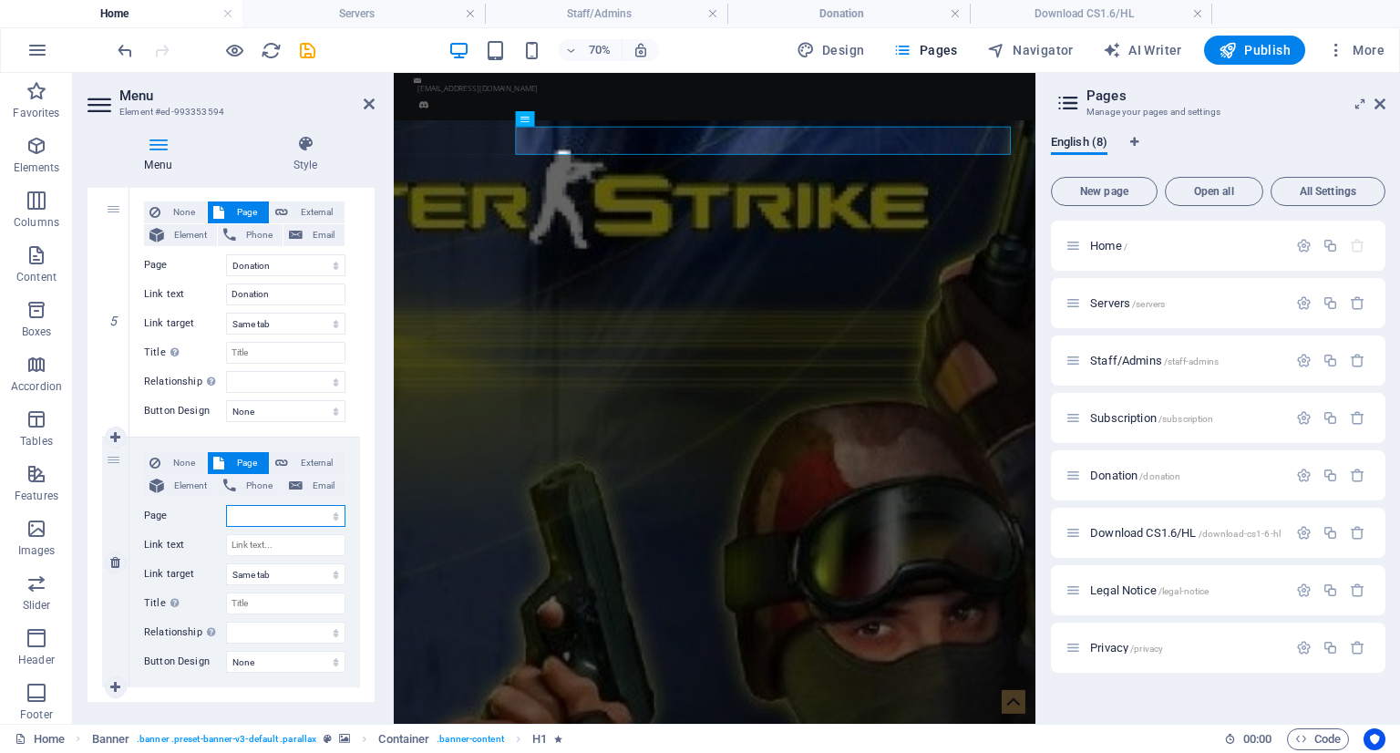
click at [273, 518] on select "Home Servers Staff/Admins Subscription Donation Download CS1.6/HL Legal Notice …" at bounding box center [285, 516] width 119 height 22
select select "5"
click at [226, 505] on select "Home Servers Staff/Admins Subscription Donation Download CS1.6/HL Legal Notice …" at bounding box center [285, 516] width 119 height 22
select select
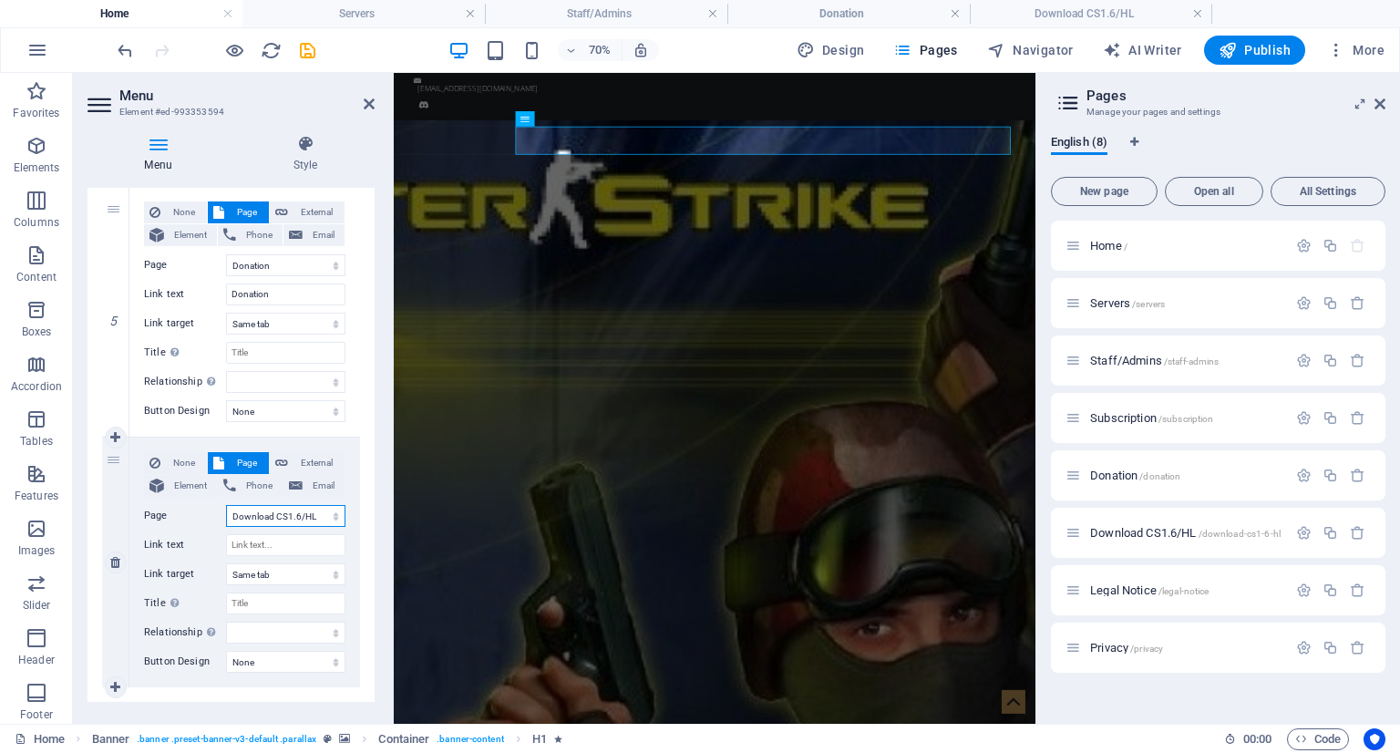
select select
click at [281, 544] on input "Link text" at bounding box center [285, 545] width 119 height 22
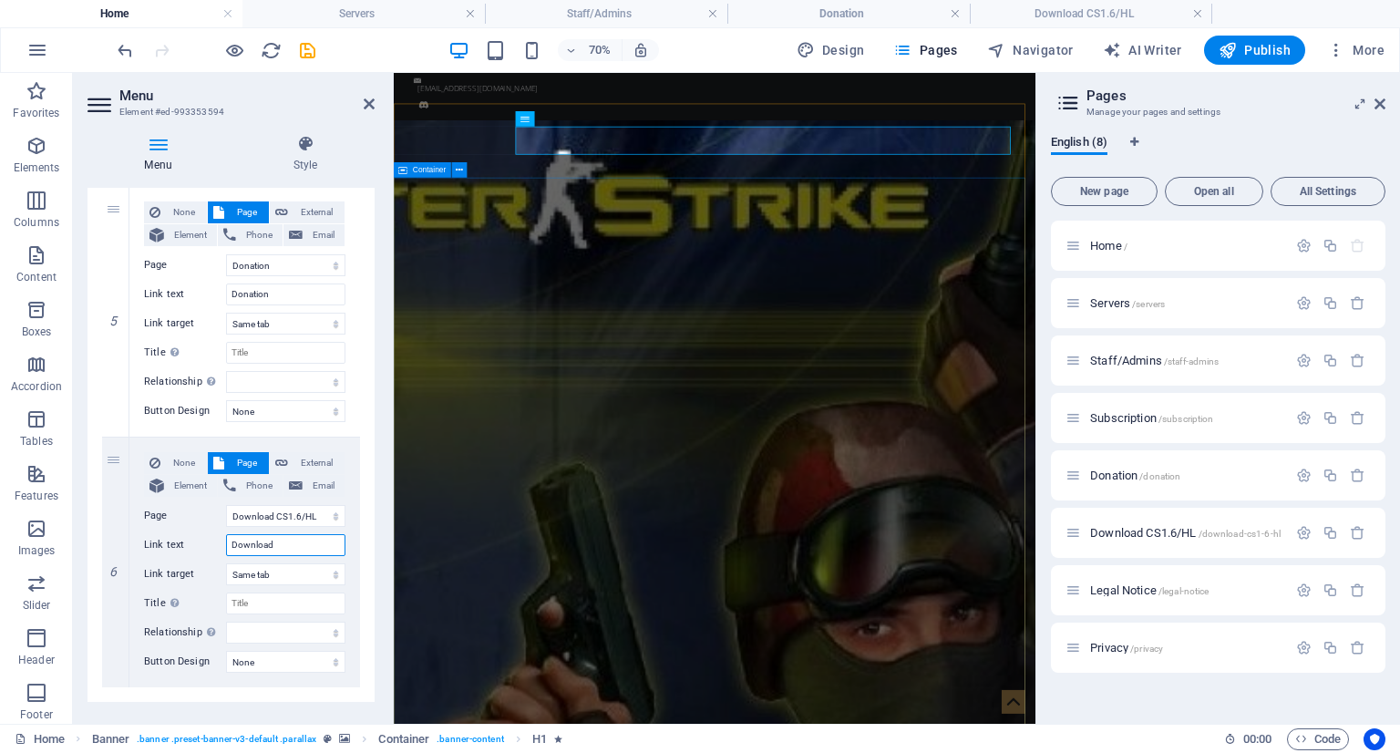
type input "Download"
select select
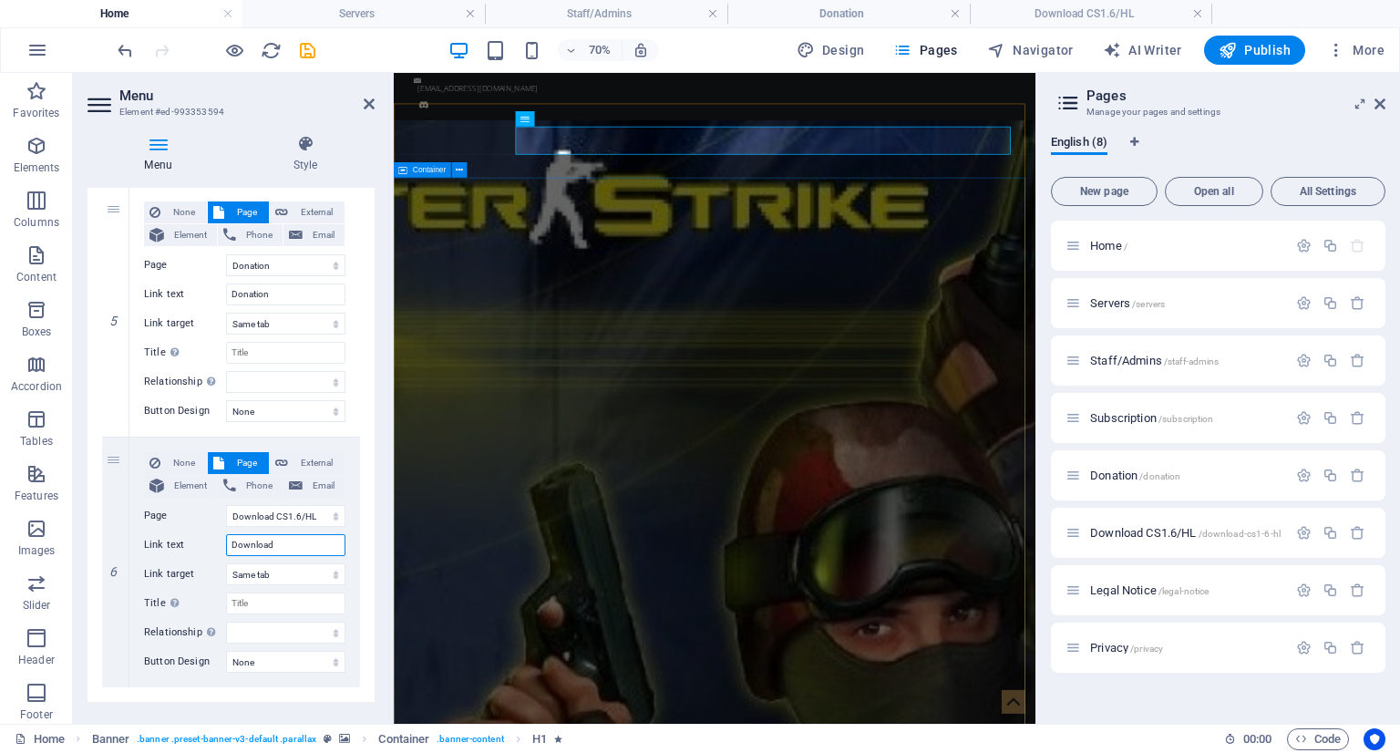
select select
type input "Download CS1.6"
select select
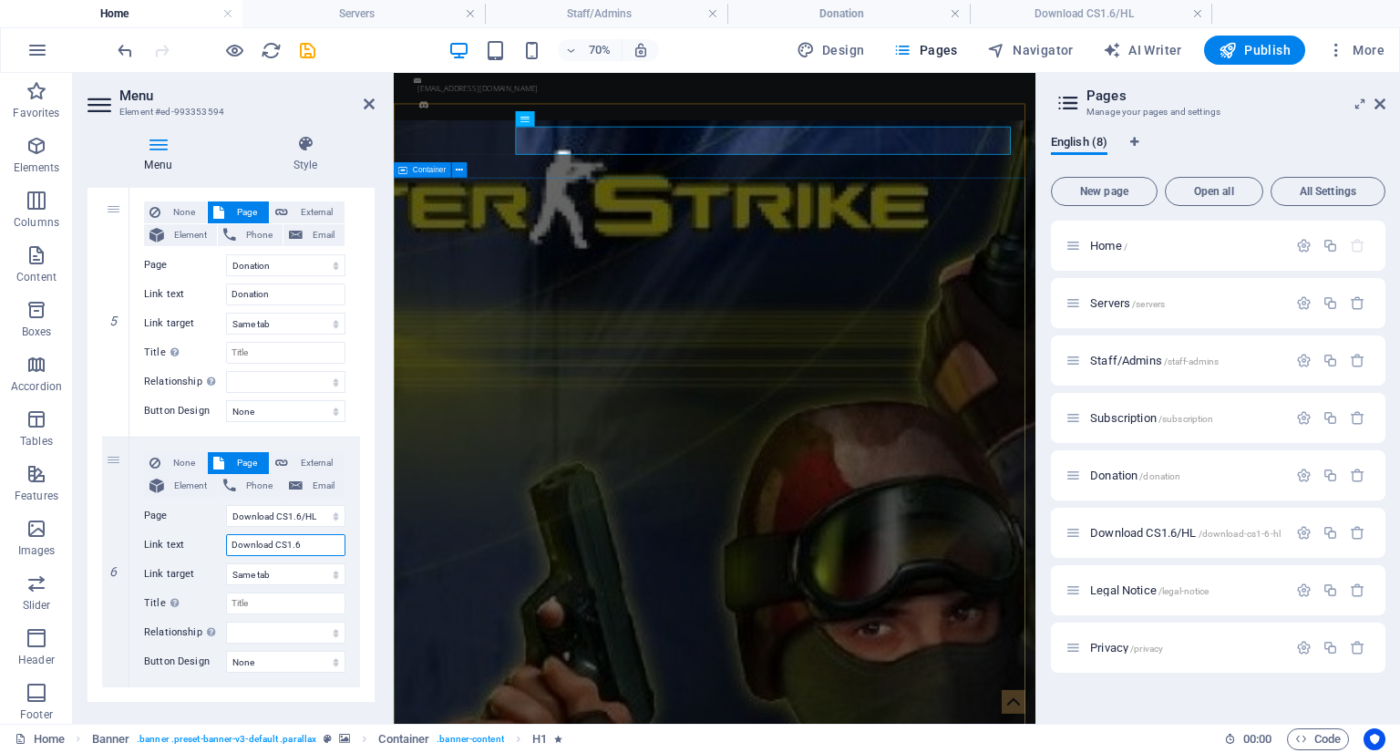
select select
type input "Download CS1.6/HL"
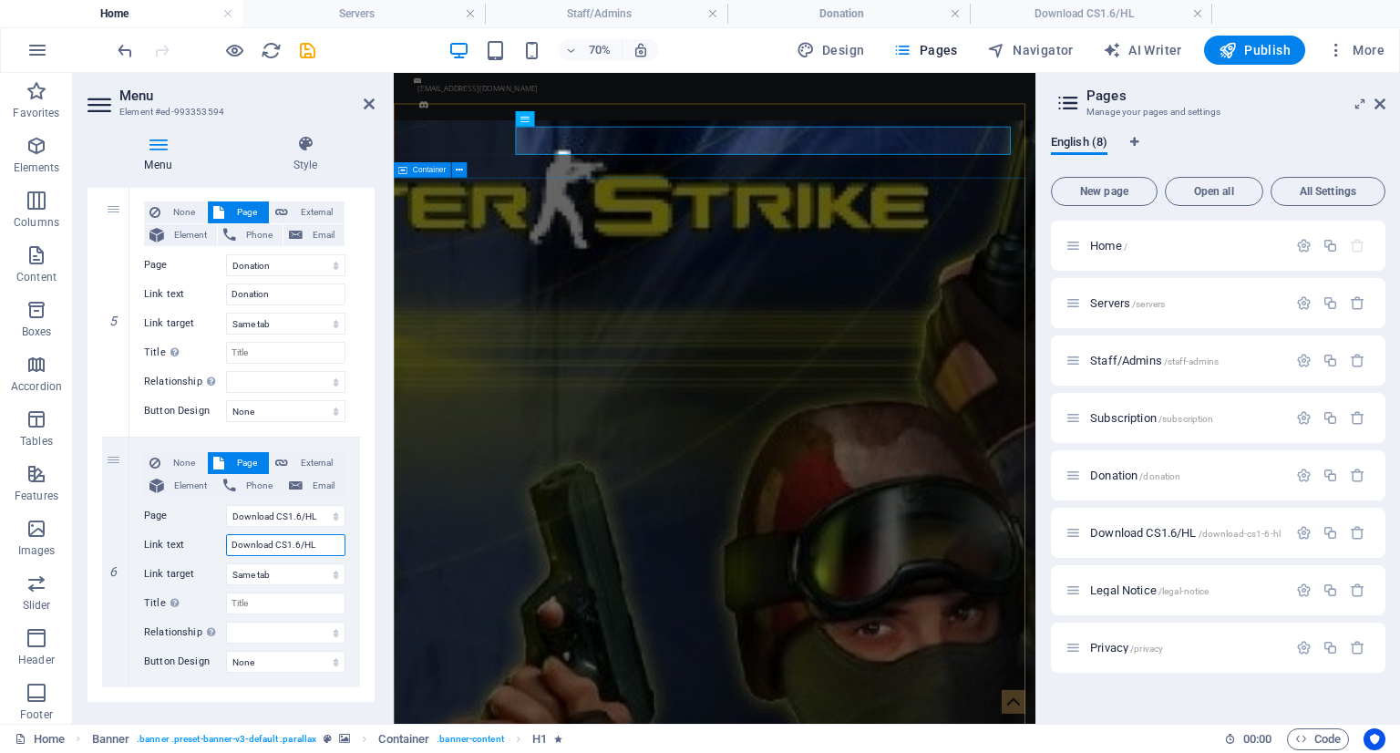
select select
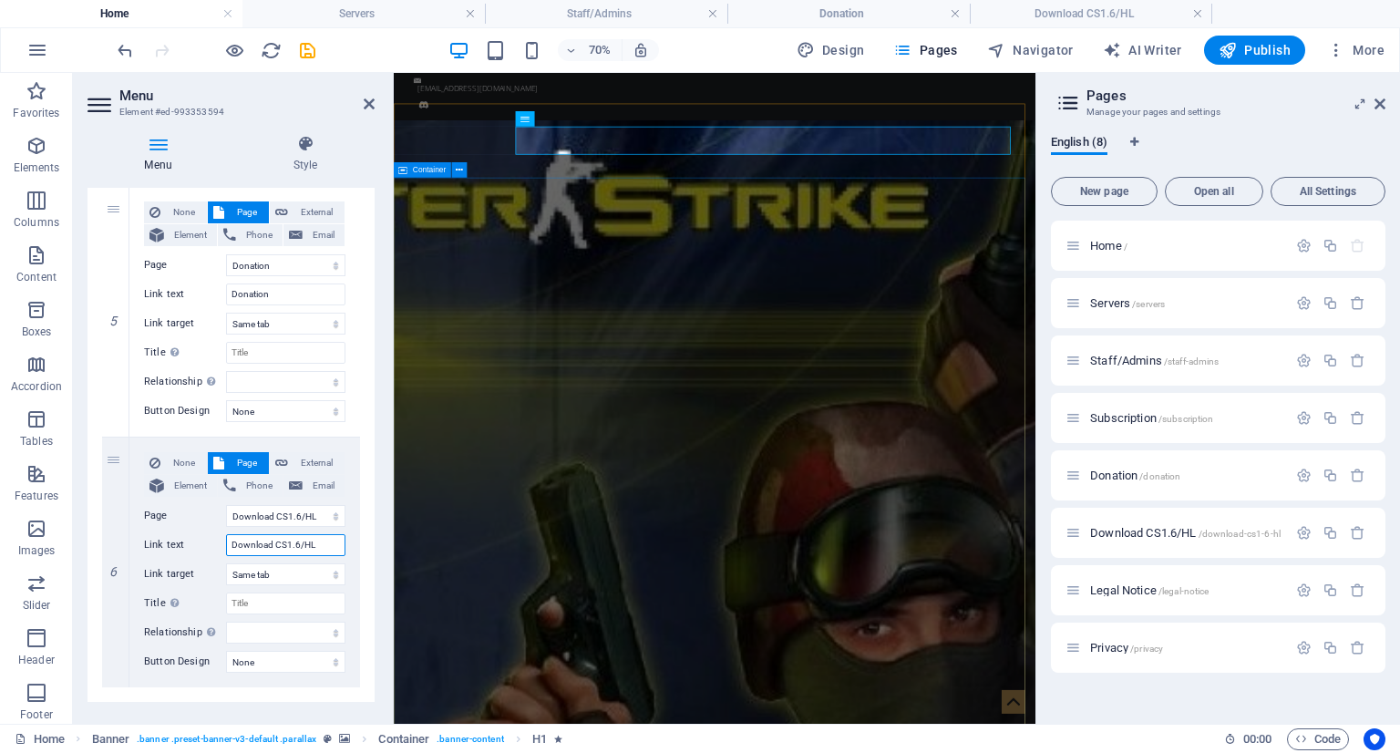
select select
type input "Download CS1.6/HL"
click at [369, 105] on icon at bounding box center [369, 104] width 11 height 15
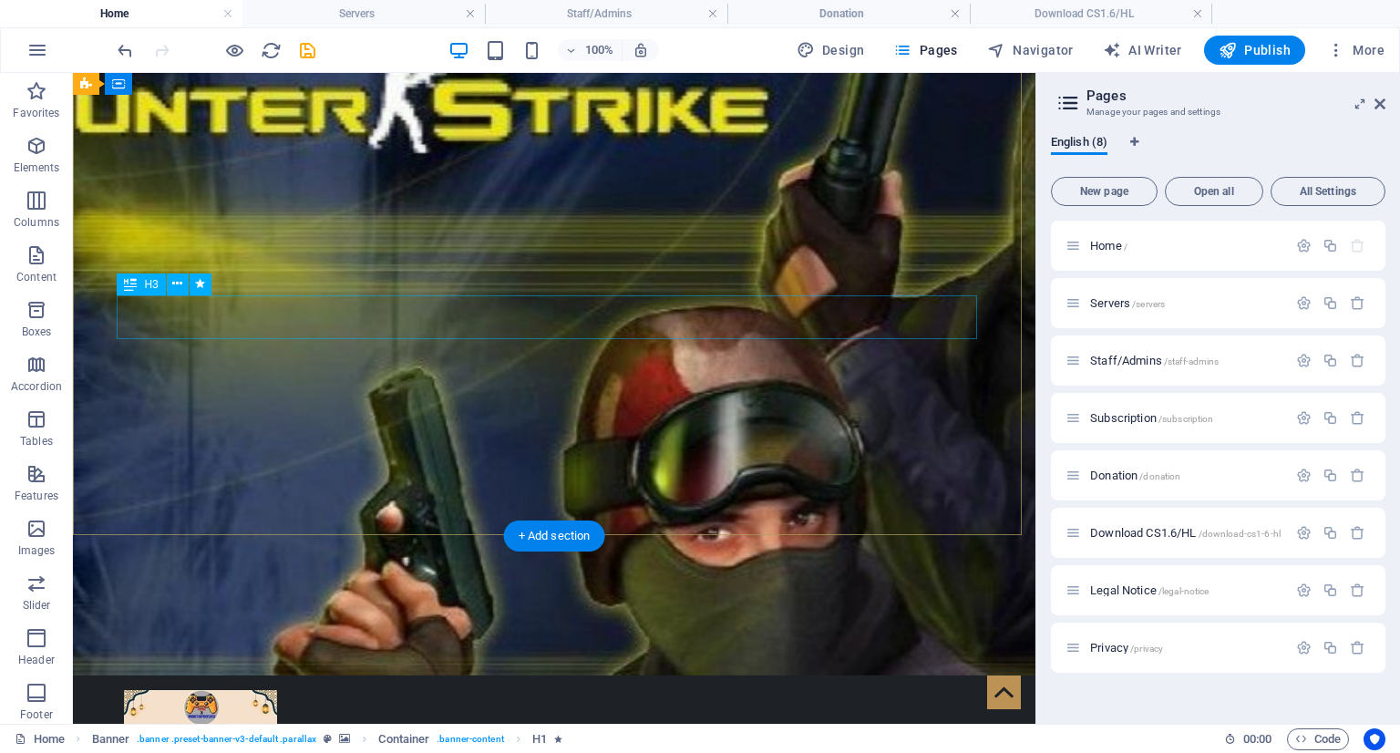
scroll to position [91, 0]
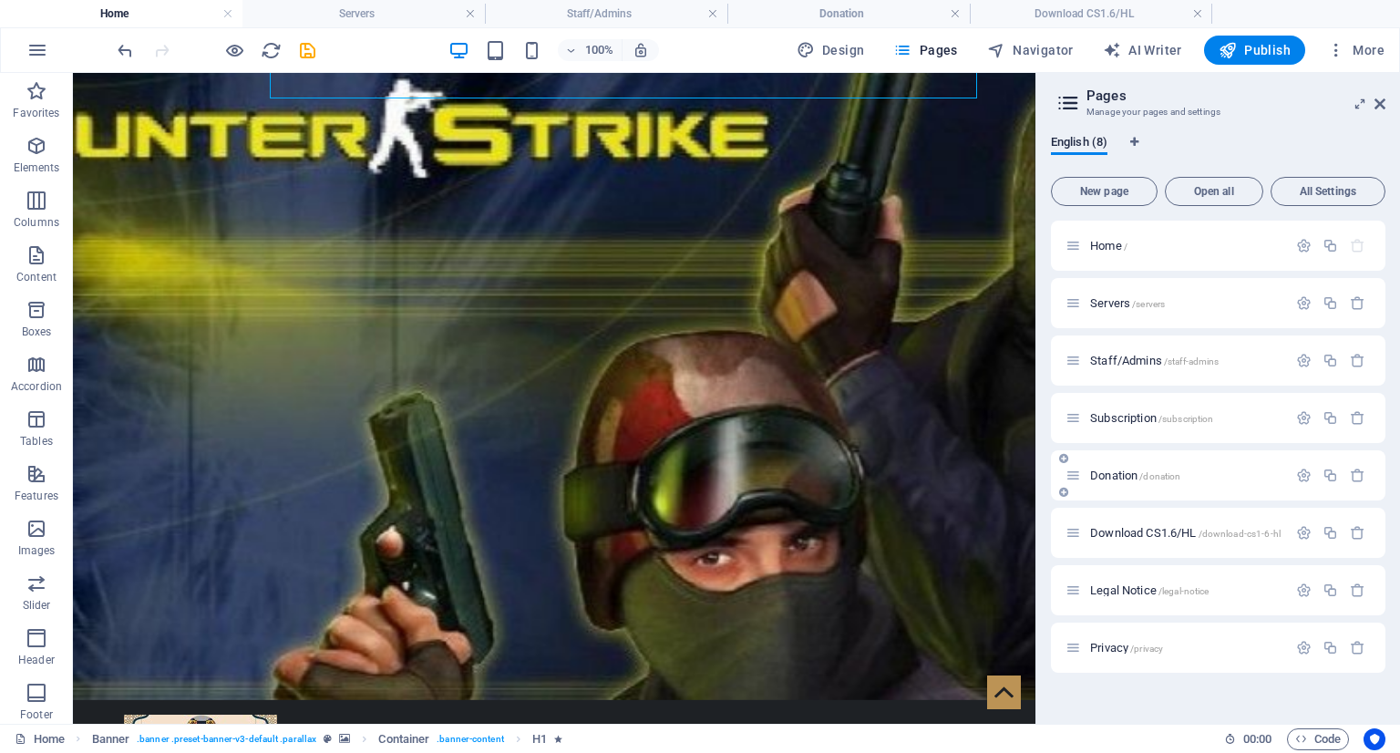
click at [1119, 473] on span "Donation /donation" at bounding box center [1135, 476] width 90 height 14
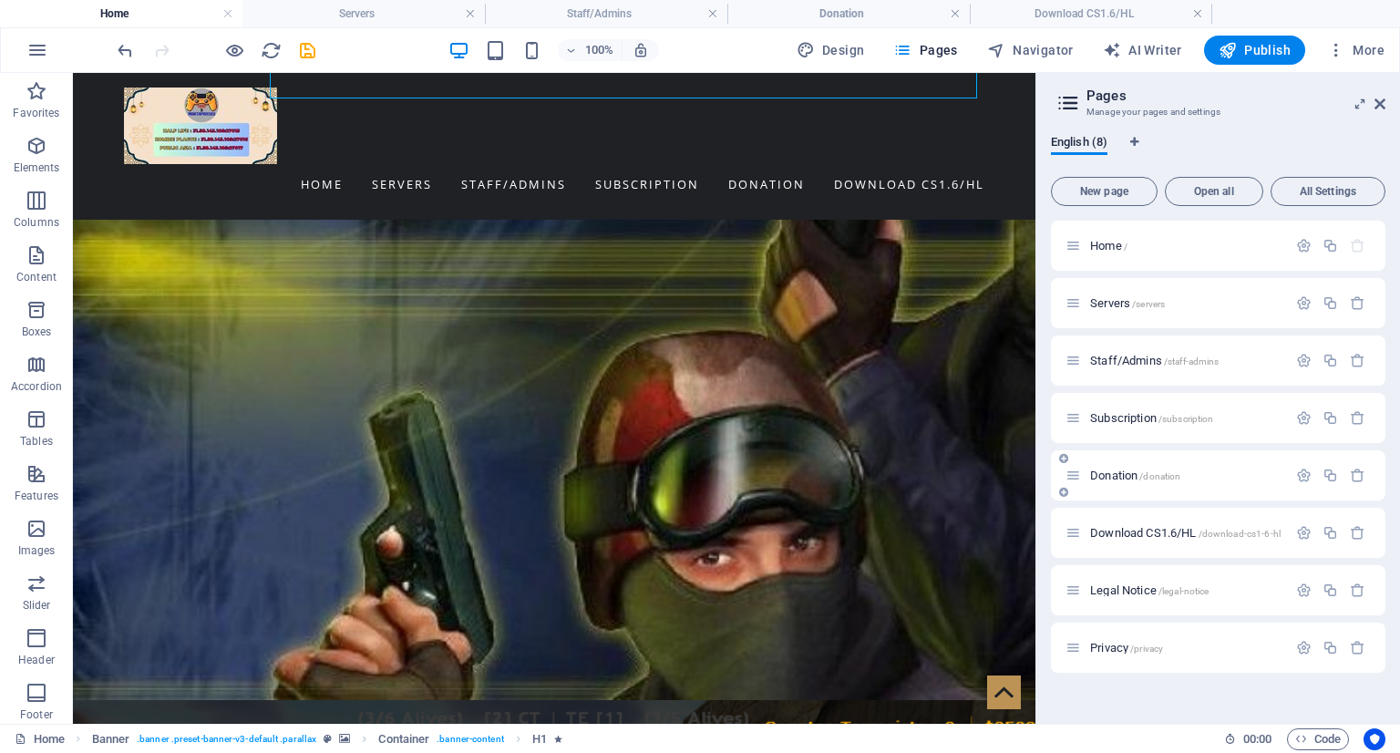
scroll to position [0, 0]
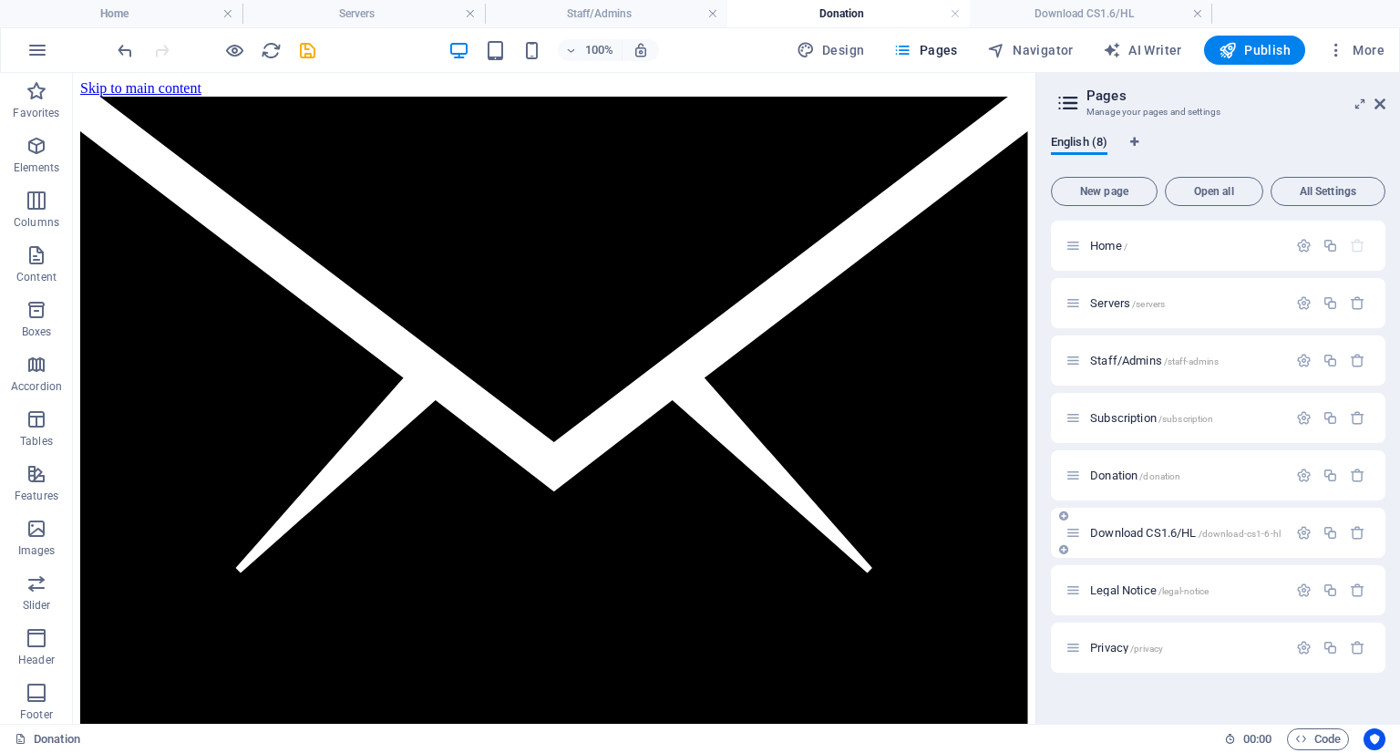
click at [1135, 534] on span "Download CS1.6/HL /download-cs1-6-hl" at bounding box center [1185, 533] width 191 height 14
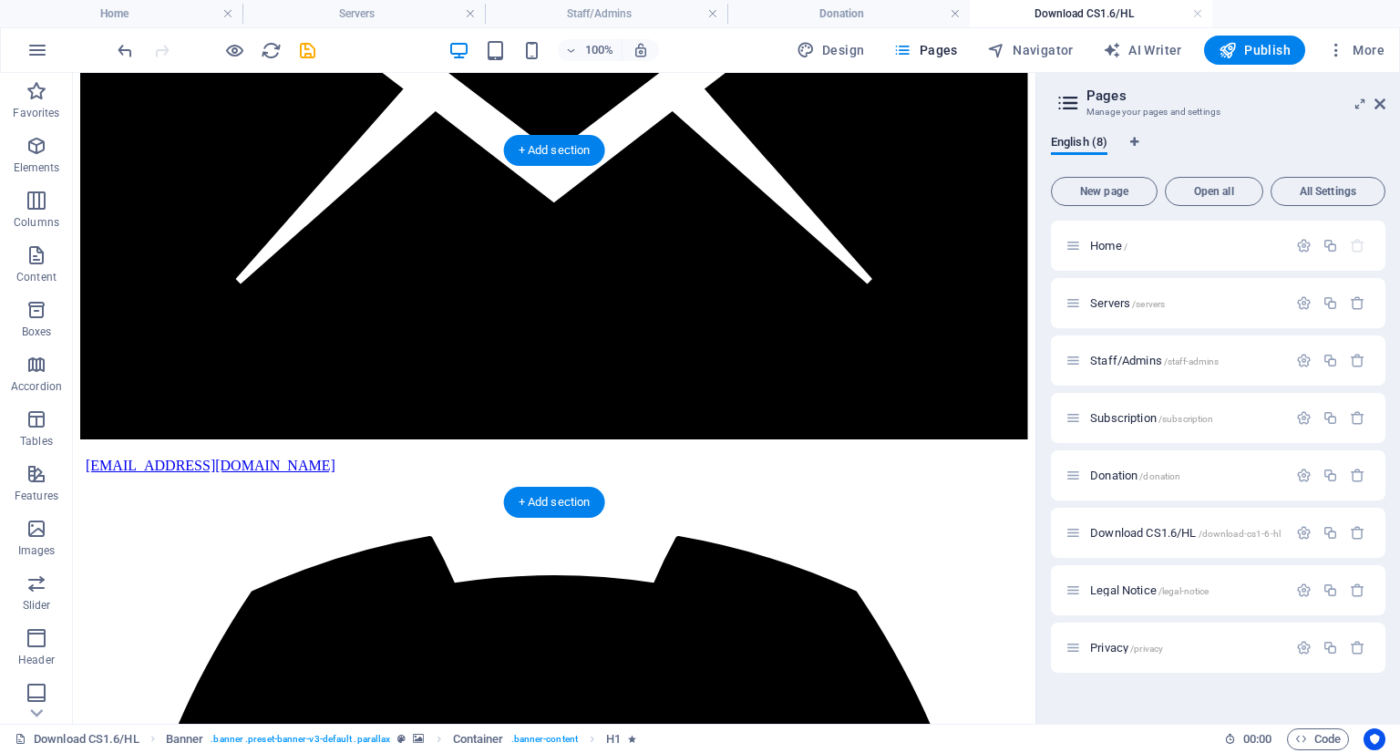
scroll to position [91, 0]
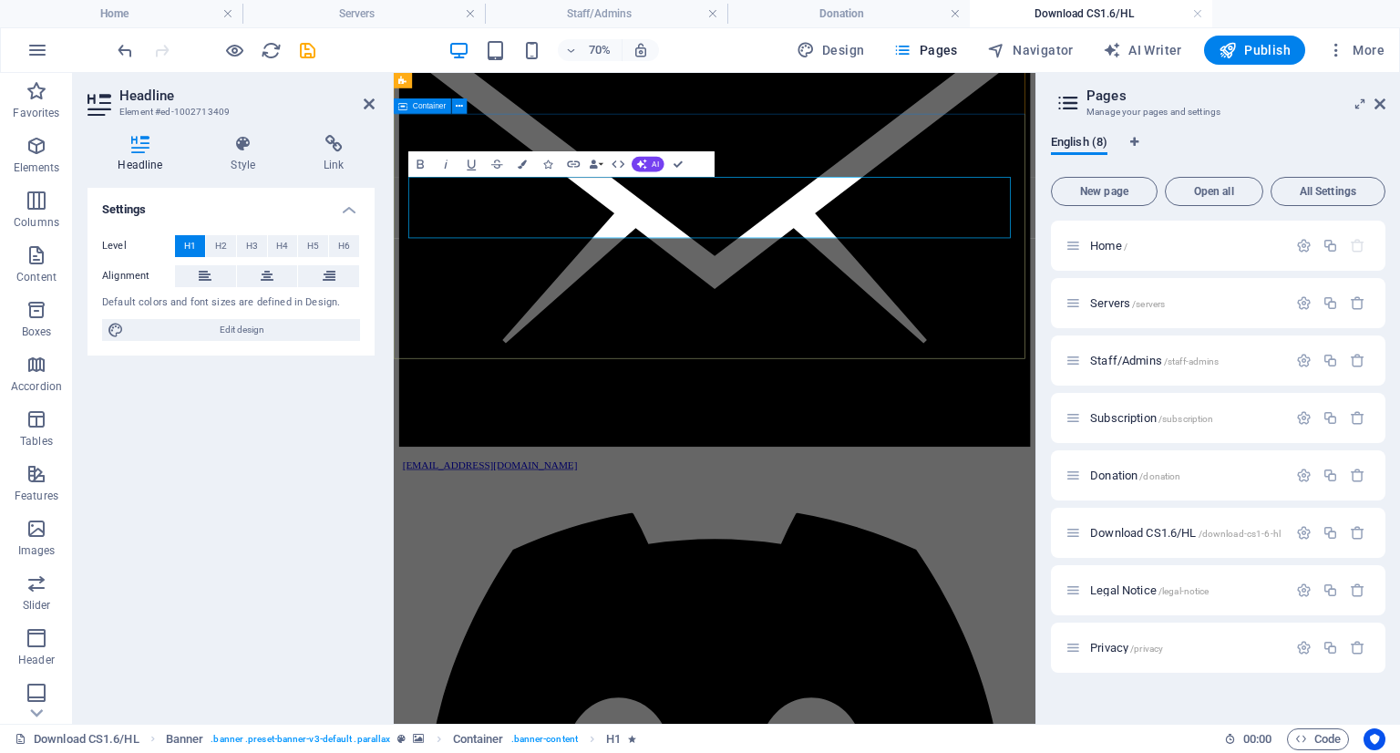
drag, startPoint x: 832, startPoint y: 396, endPoint x: 812, endPoint y: 423, distance: 33.9
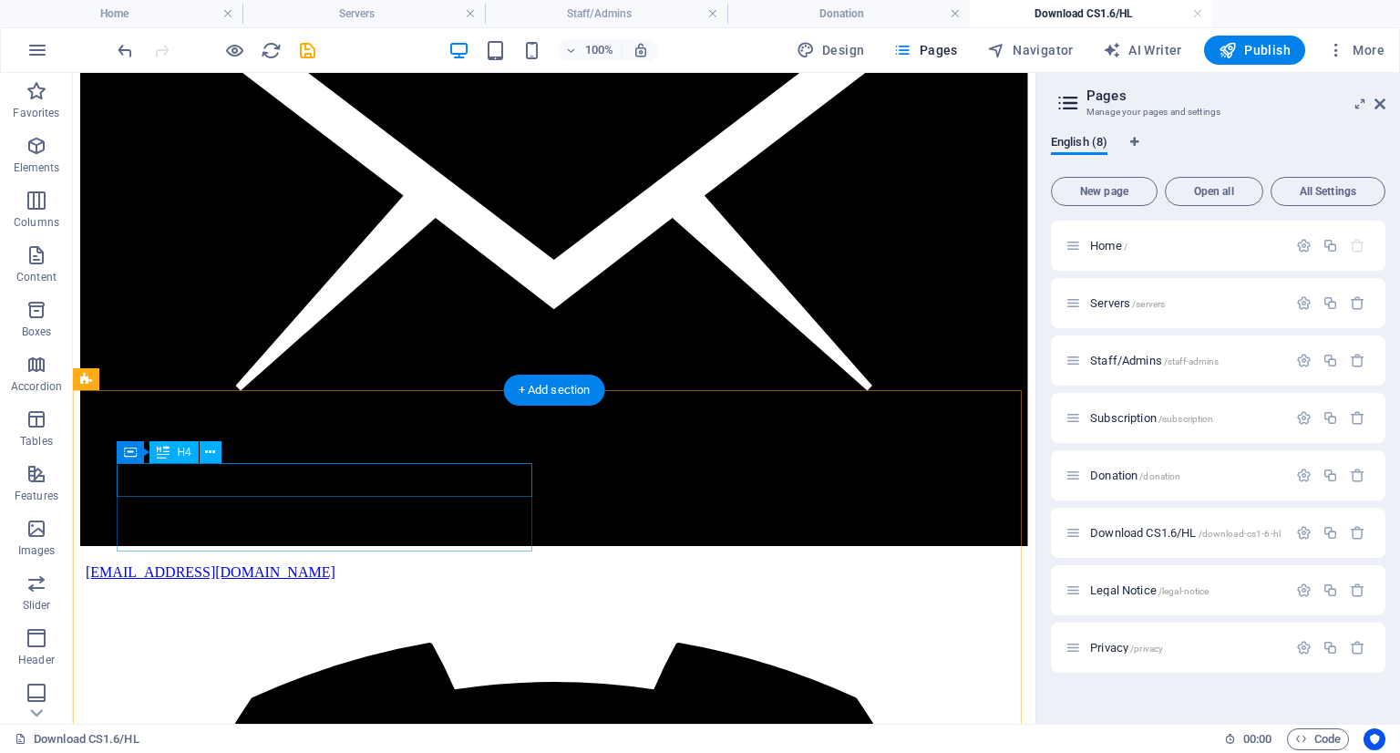
scroll to position [273, 0]
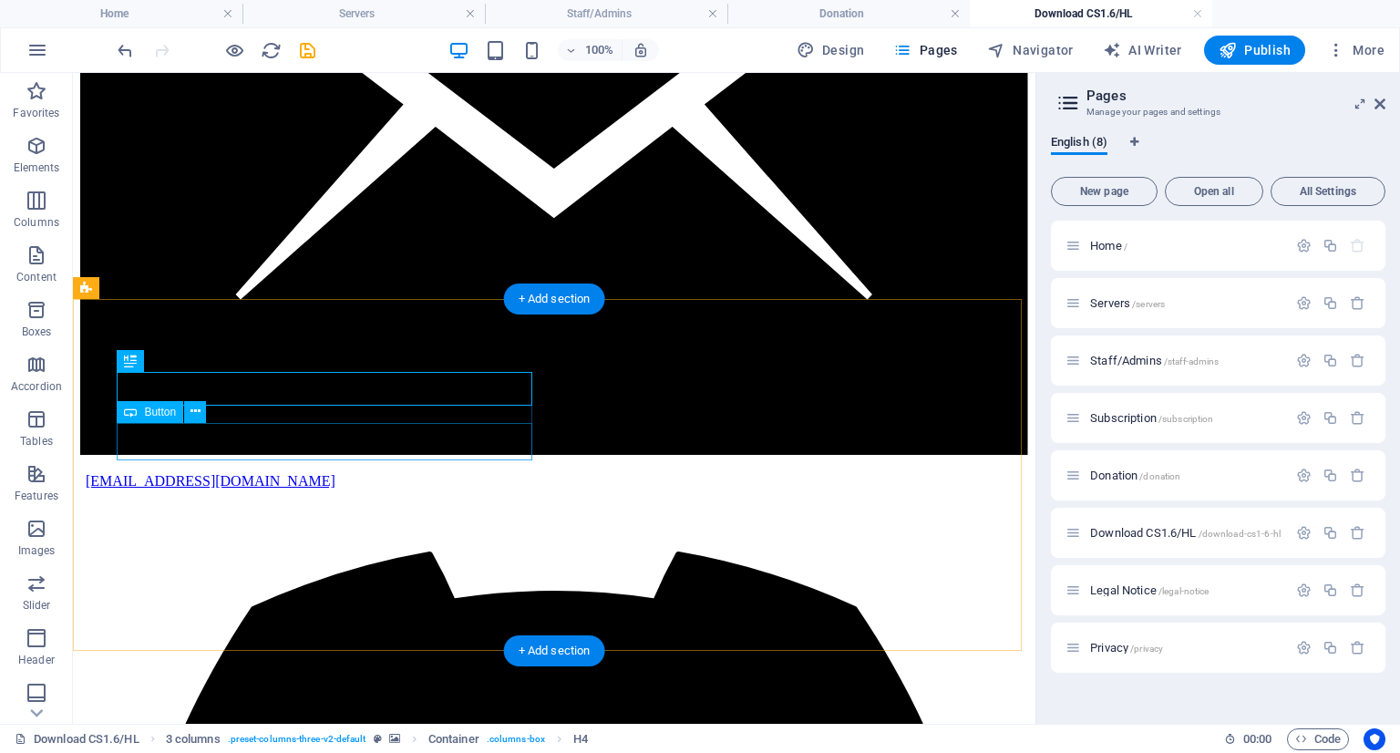
drag, startPoint x: 394, startPoint y: 428, endPoint x: 441, endPoint y: 430, distance: 47.4
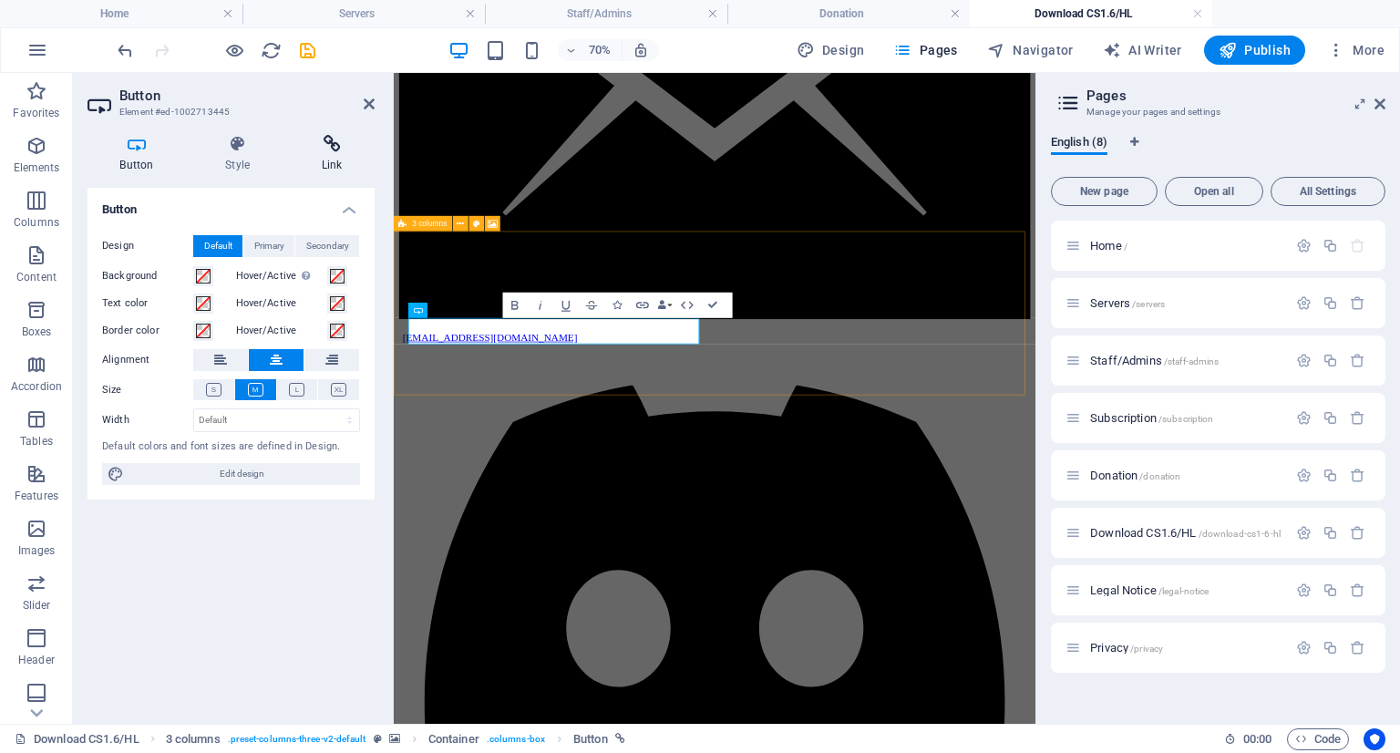
click at [345, 161] on h4 "Link" at bounding box center [332, 154] width 86 height 38
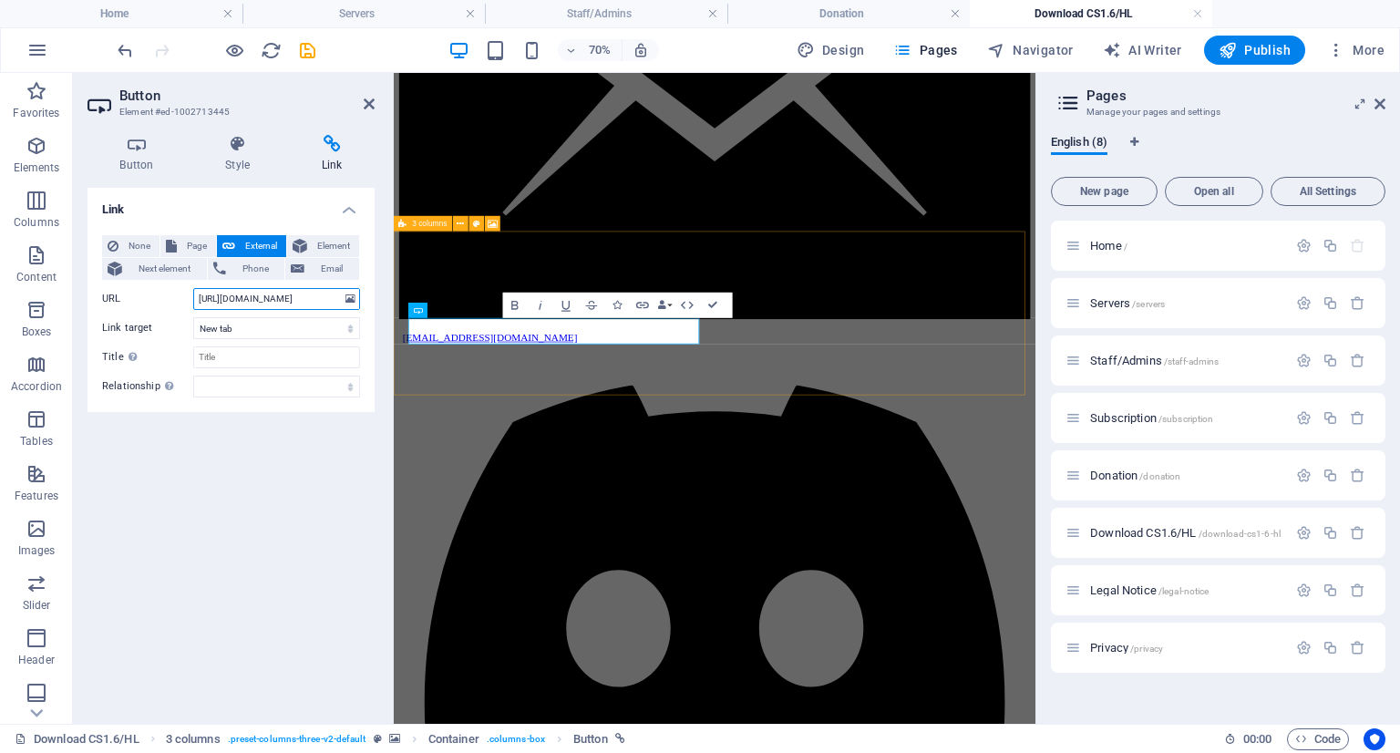
click at [299, 303] on input "https://www.paypal.com/paypalme/myruladly" at bounding box center [276, 299] width 167 height 22
paste input "down-cs.su/Download-CS-16-Public-Asia"
type input "https://down-cs.su/Download-CS-16-Public-Asia"
click at [291, 435] on div "Link None Page External Element Next element Phone Email Page Home Servers Staf…" at bounding box center [231, 448] width 287 height 521
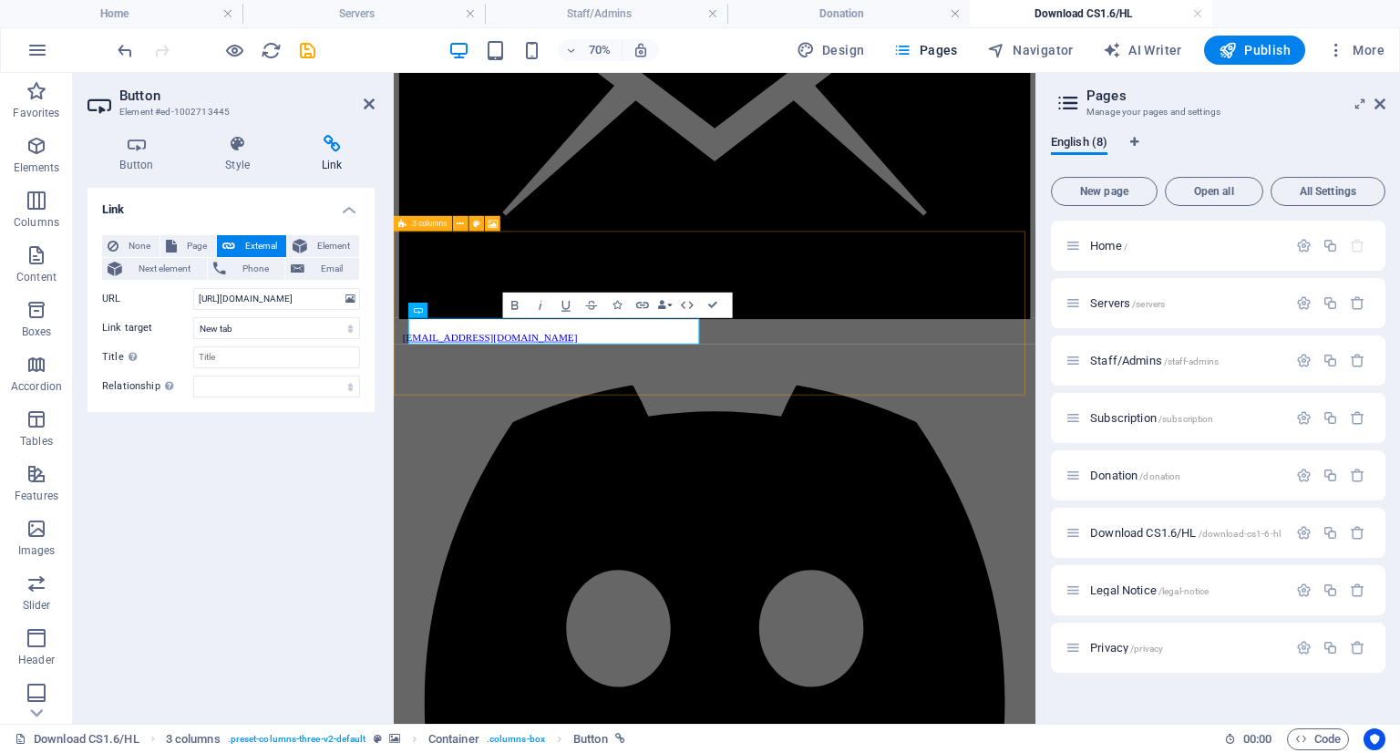
scroll to position [0, 0]
click at [292, 340] on div "None Page External Element Next element Phone Email Page Home Servers Staff/Adm…" at bounding box center [231, 316] width 258 height 162
click at [291, 331] on select "New tab Same tab Overlay" at bounding box center [276, 328] width 167 height 22
click at [299, 448] on div "Link None Page External Element Next element Phone Email Page Home Servers Staf…" at bounding box center [231, 448] width 287 height 521
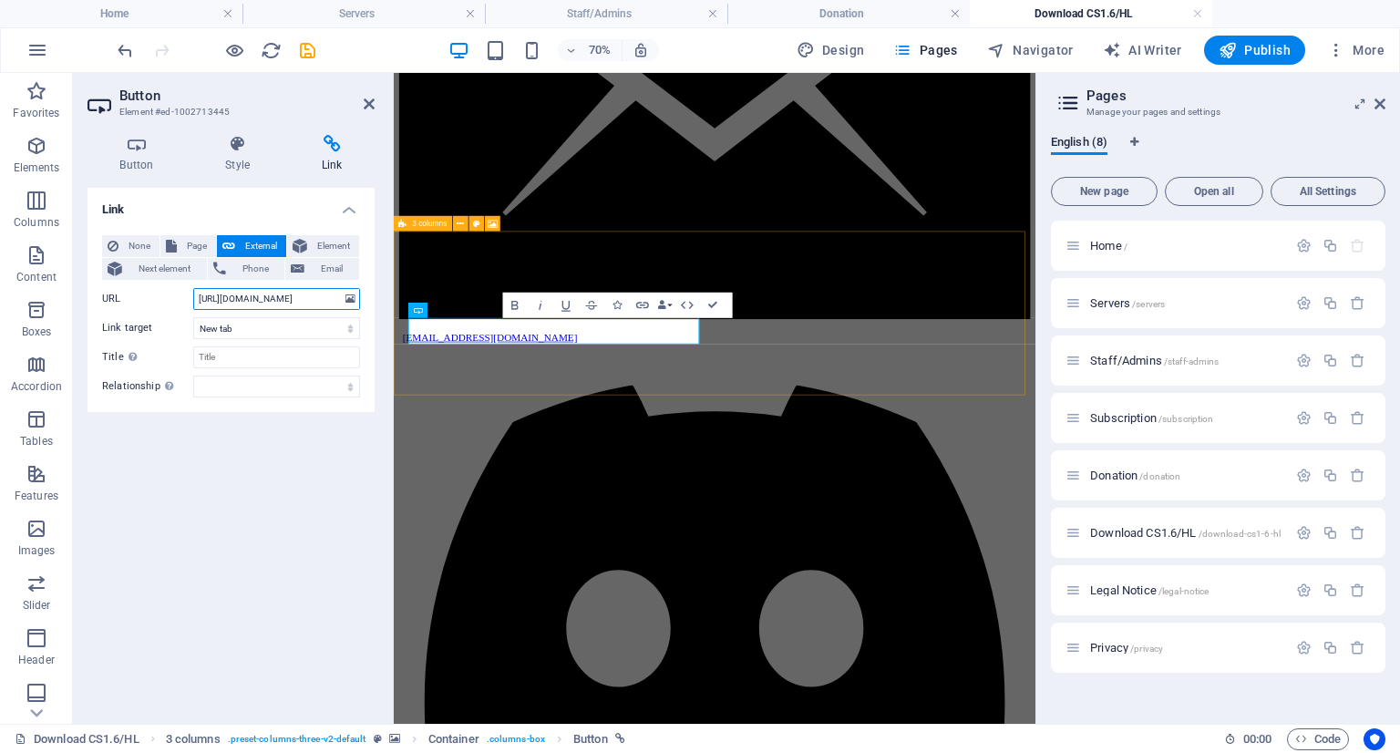
click at [282, 296] on input "https://down-cs.su/Download-CS-16-Public-Asia" at bounding box center [276, 299] width 167 height 22
drag, startPoint x: 265, startPoint y: 299, endPoint x: 437, endPoint y: 304, distance: 171.4
click at [437, 304] on div "Button Element #ed-1002713445 Button Style Link Button Design Default Primary S…" at bounding box center [554, 398] width 963 height 651
click at [327, 299] on input "https://down-cs.su/Download-CS-16-Public-Asia" at bounding box center [276, 299] width 167 height 22
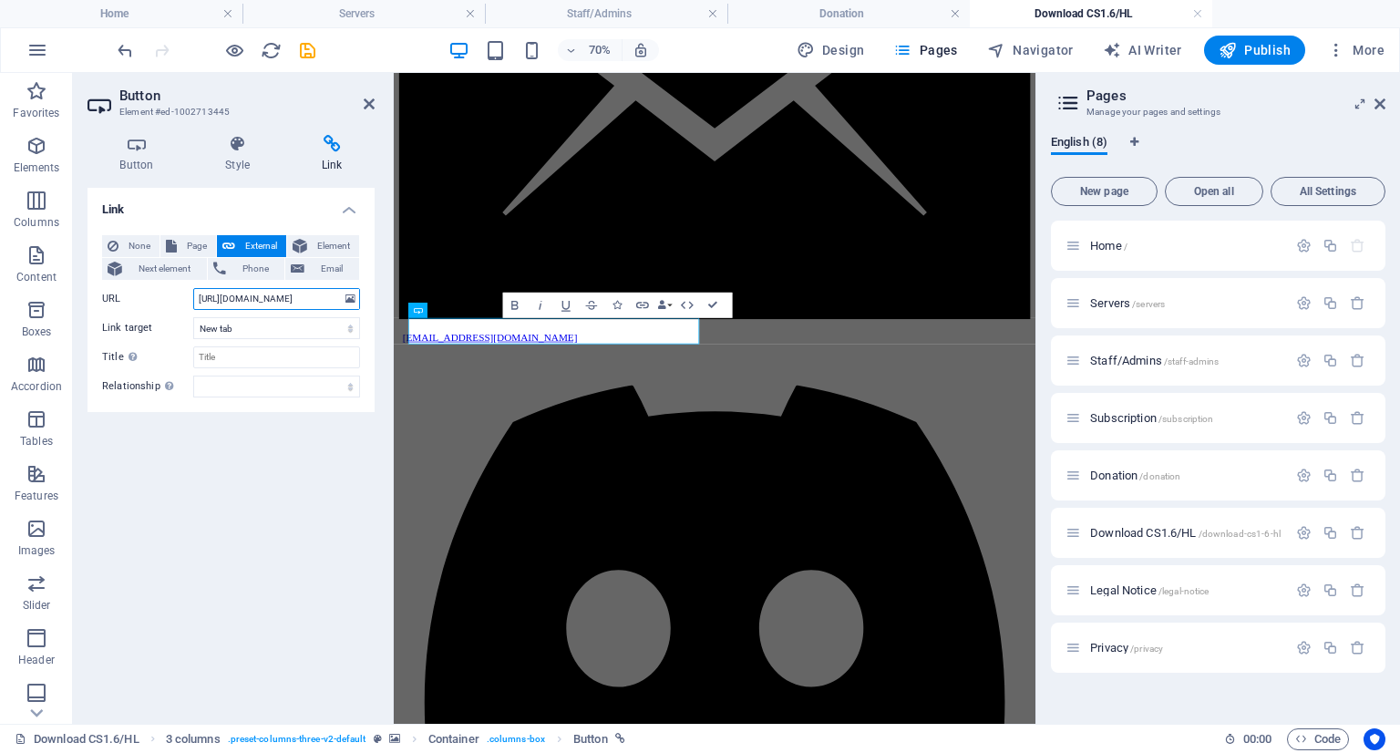
drag, startPoint x: 314, startPoint y: 300, endPoint x: 377, endPoint y: 299, distance: 62.9
click at [377, 299] on div "Button Style Link Button Design Default Primary Secondary Background Hover/Acti…" at bounding box center [231, 421] width 316 height 603
drag, startPoint x: 372, startPoint y: 102, endPoint x: 300, endPoint y: 32, distance: 100.6
click at [372, 103] on icon at bounding box center [369, 104] width 11 height 15
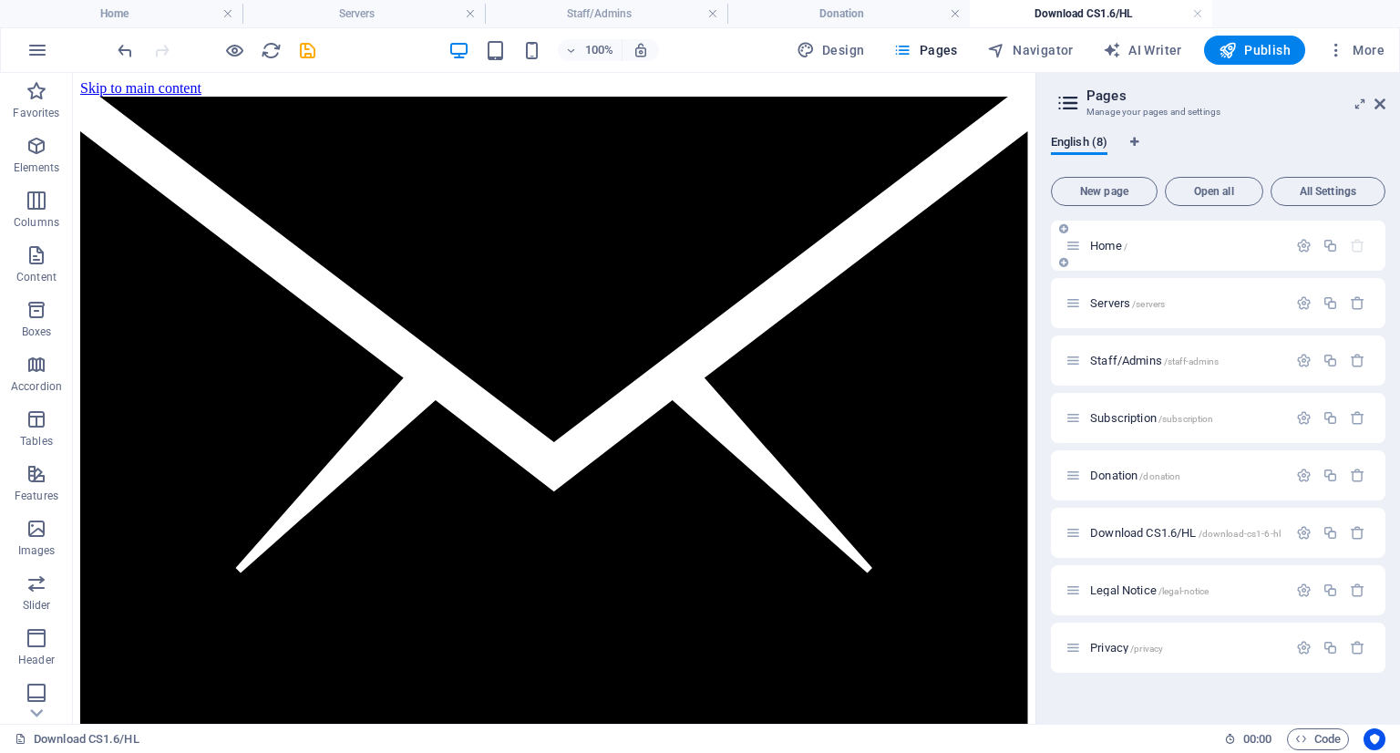
click at [1115, 247] on span "Home /" at bounding box center [1108, 246] width 37 height 14
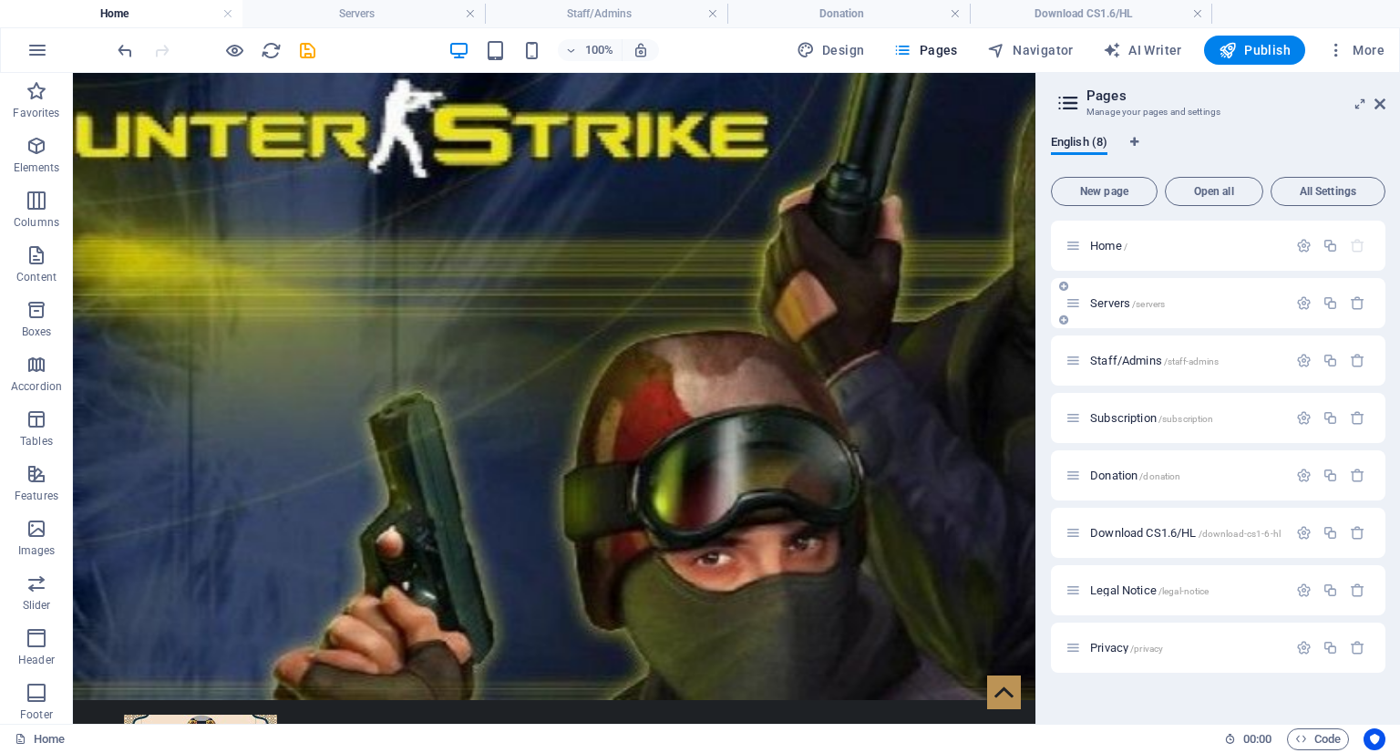
click at [1129, 315] on div "Servers /servers" at bounding box center [1218, 303] width 335 height 50
click at [1121, 300] on span "Servers /servers" at bounding box center [1127, 303] width 75 height 14
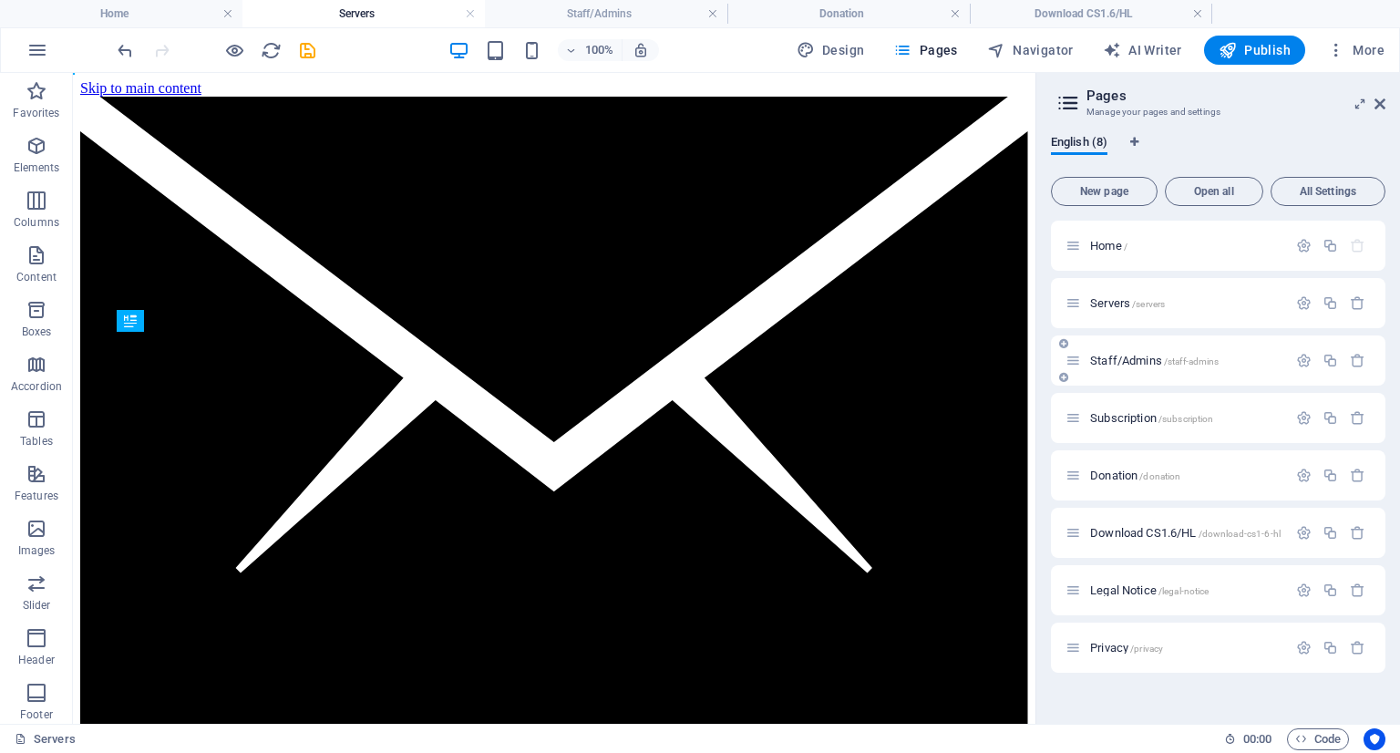
scroll to position [0, 0]
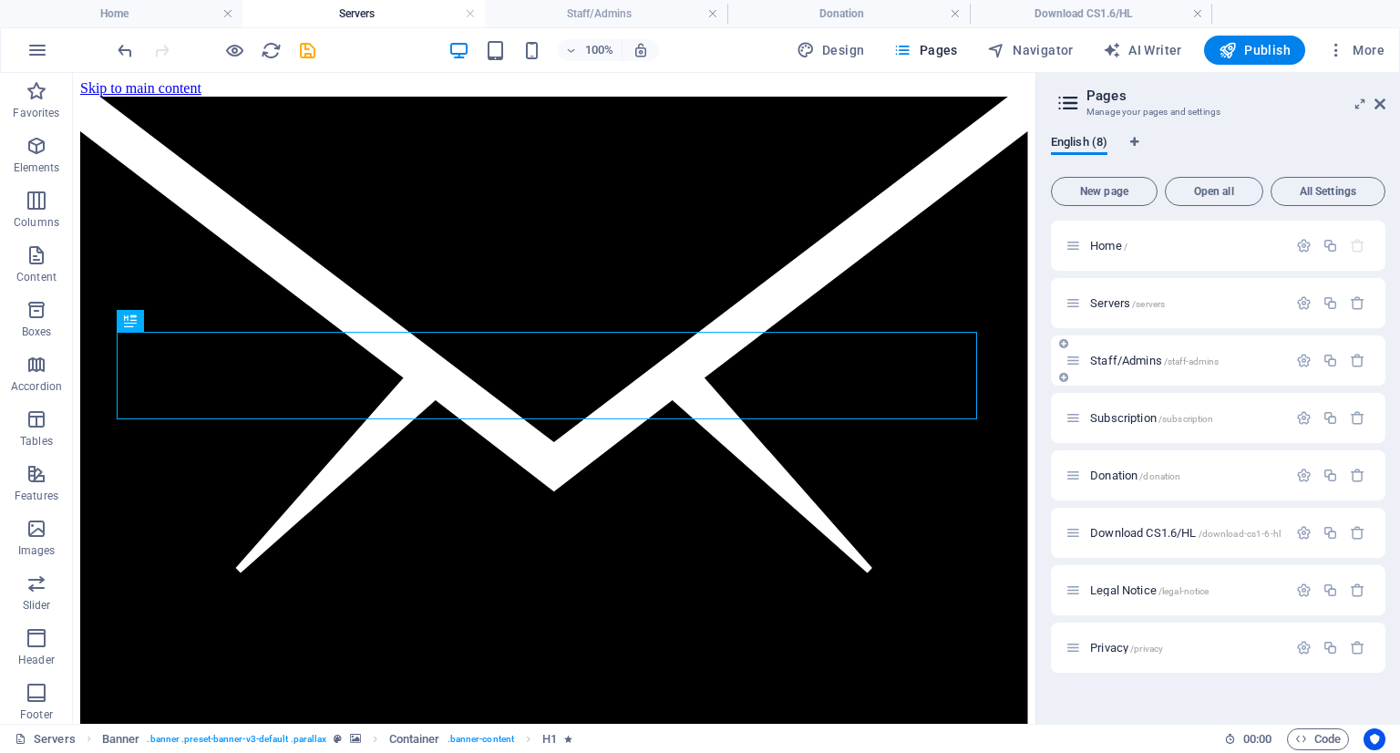
click at [1145, 363] on span "Staff/Admins /staff-admins" at bounding box center [1154, 361] width 129 height 14
click at [1138, 398] on div "Subscription /subscription" at bounding box center [1218, 418] width 335 height 50
click at [1138, 403] on div "Subscription /subscription" at bounding box center [1218, 418] width 335 height 50
click at [1138, 408] on div "Subscription /subscription" at bounding box center [1177, 417] width 222 height 21
click at [1138, 410] on div "Subscription /subscription" at bounding box center [1177, 417] width 222 height 21
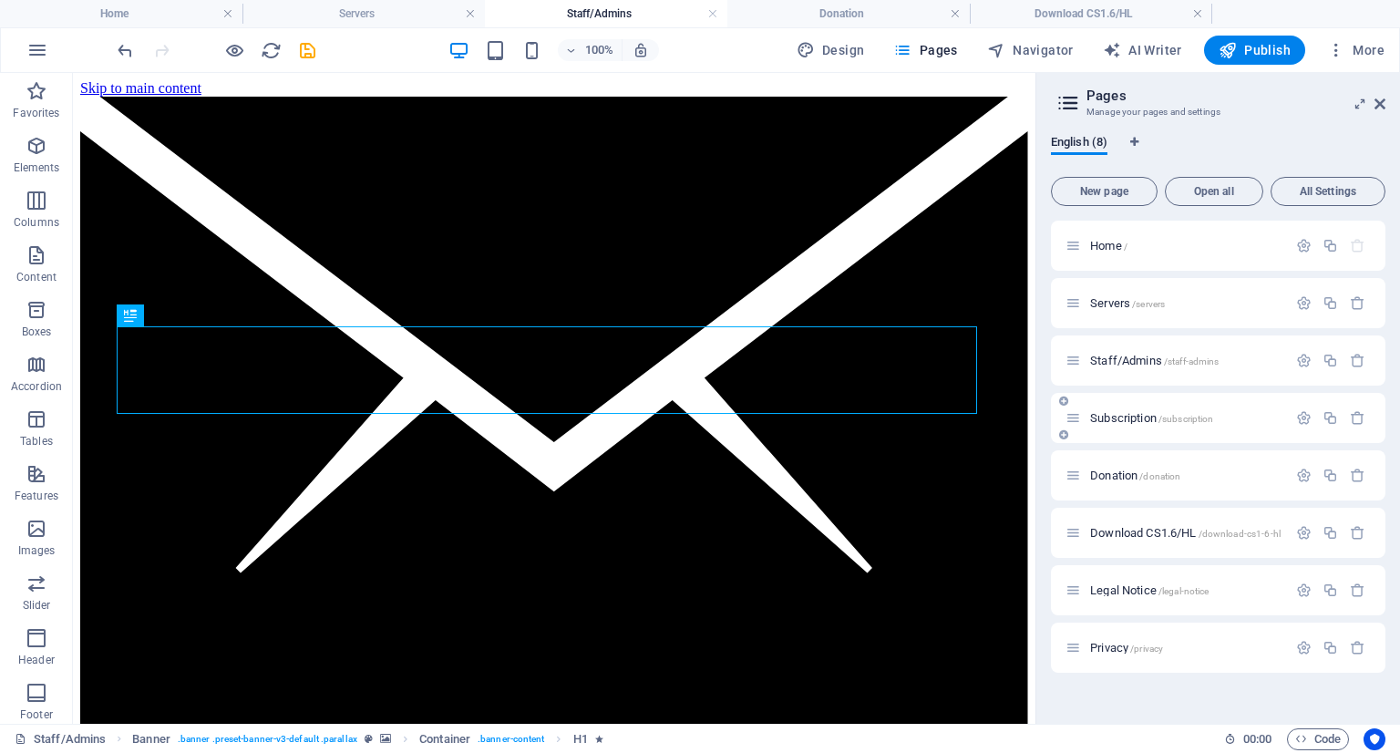
click at [1139, 413] on span "Subscription /subscription" at bounding box center [1151, 418] width 123 height 14
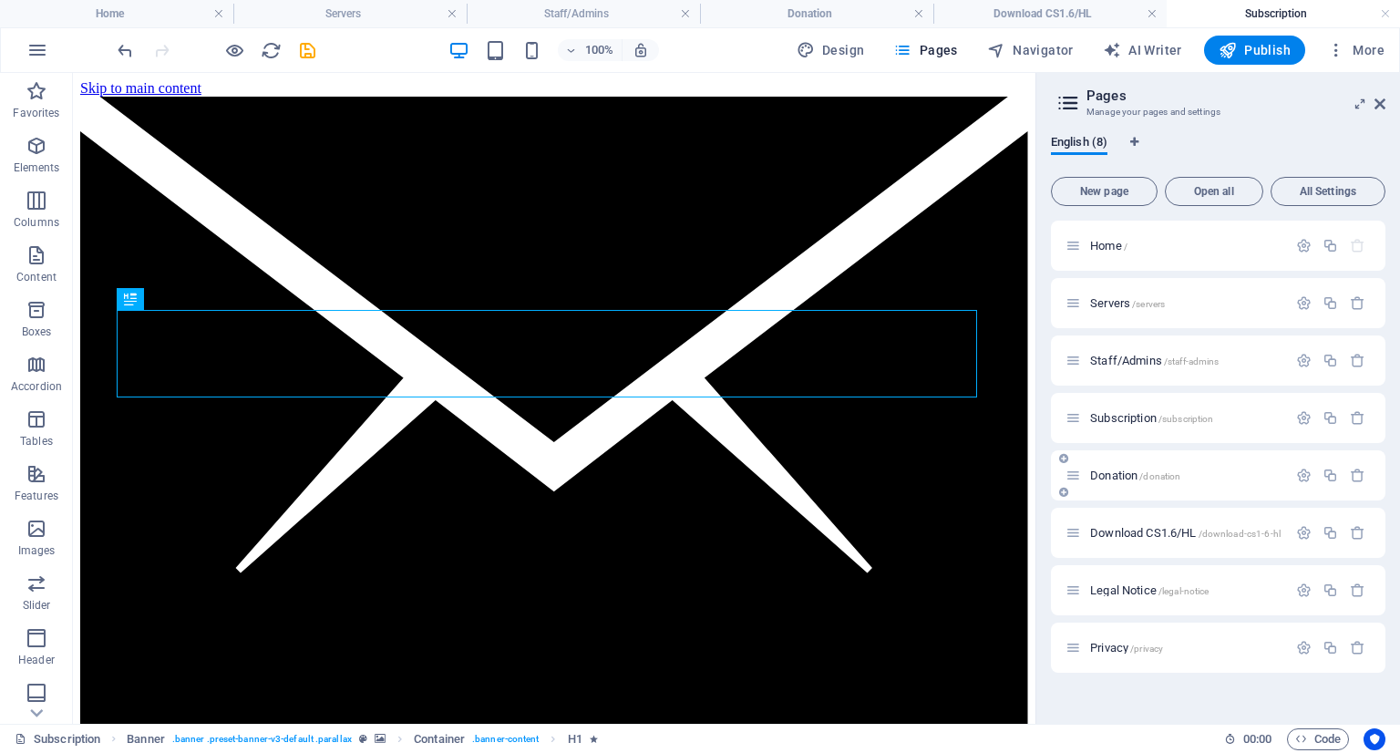
click at [1123, 474] on span "Donation /donation" at bounding box center [1135, 476] width 90 height 14
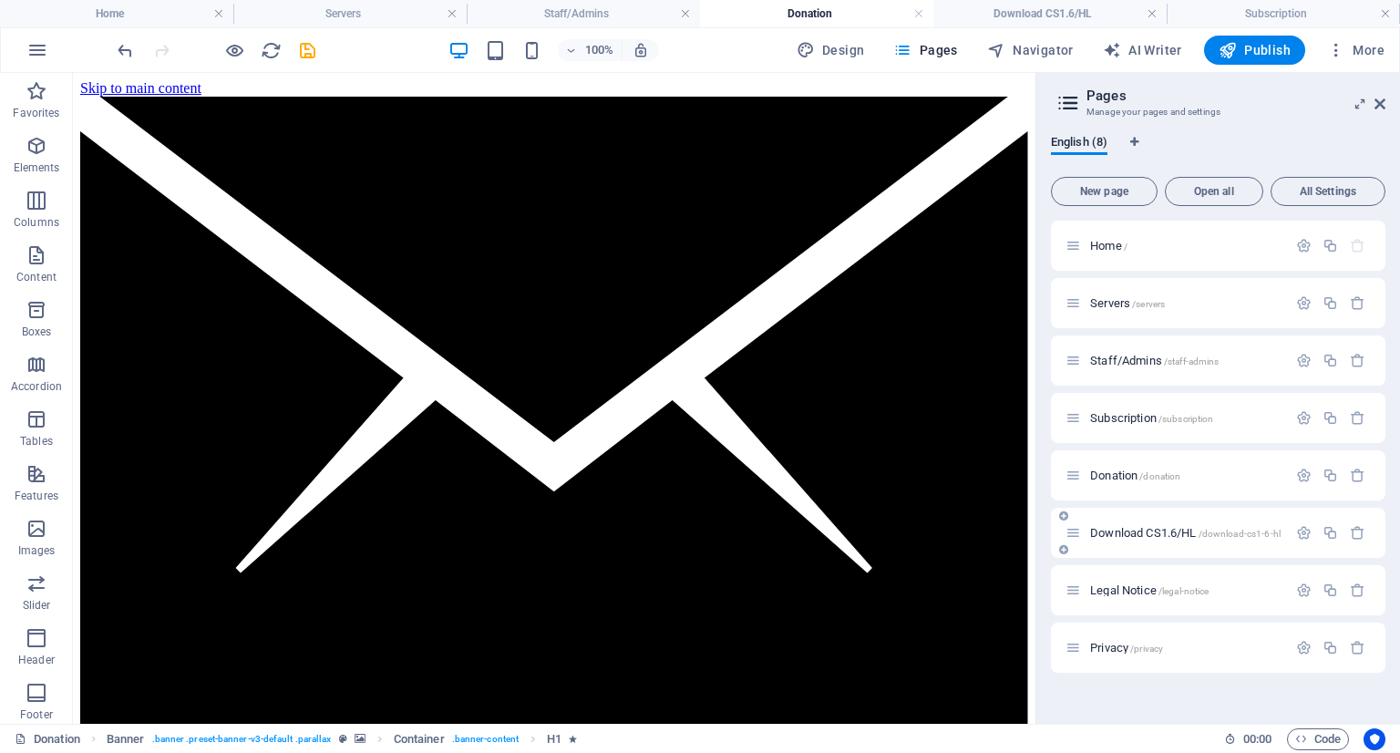
click at [1151, 536] on span "Download CS1.6/HL /download-cs1-6-hl" at bounding box center [1185, 533] width 191 height 14
click at [1133, 581] on div "Legal Notice /legal-notice" at bounding box center [1177, 590] width 222 height 21
click at [1133, 592] on span "Legal Notice /legal-notice" at bounding box center [1149, 590] width 119 height 14
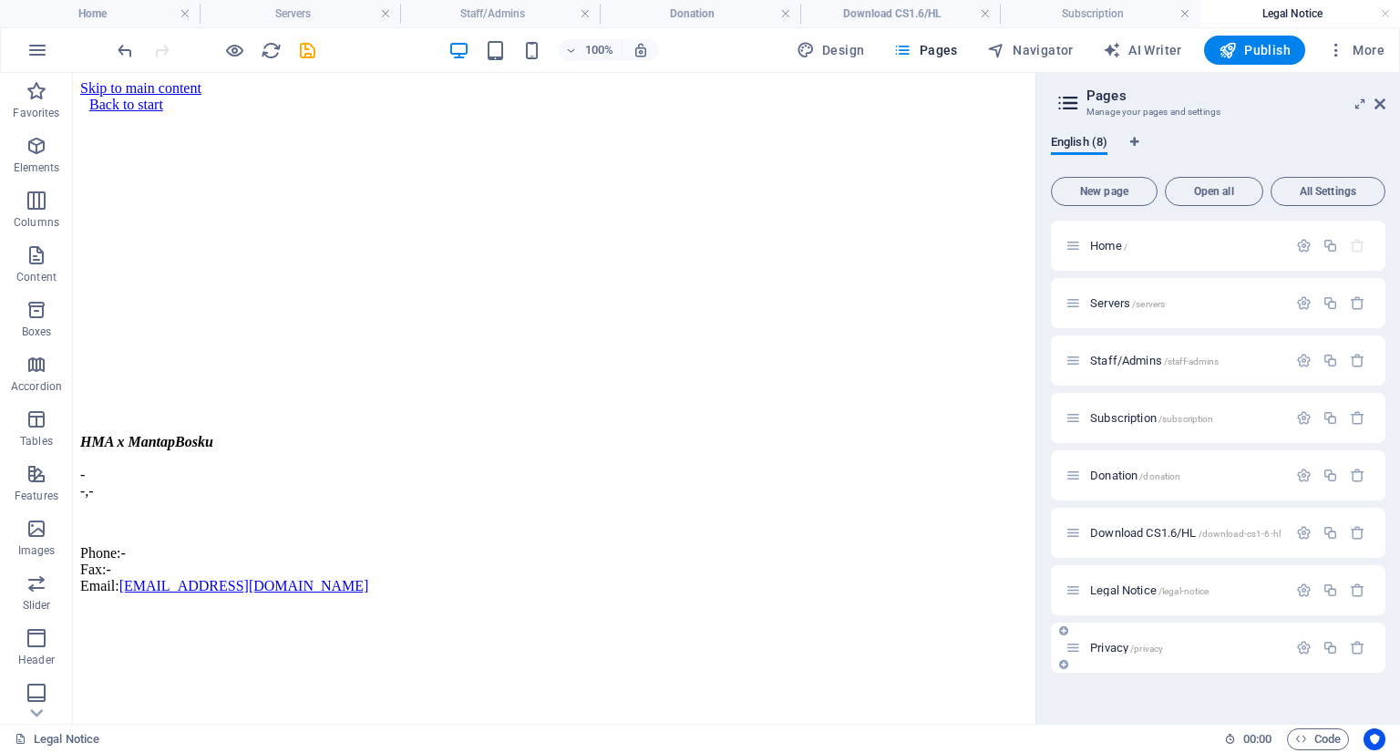
click at [1123, 647] on span "Privacy /privacy" at bounding box center [1126, 648] width 73 height 14
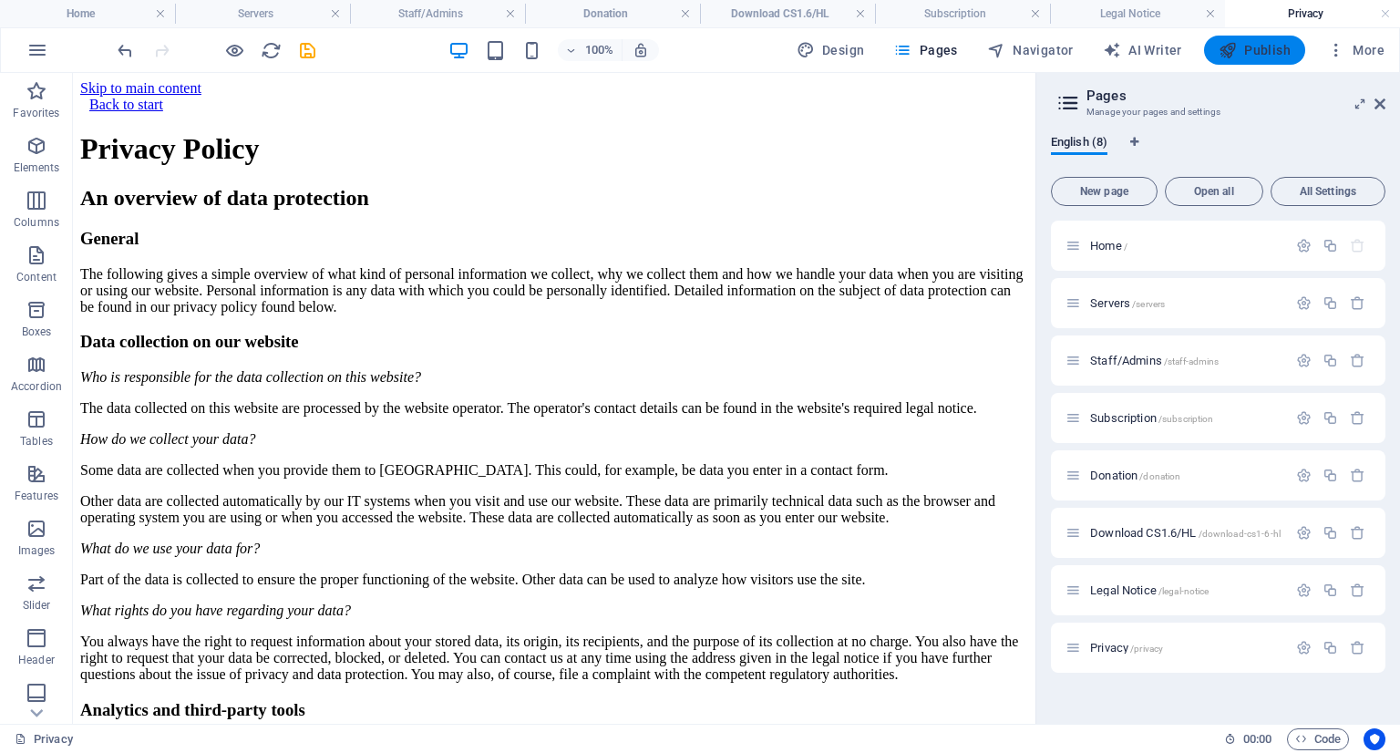
click at [1262, 48] on span "Publish" at bounding box center [1255, 50] width 72 height 18
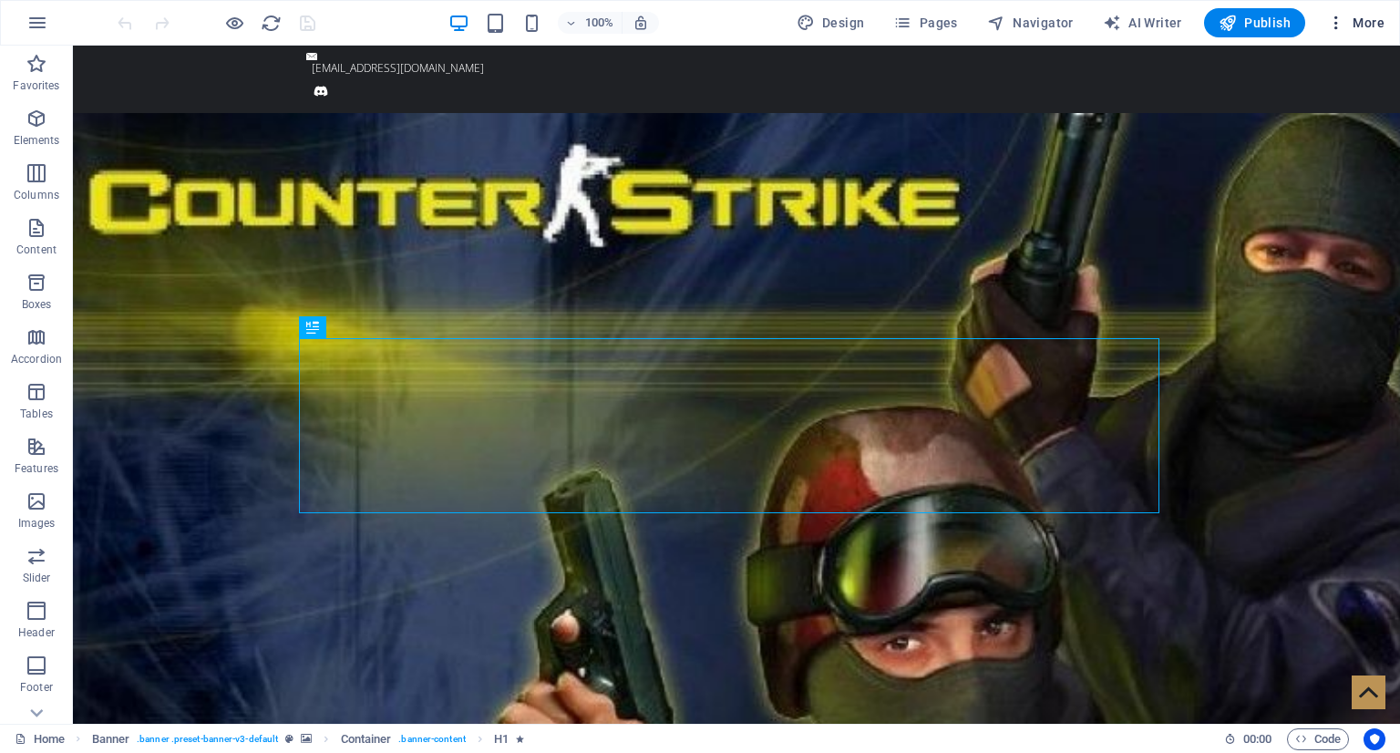
click at [1337, 24] on icon "button" at bounding box center [1336, 23] width 18 height 18
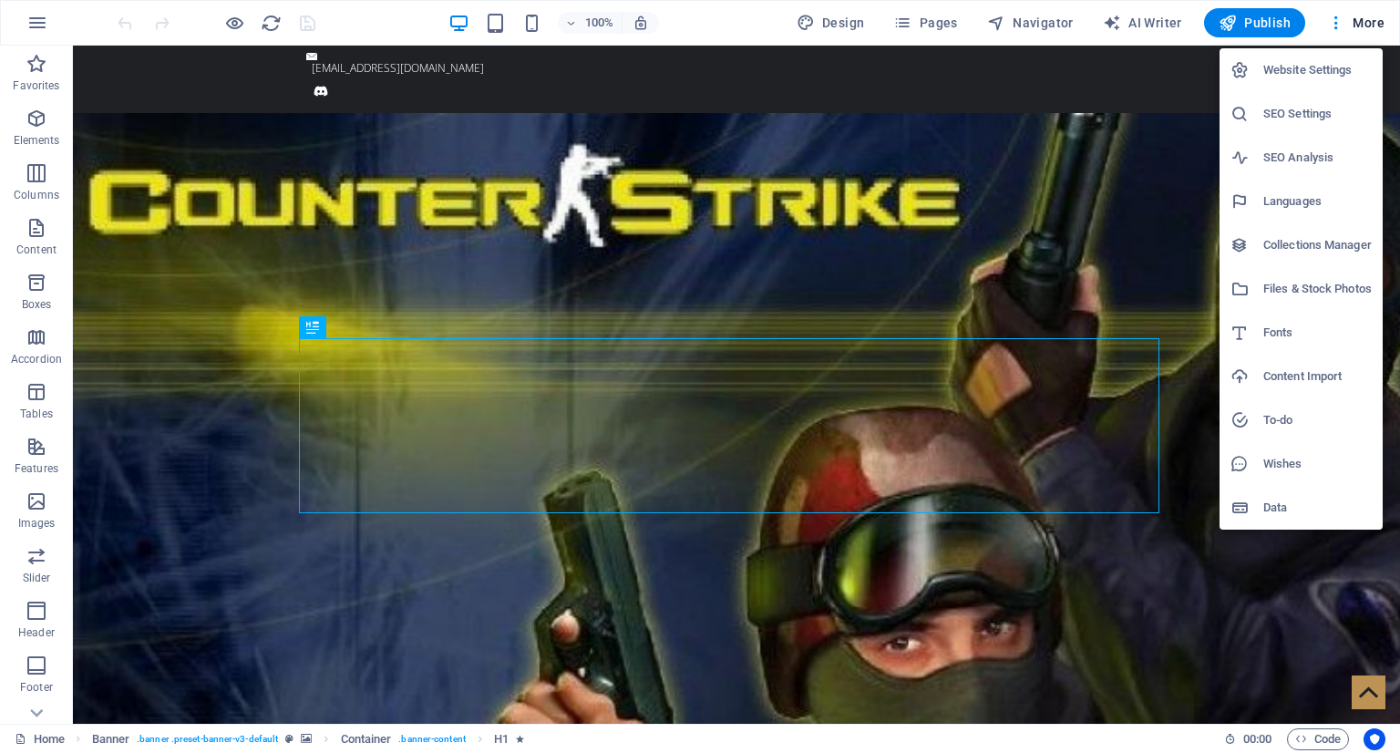
click at [1300, 300] on li "Files & Stock Photos" at bounding box center [1301, 289] width 163 height 44
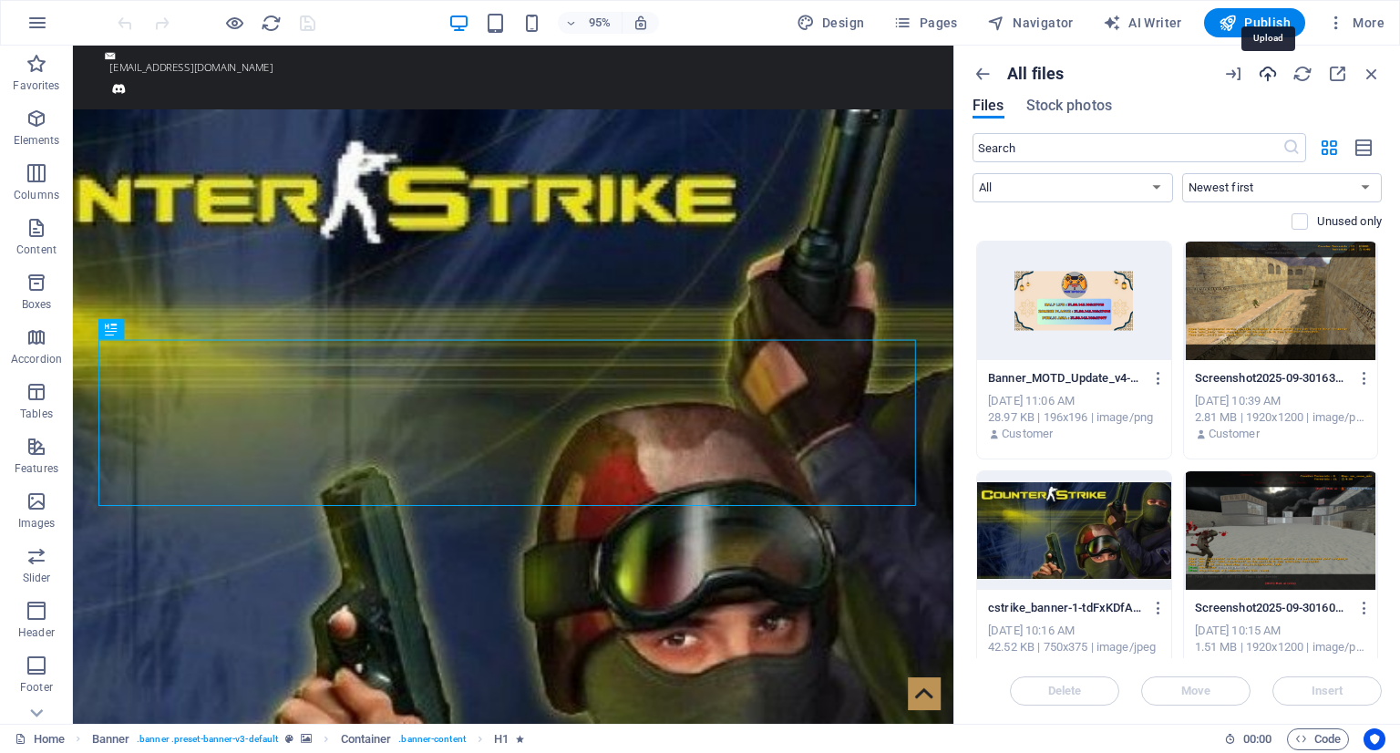
click at [1269, 76] on icon "button" at bounding box center [1268, 74] width 20 height 20
click at [1238, 73] on icon "button" at bounding box center [1233, 74] width 20 height 20
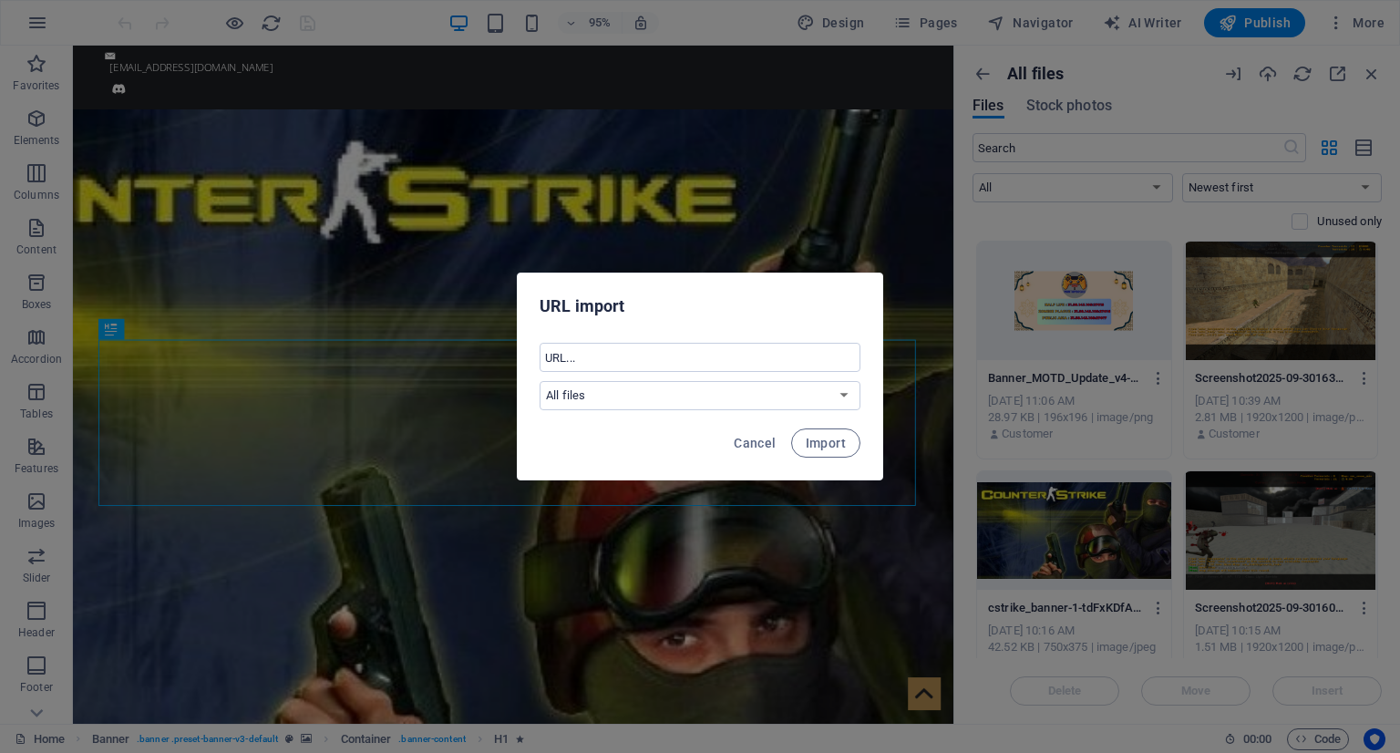
drag, startPoint x: 758, startPoint y: 446, endPoint x: 1057, endPoint y: 218, distance: 375.9
click at [758, 446] on span "Cancel" at bounding box center [755, 443] width 42 height 15
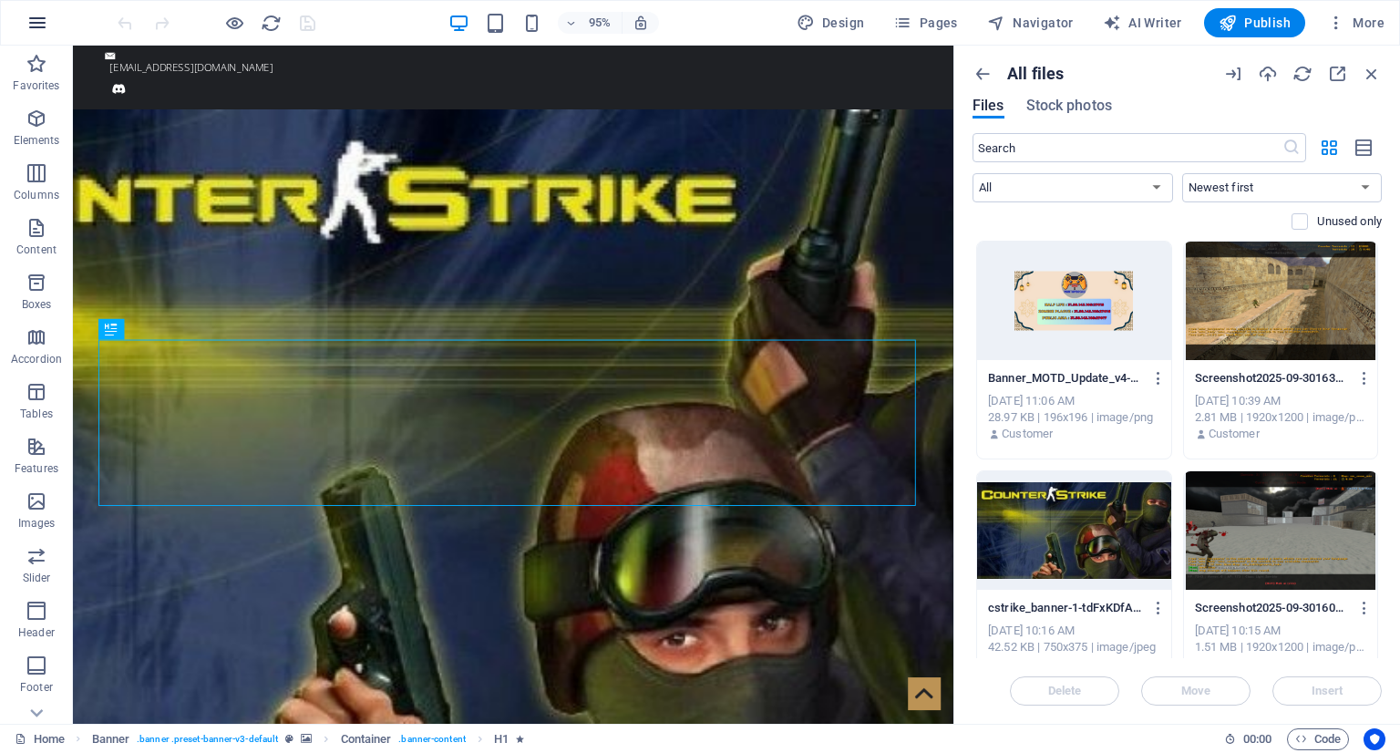
click at [48, 23] on button "button" at bounding box center [37, 23] width 44 height 44
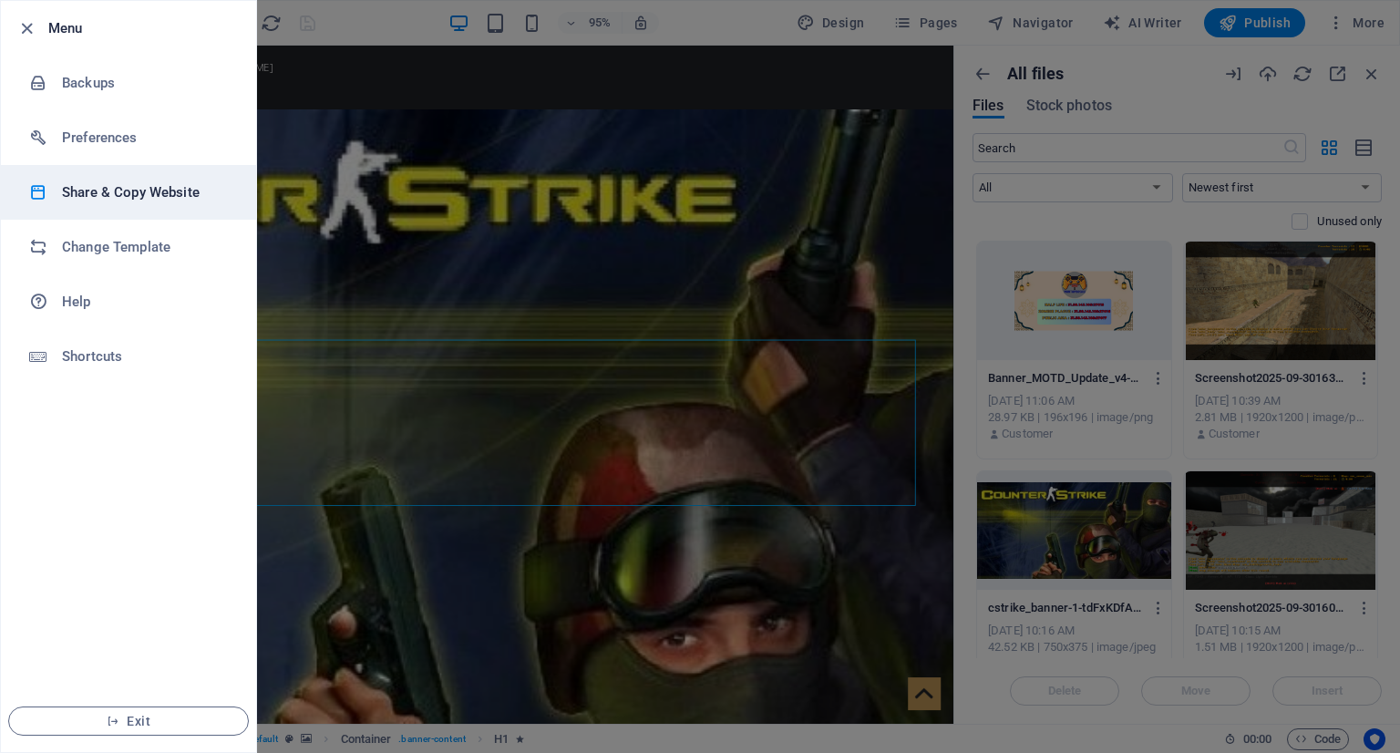
click at [144, 191] on h6 "Share & Copy Website" at bounding box center [146, 192] width 169 height 22
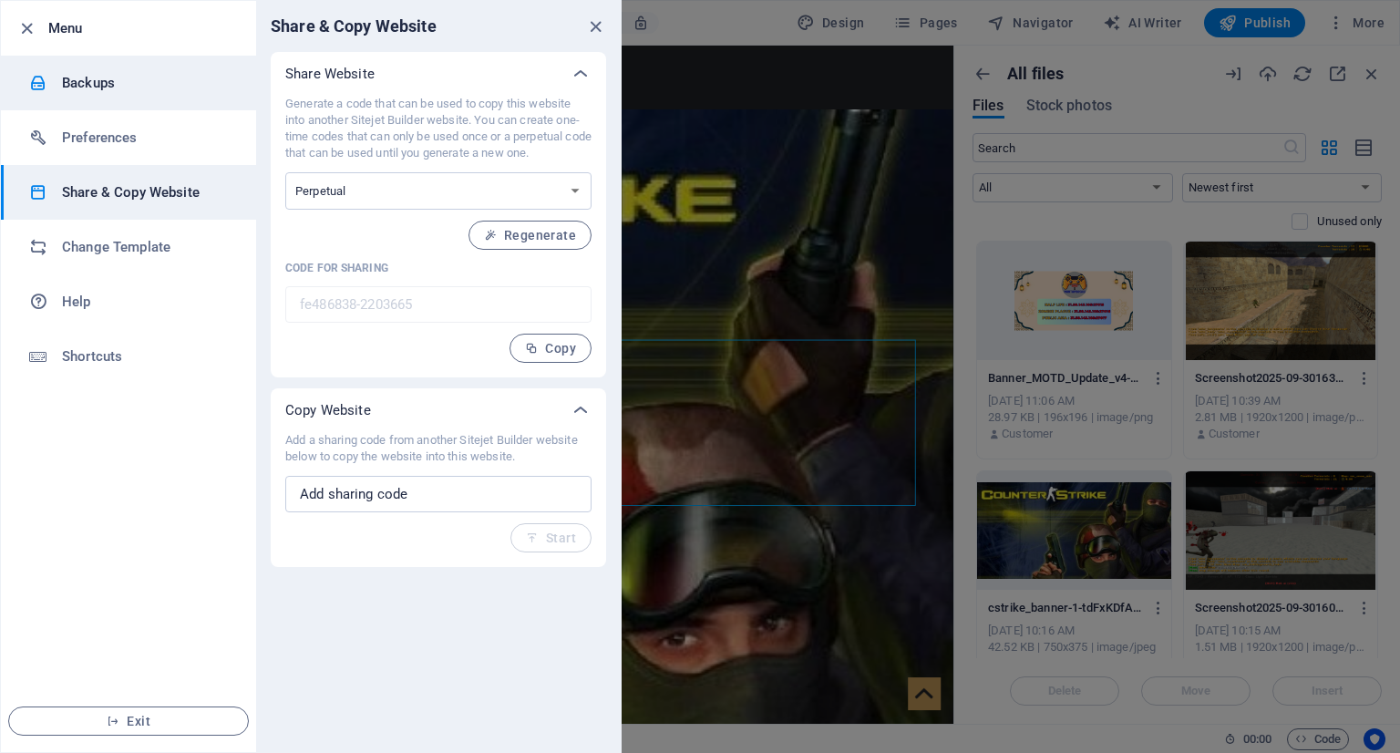
click at [96, 93] on h6 "Backups" at bounding box center [146, 83] width 169 height 22
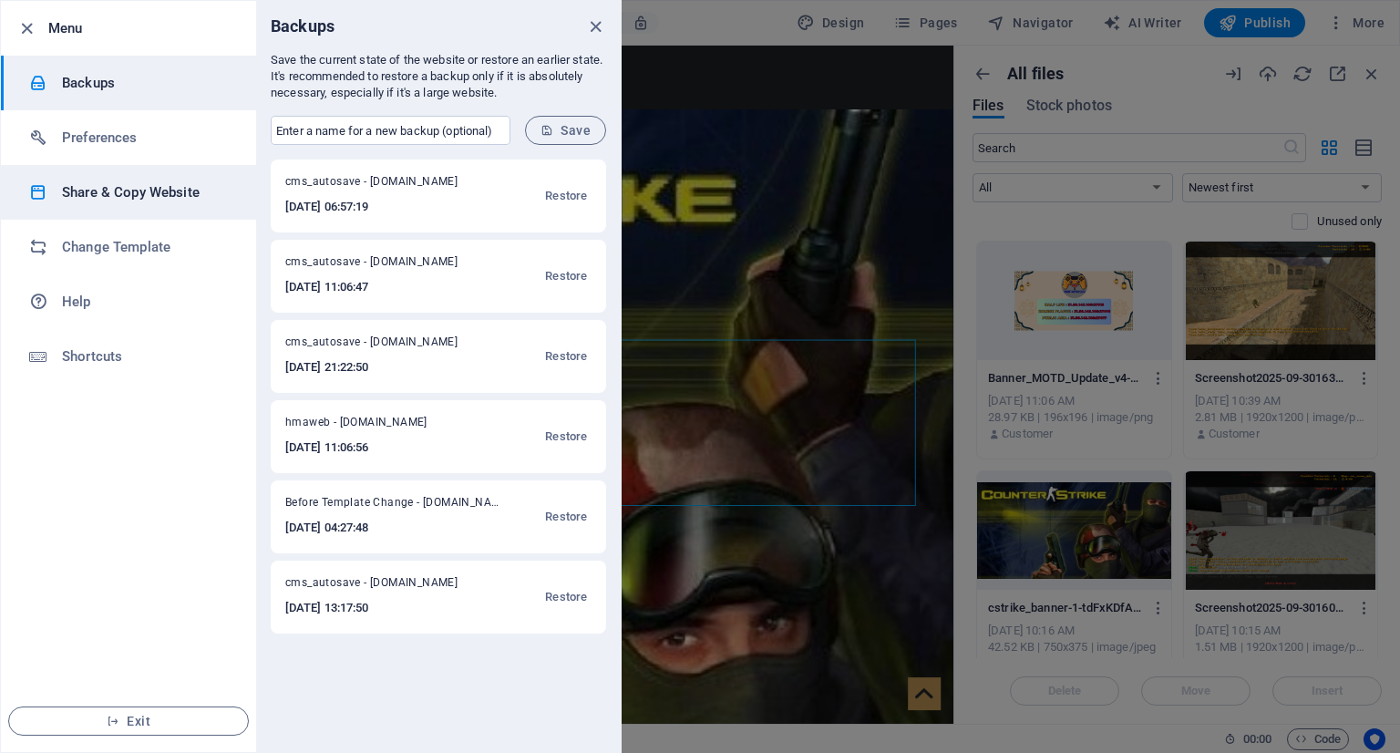
click at [141, 196] on h6 "Share & Copy Website" at bounding box center [146, 192] width 169 height 22
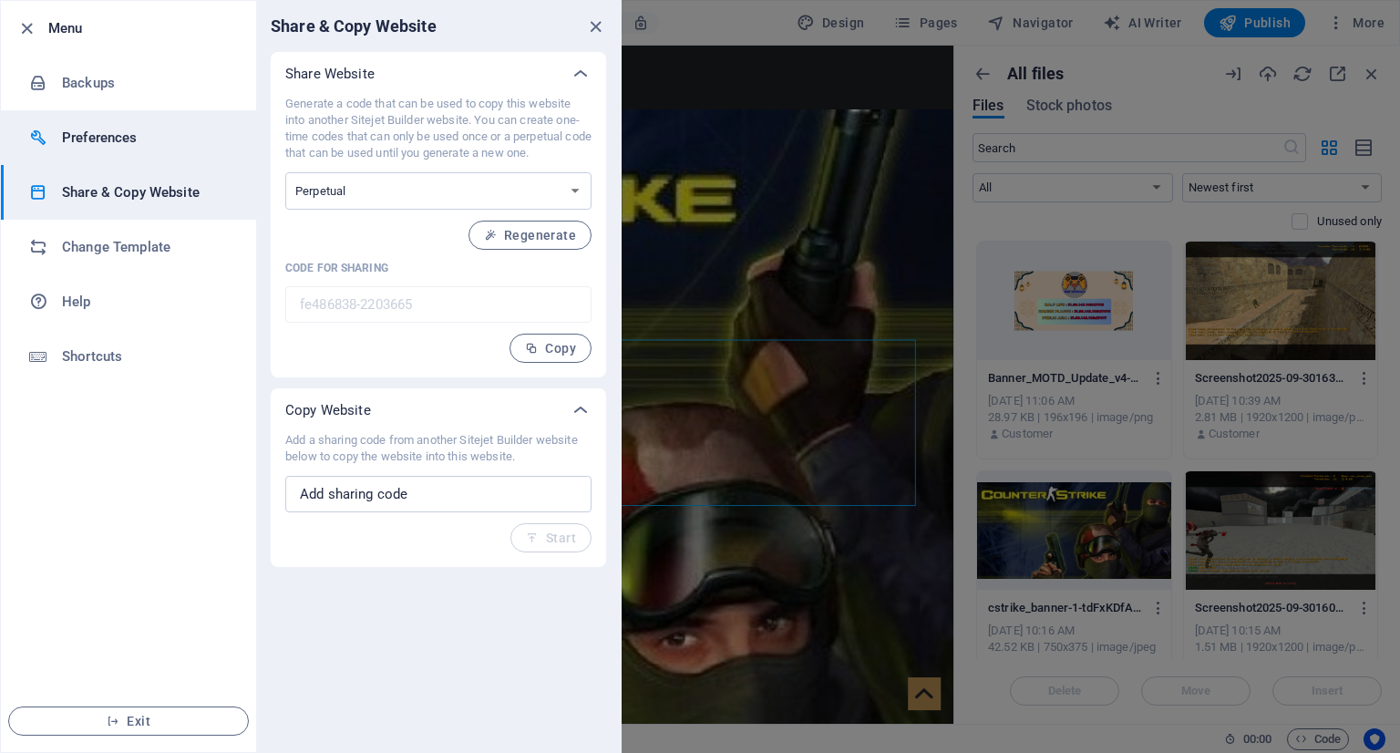
click at [98, 144] on h6 "Preferences" at bounding box center [146, 138] width 169 height 22
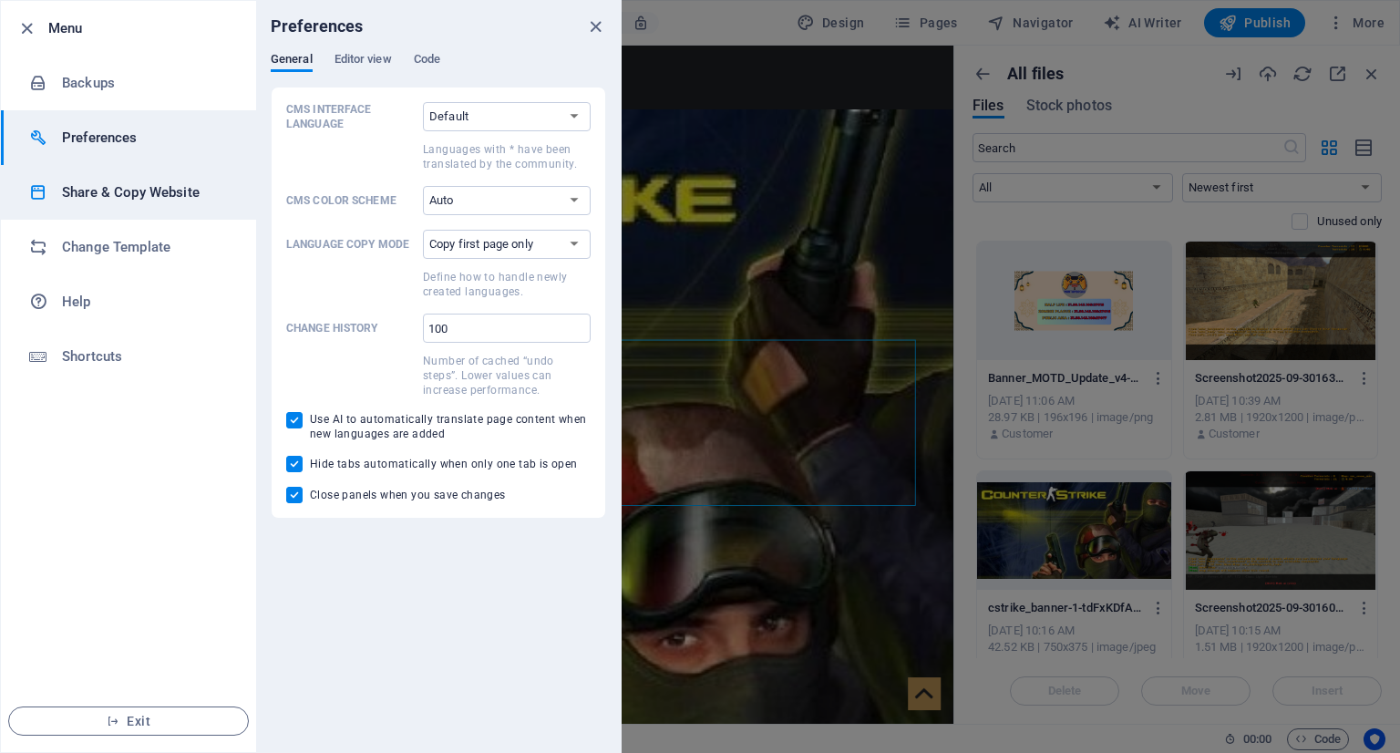
click at [111, 194] on h6 "Share & Copy Website" at bounding box center [146, 192] width 169 height 22
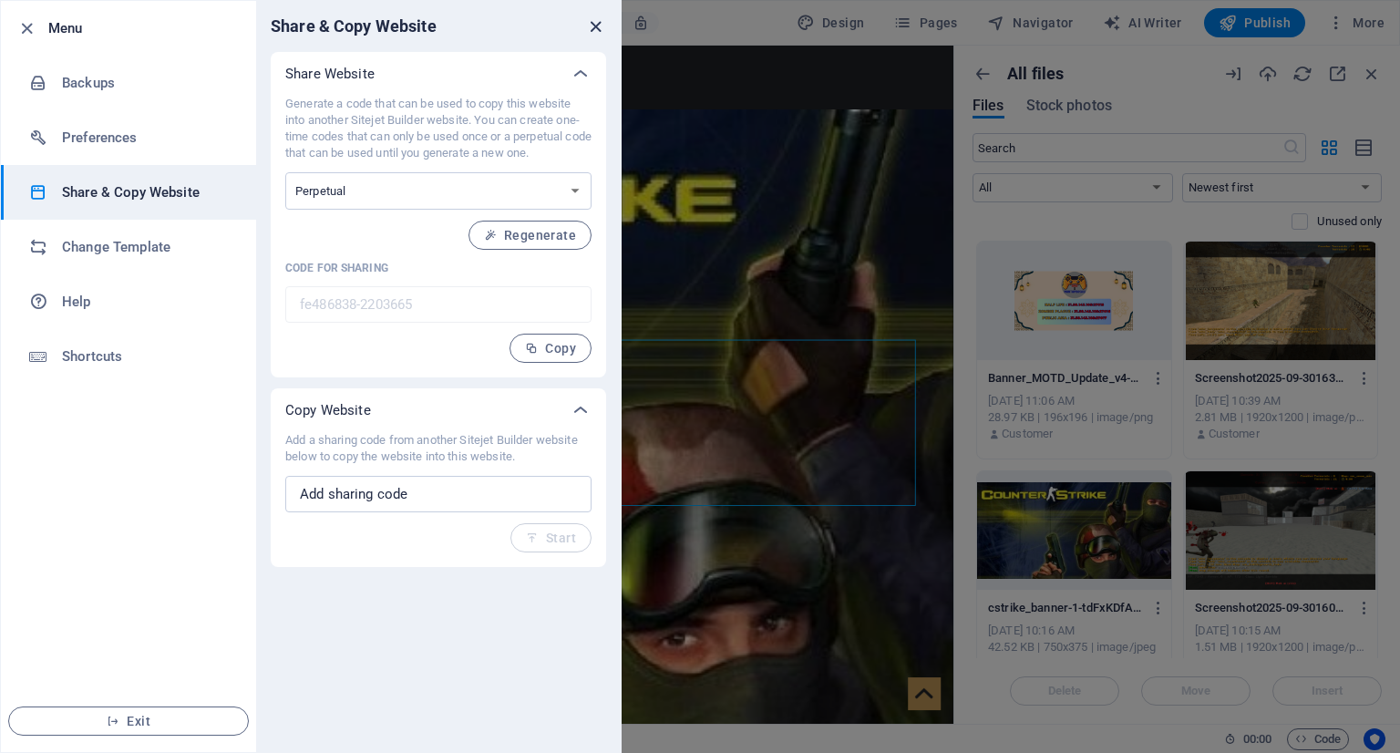
click at [593, 20] on icon "close" at bounding box center [595, 26] width 21 height 21
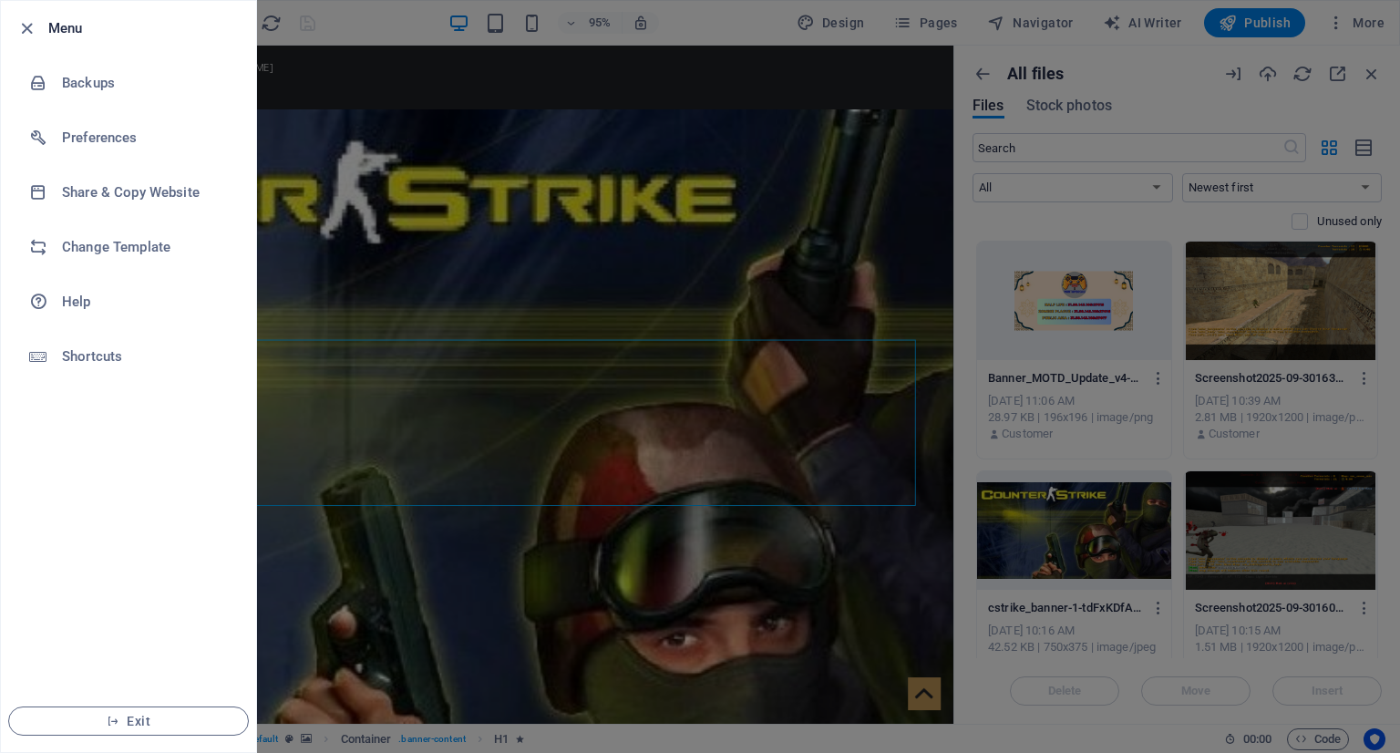
click at [22, 36] on icon "button" at bounding box center [26, 28] width 21 height 21
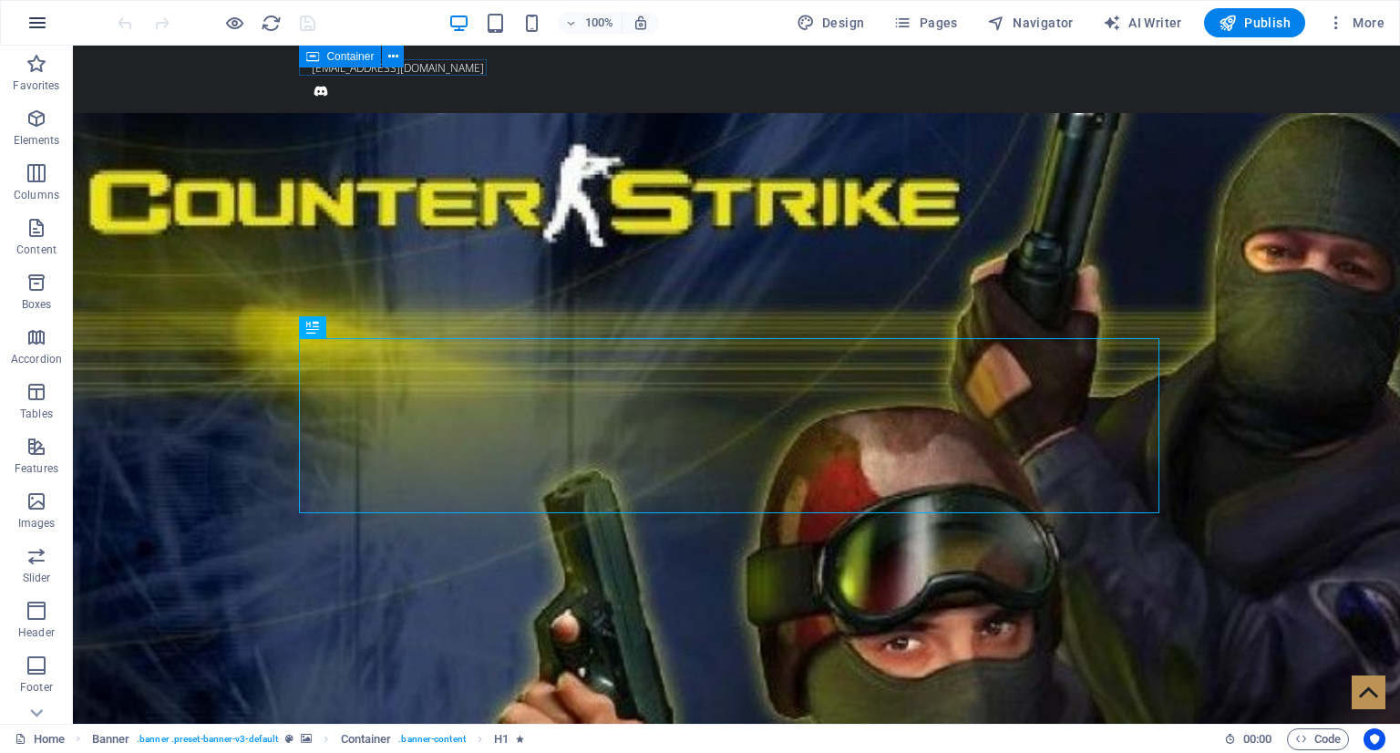
click at [45, 17] on icon "button" at bounding box center [37, 23] width 22 height 22
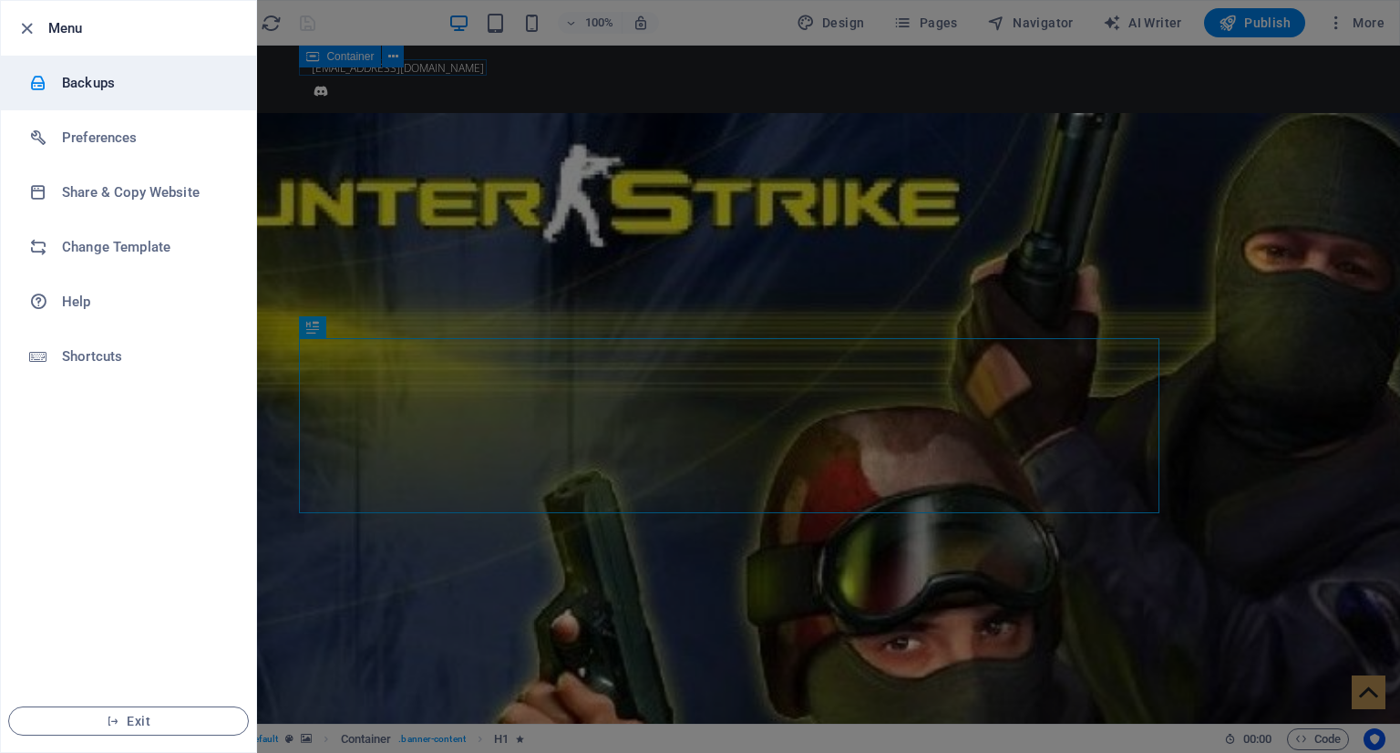
click at [96, 91] on h6 "Backups" at bounding box center [146, 83] width 169 height 22
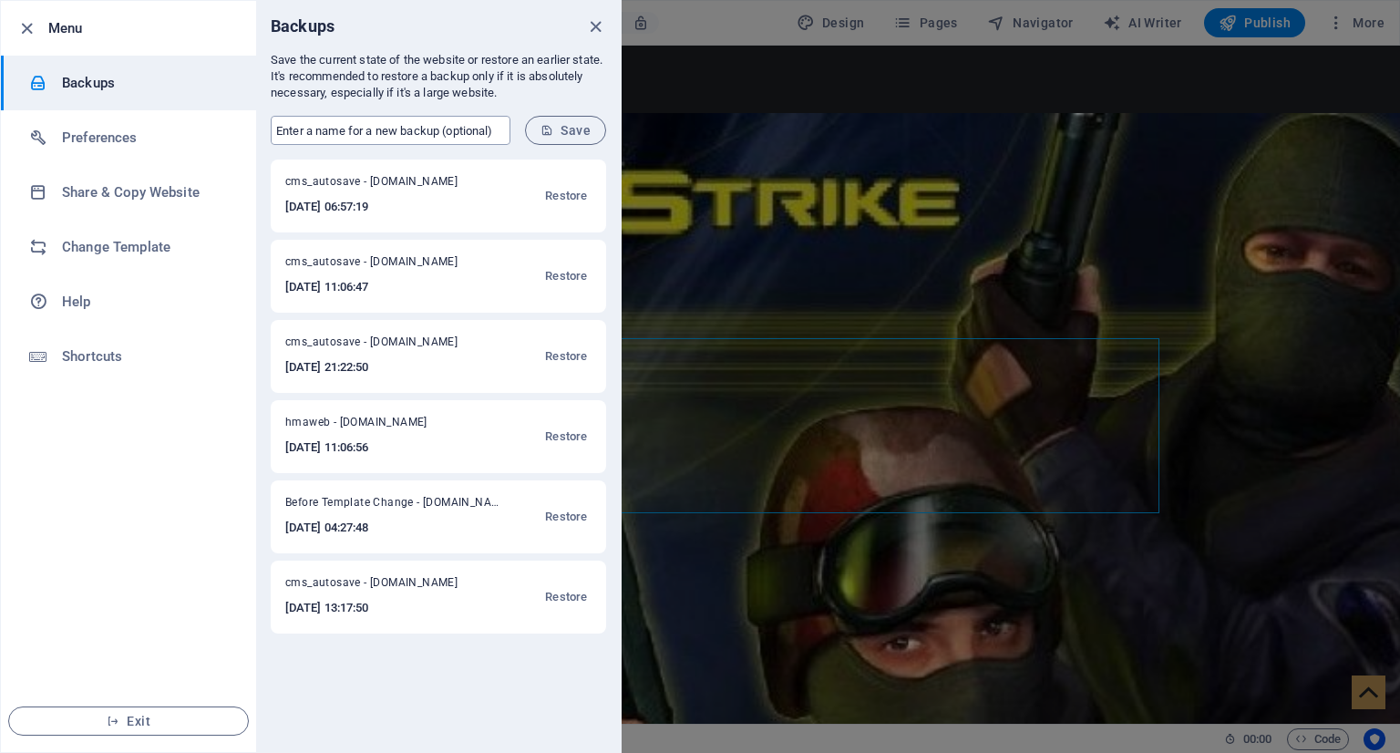
click at [425, 139] on input "text" at bounding box center [391, 130] width 240 height 29
type input "lates 2/10"
click at [562, 123] on span "Save" at bounding box center [566, 130] width 50 height 15
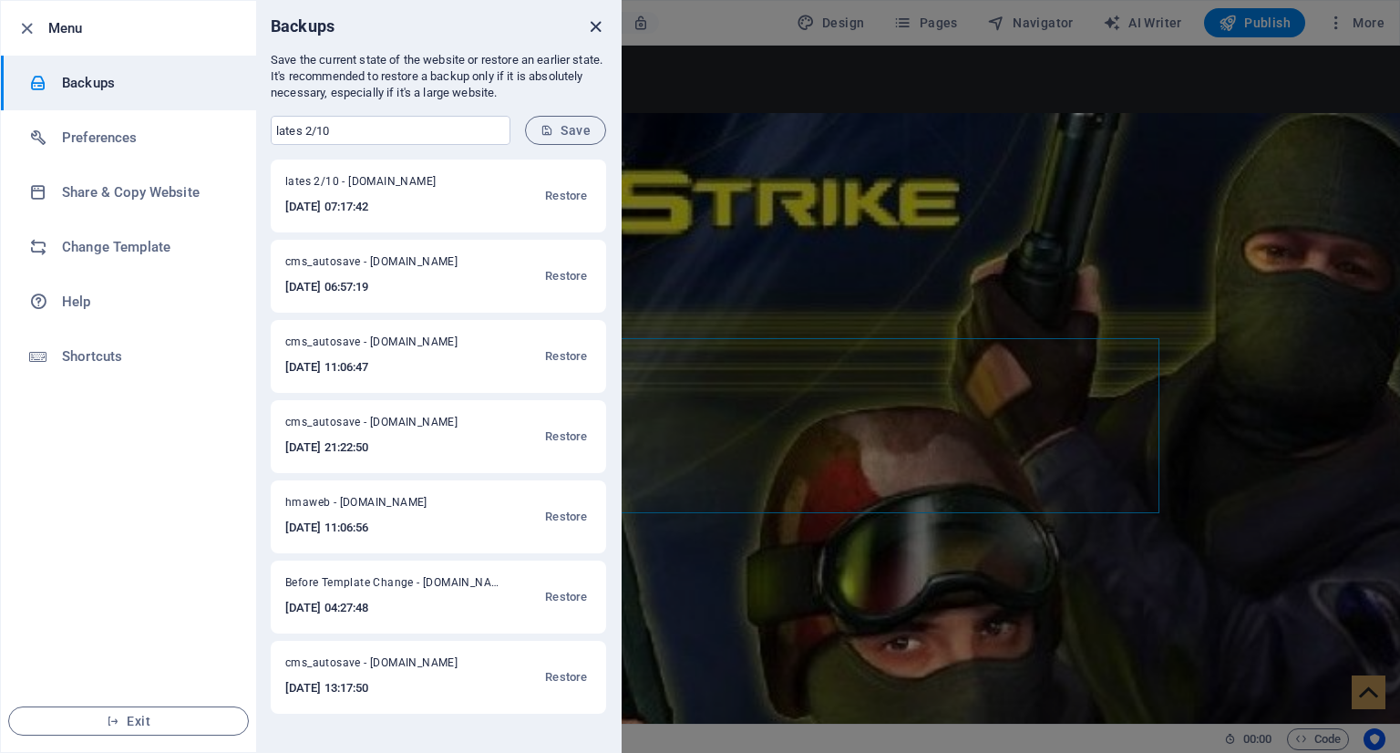
click at [591, 28] on icon "close" at bounding box center [595, 26] width 21 height 21
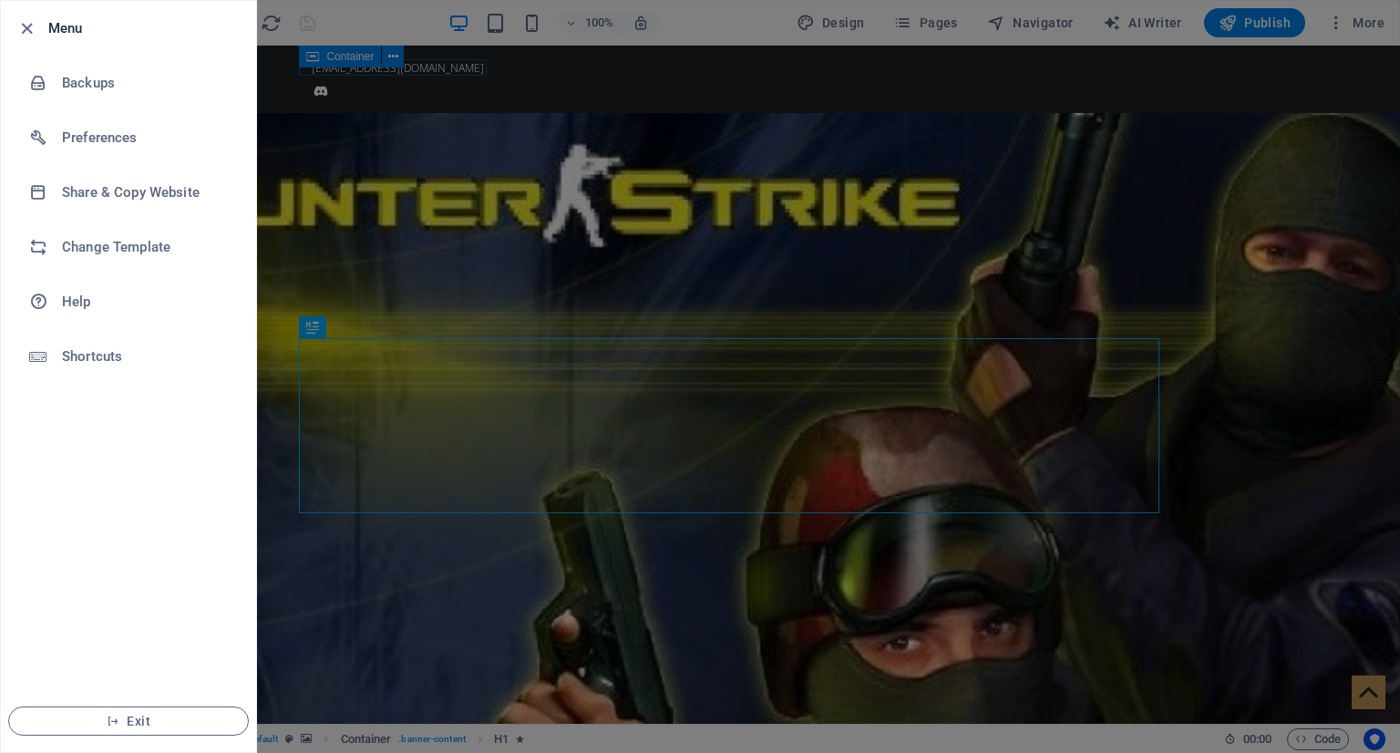
click at [469, 125] on div at bounding box center [700, 376] width 1400 height 753
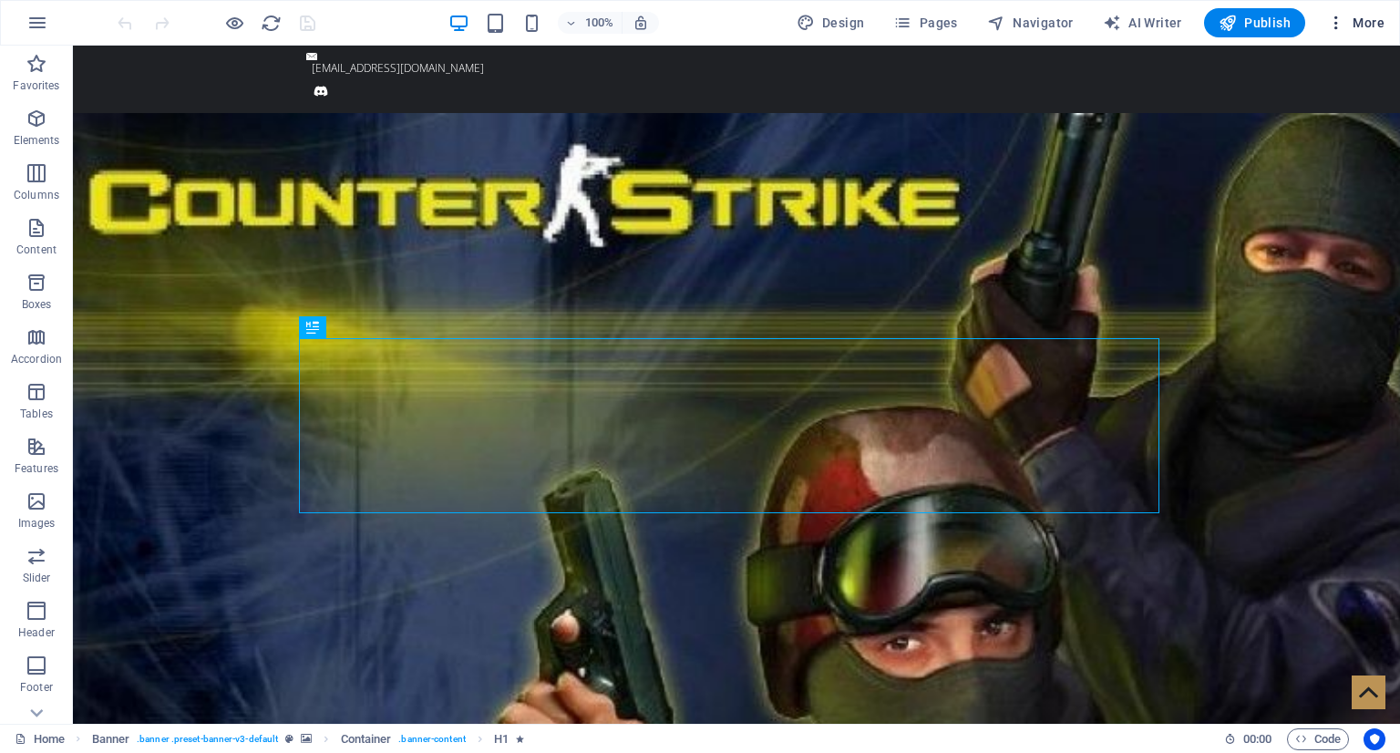
click at [1333, 25] on icon "button" at bounding box center [1336, 23] width 18 height 18
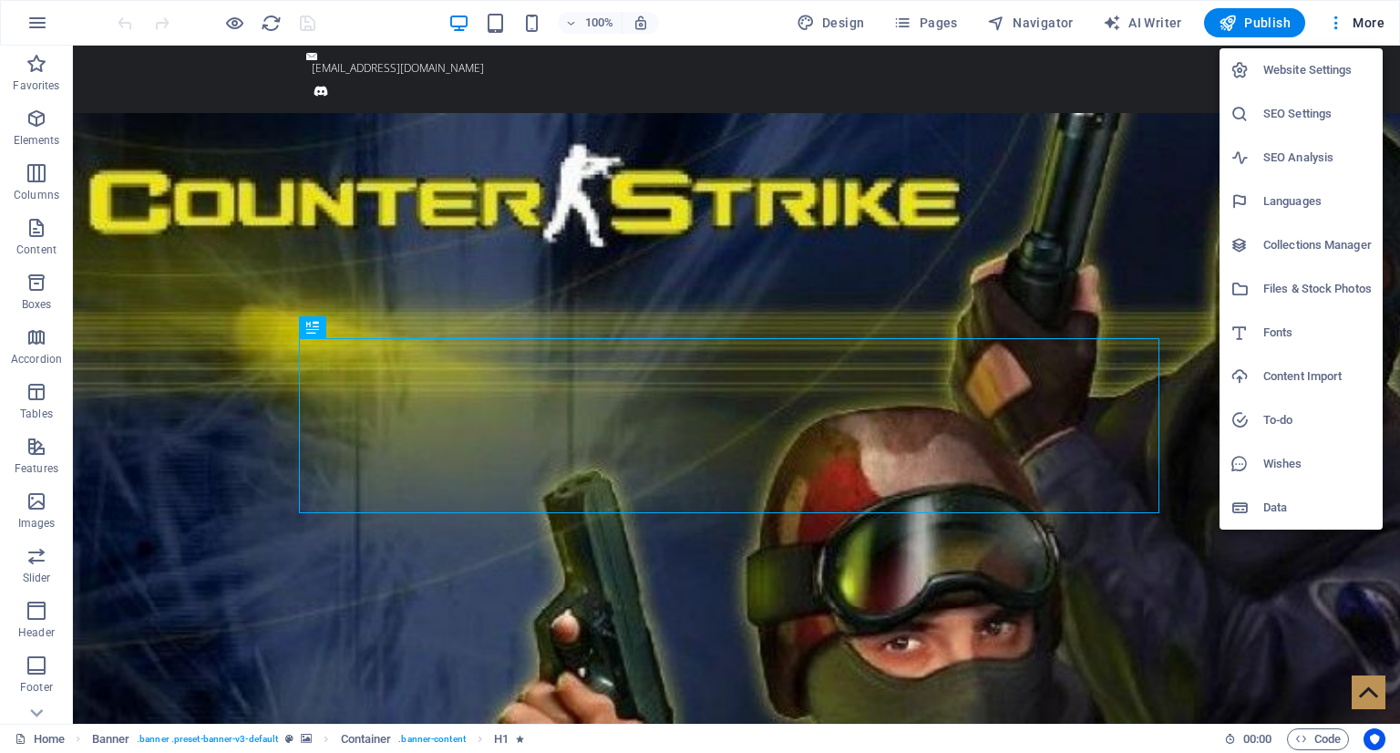
click at [1338, 63] on h6 "Website Settings" at bounding box center [1317, 70] width 108 height 22
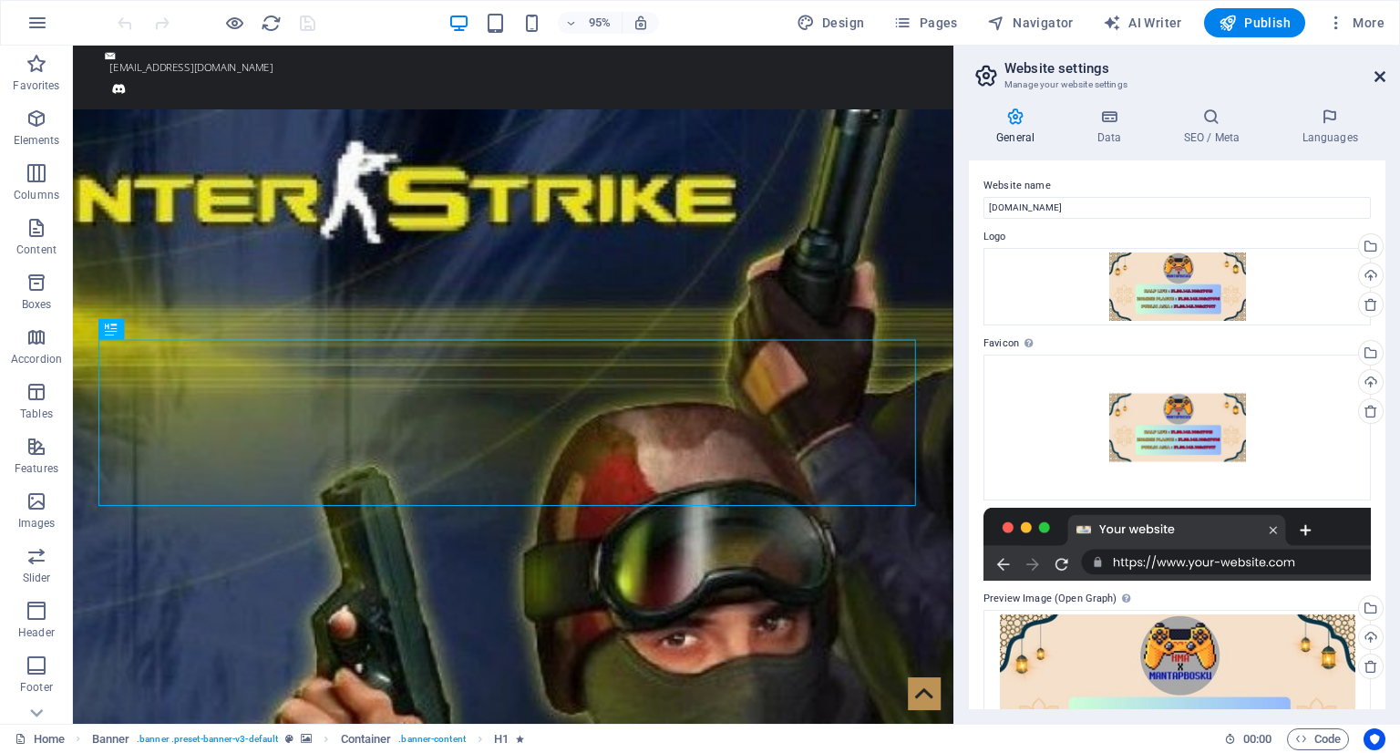
click at [1378, 71] on icon at bounding box center [1380, 76] width 11 height 15
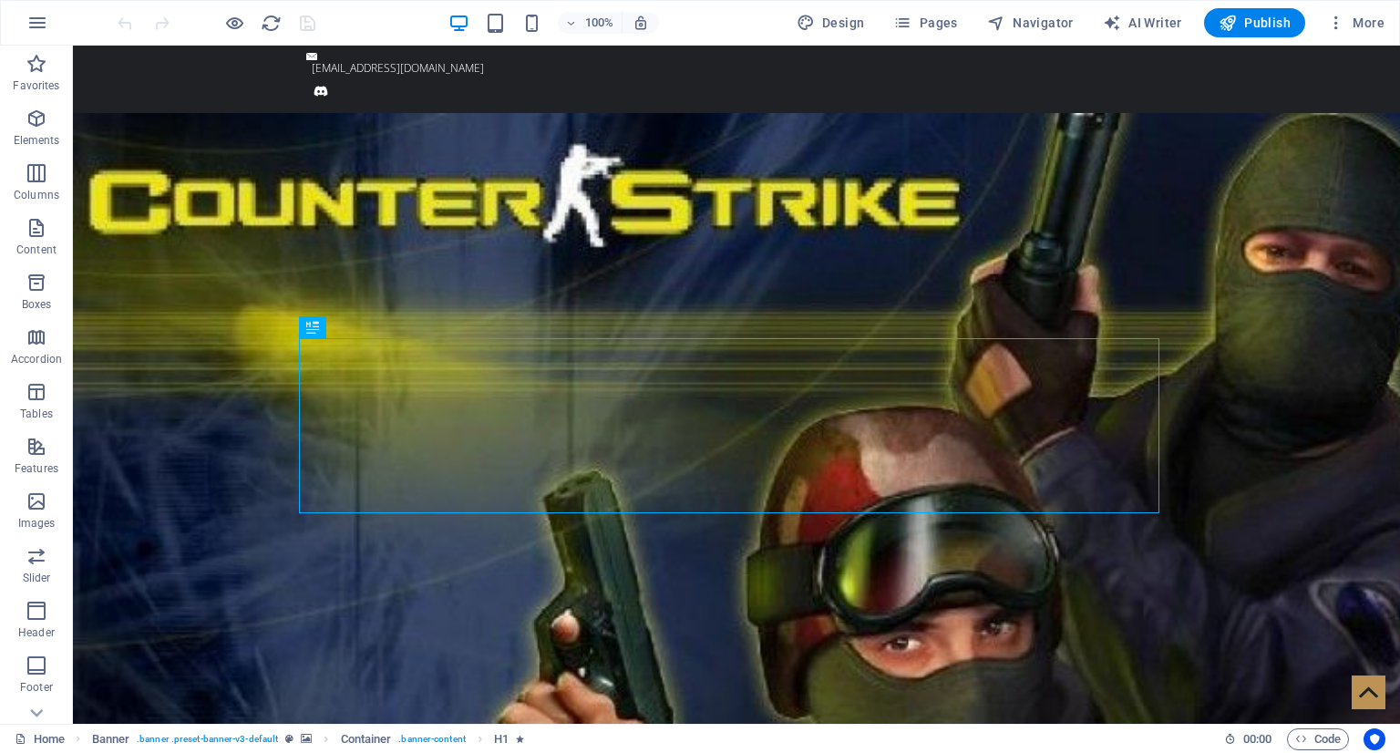
click at [69, 26] on div "100% Design Pages Navigator AI Writer Publish More" at bounding box center [700, 23] width 1398 height 44
click at [52, 24] on button "button" at bounding box center [37, 23] width 44 height 44
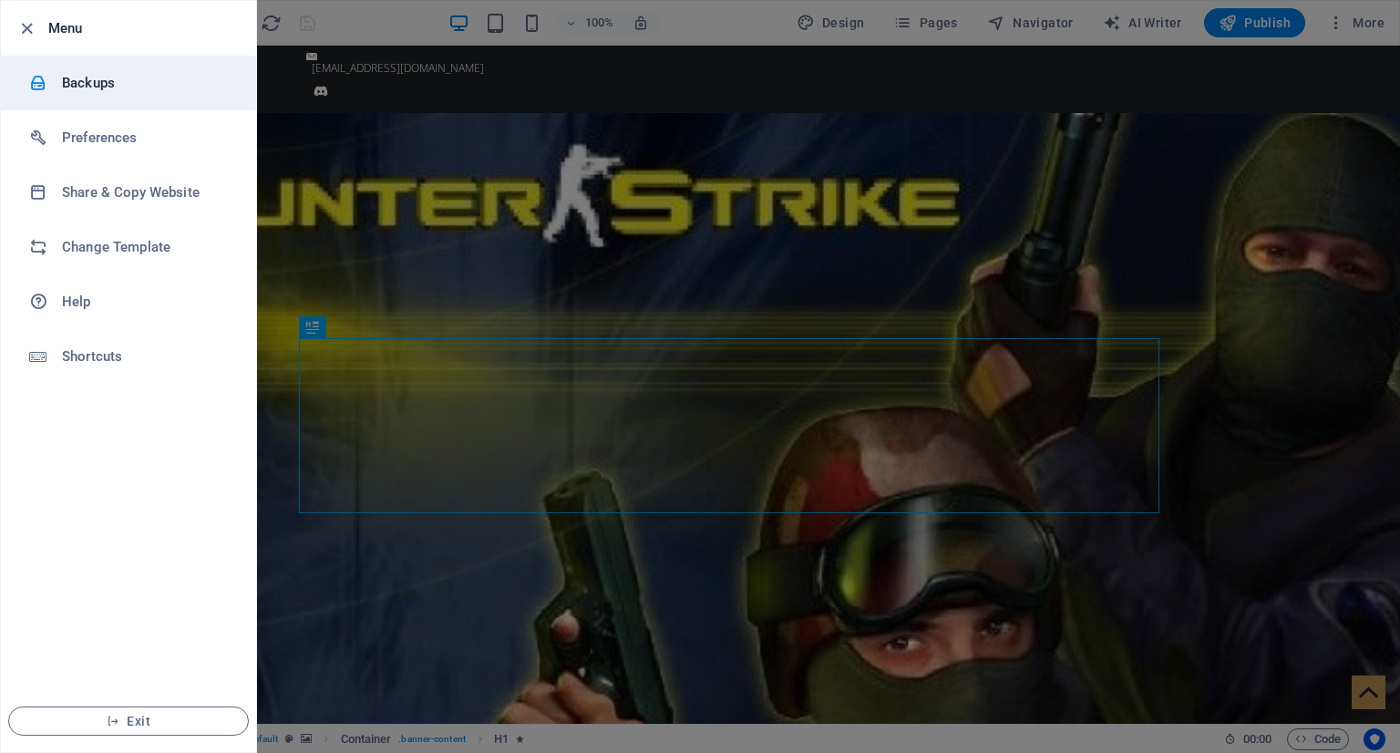
click at [149, 94] on li "Backups" at bounding box center [128, 83] width 255 height 55
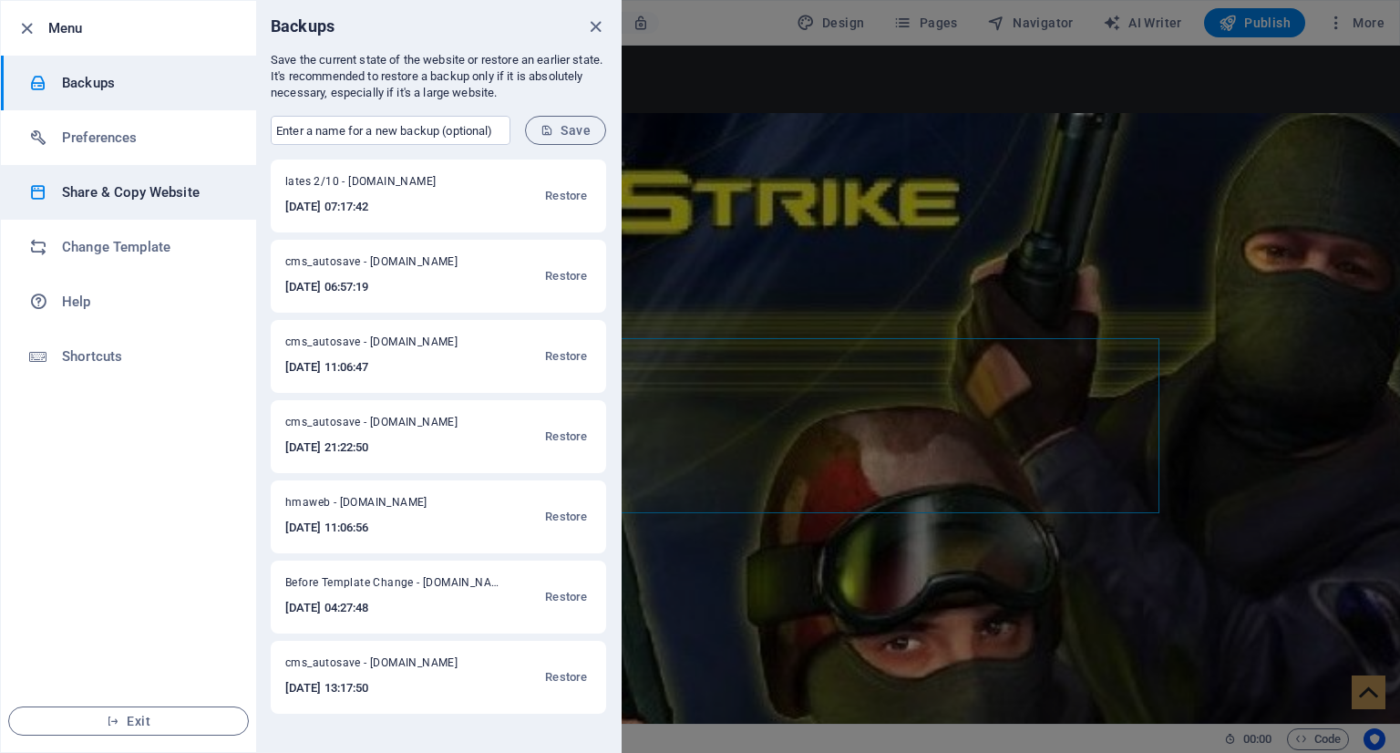
click at [87, 192] on h6 "Share & Copy Website" at bounding box center [146, 192] width 169 height 22
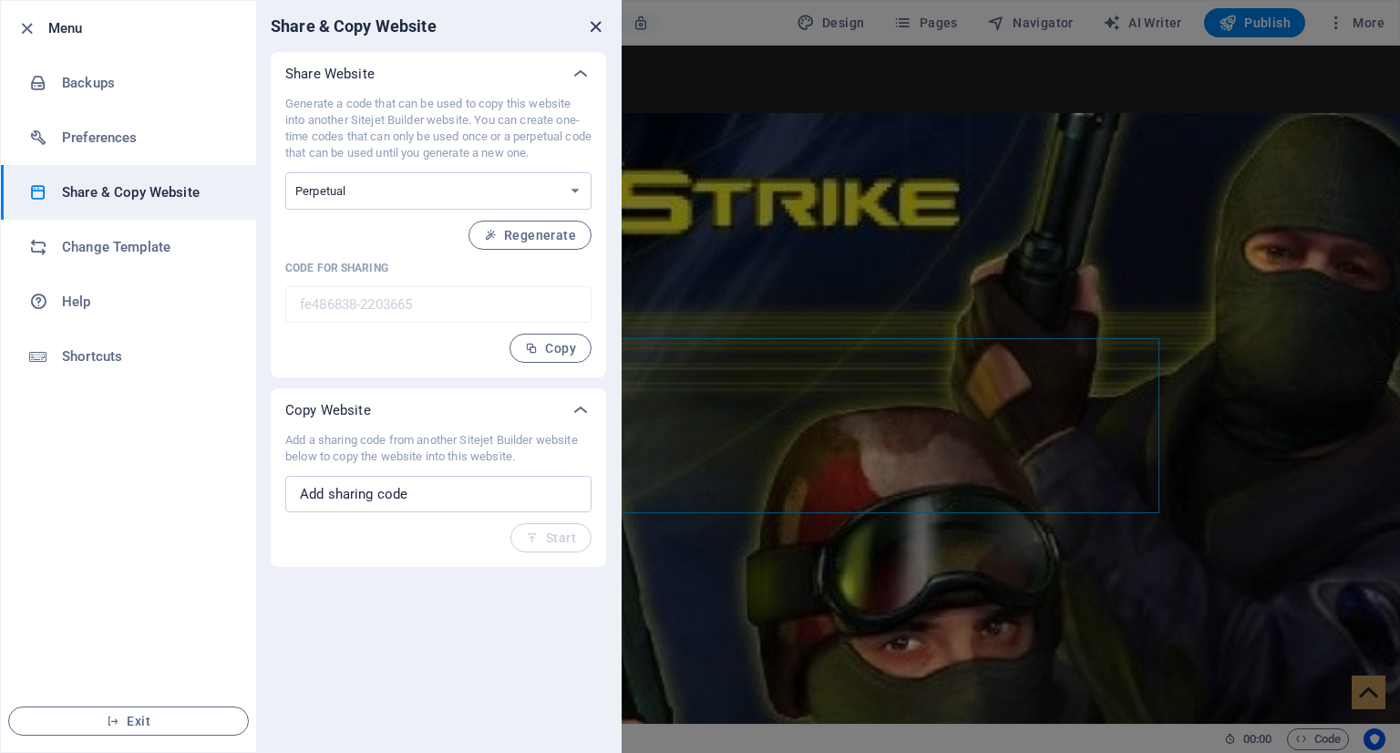
click at [593, 27] on icon "close" at bounding box center [595, 26] width 21 height 21
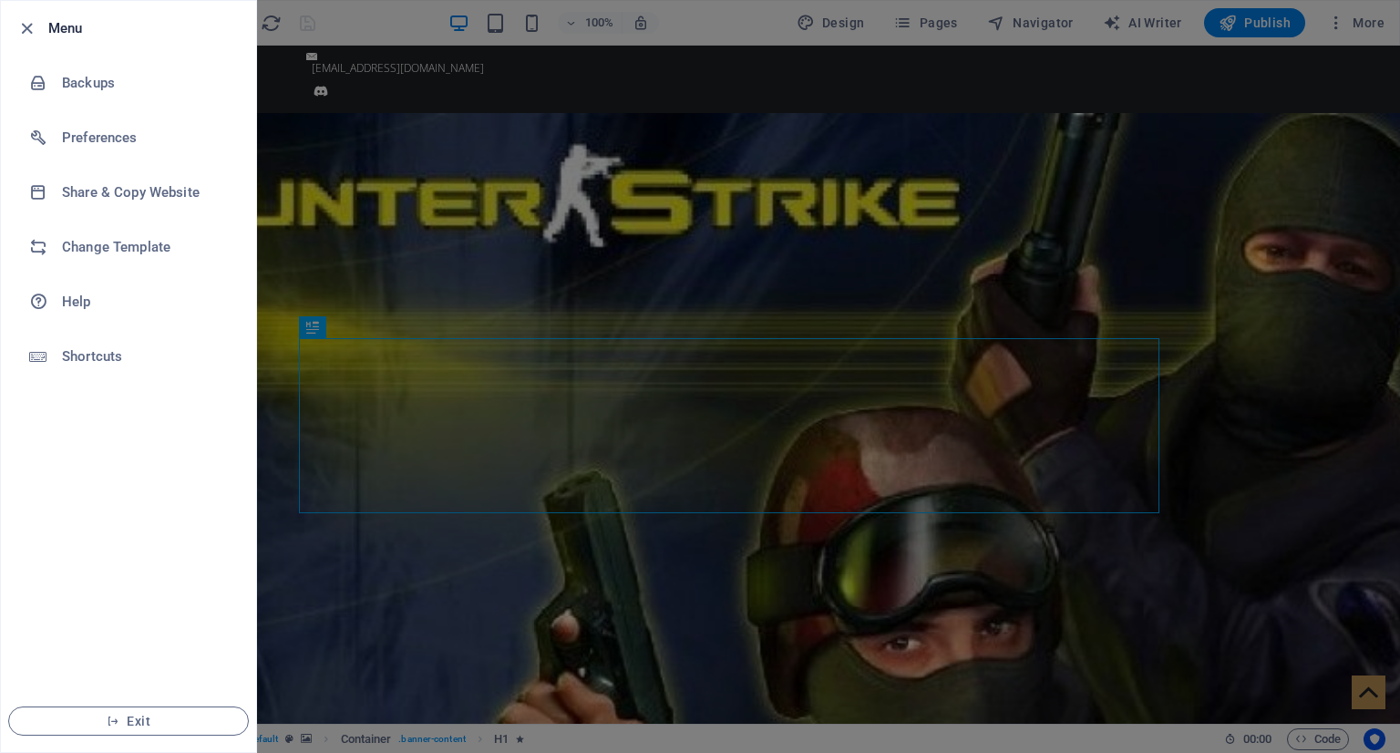
click at [410, 91] on div at bounding box center [700, 376] width 1400 height 753
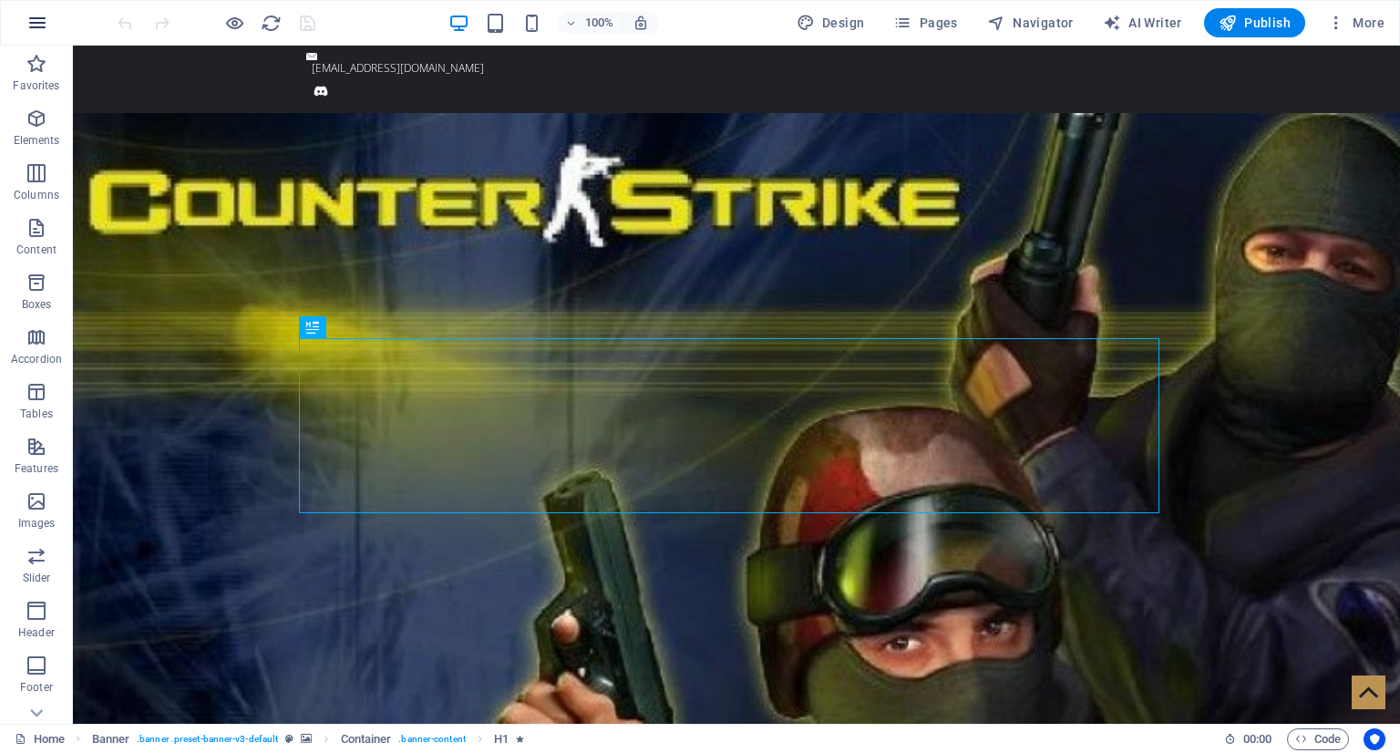
click at [40, 30] on icon "button" at bounding box center [37, 23] width 22 height 22
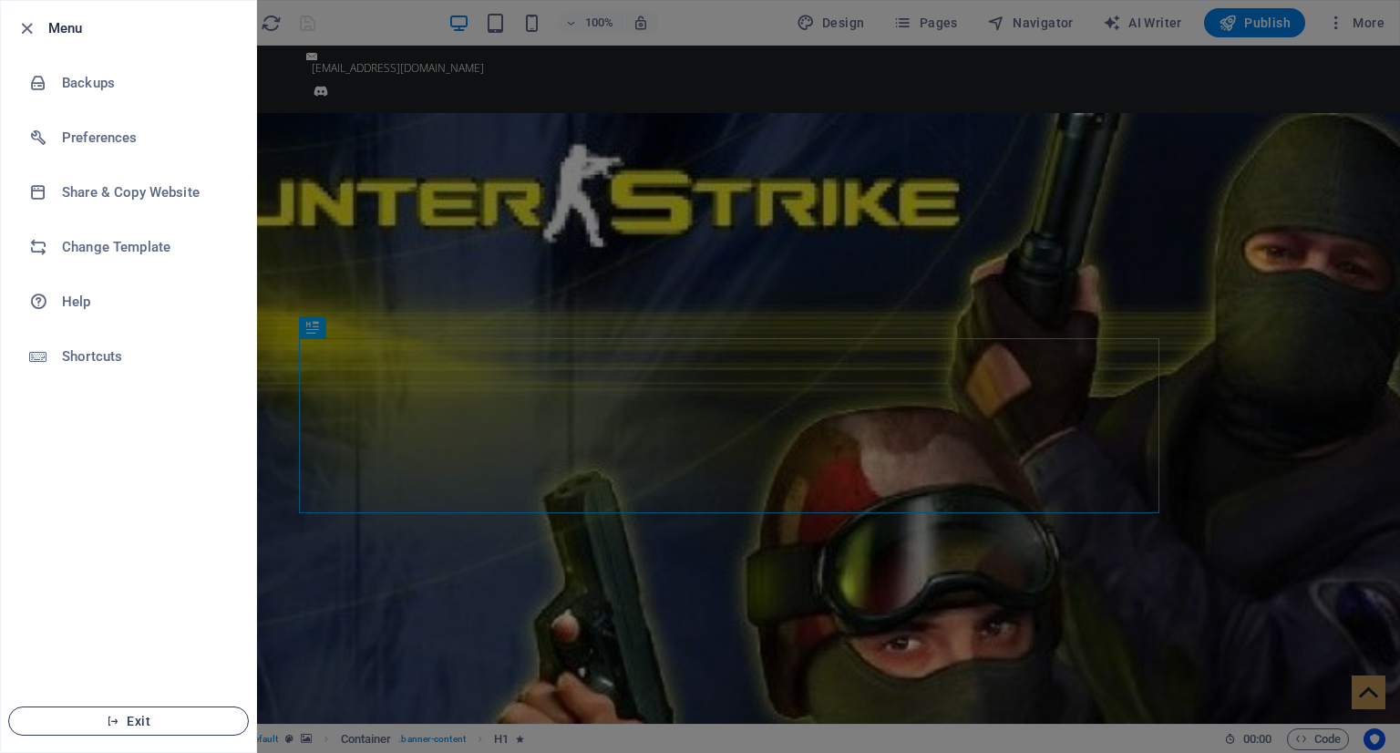
click at [129, 723] on span "Exit" at bounding box center [129, 721] width 210 height 15
